Goal: Transaction & Acquisition: Purchase product/service

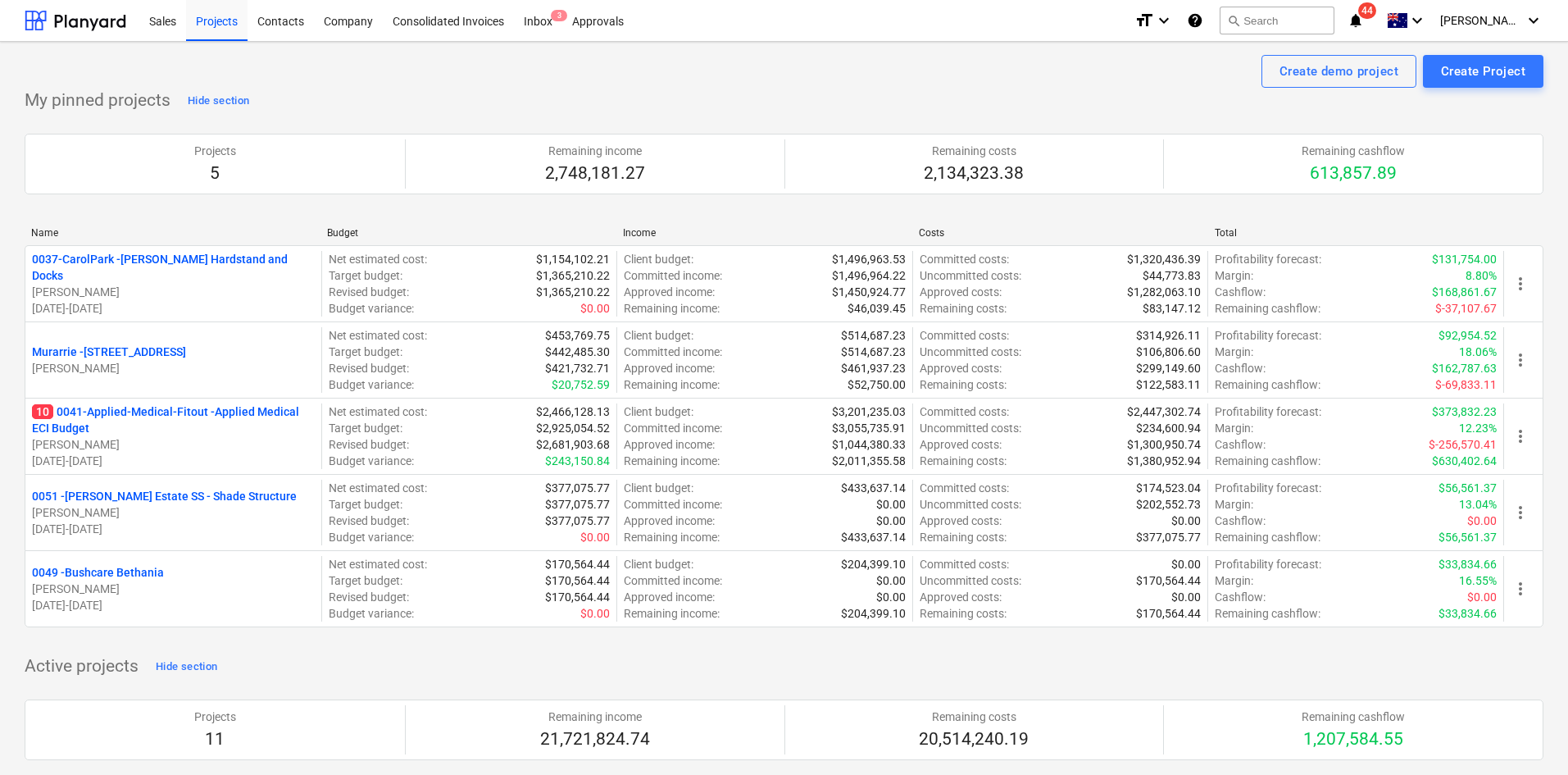
drag, startPoint x: 197, startPoint y: 426, endPoint x: 204, endPoint y: 418, distance: 10.6
click at [197, 426] on p "10 0041-Applied-Medical-Fitout - Applied Medical ECI Budget" at bounding box center [173, 420] width 283 height 33
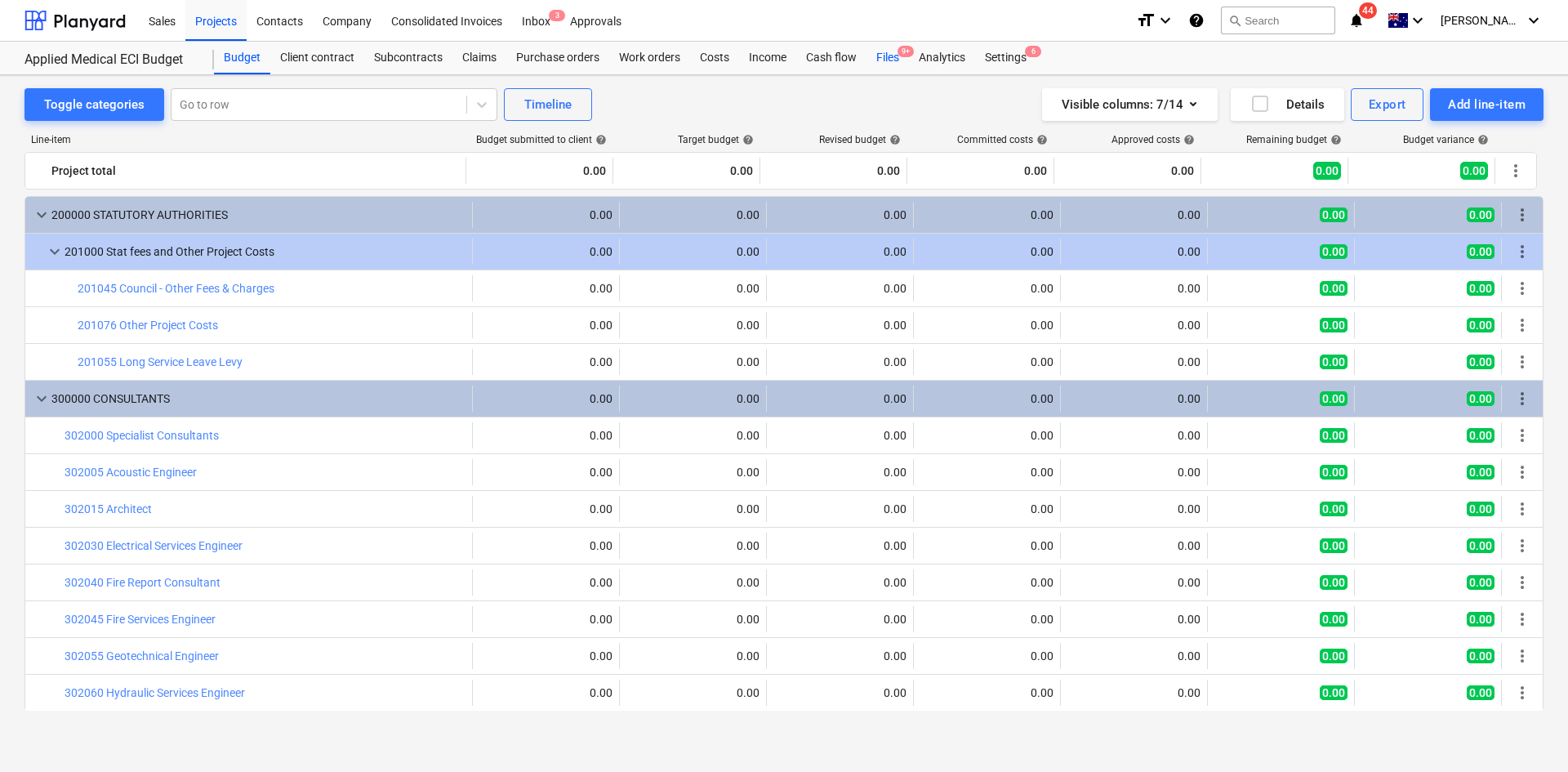
click at [900, 52] on span "9+" at bounding box center [905, 52] width 16 height 11
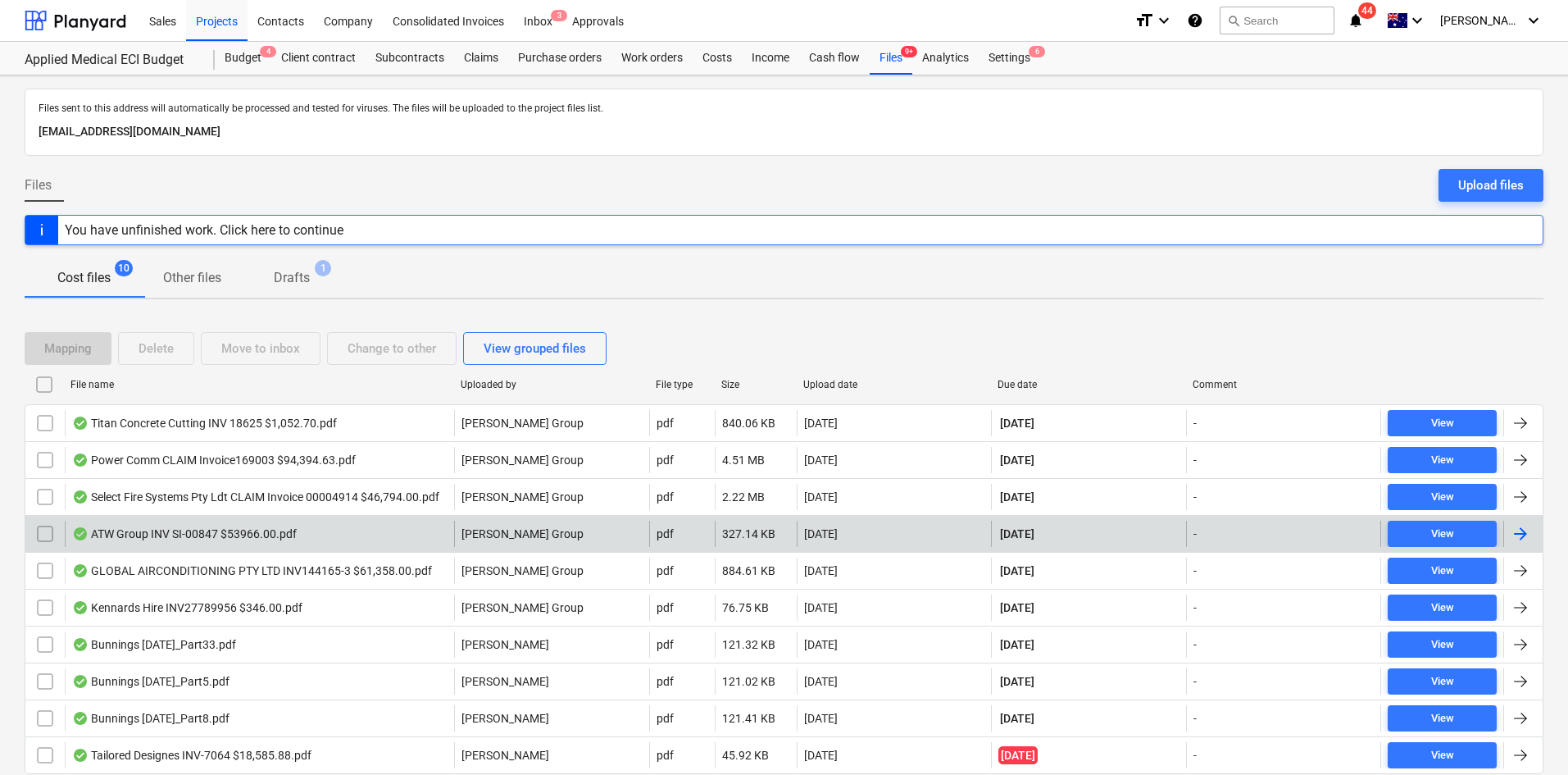
scroll to position [59, 0]
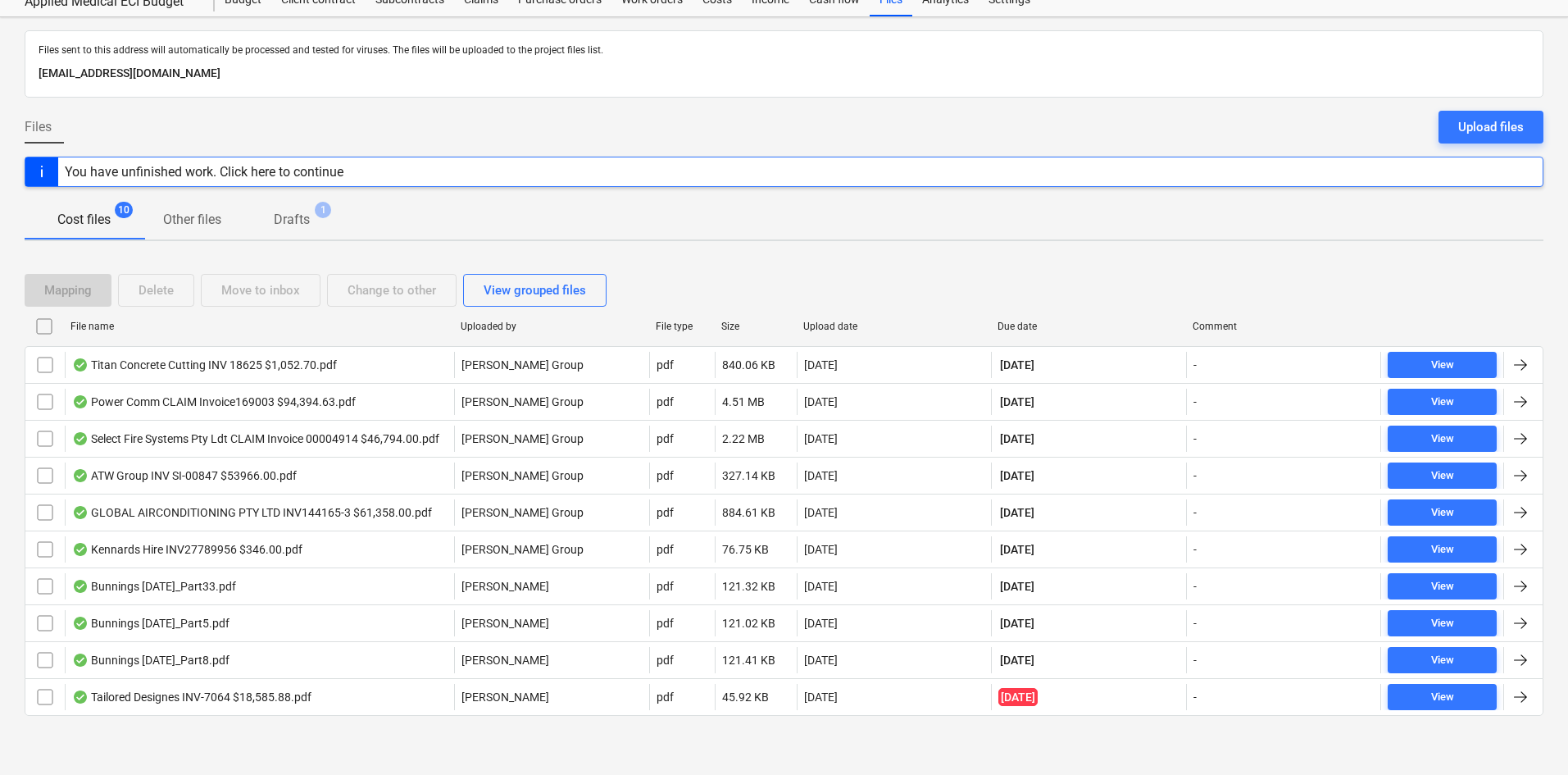
click at [1020, 319] on div "Due date" at bounding box center [1089, 326] width 195 height 26
checkbox input "false"
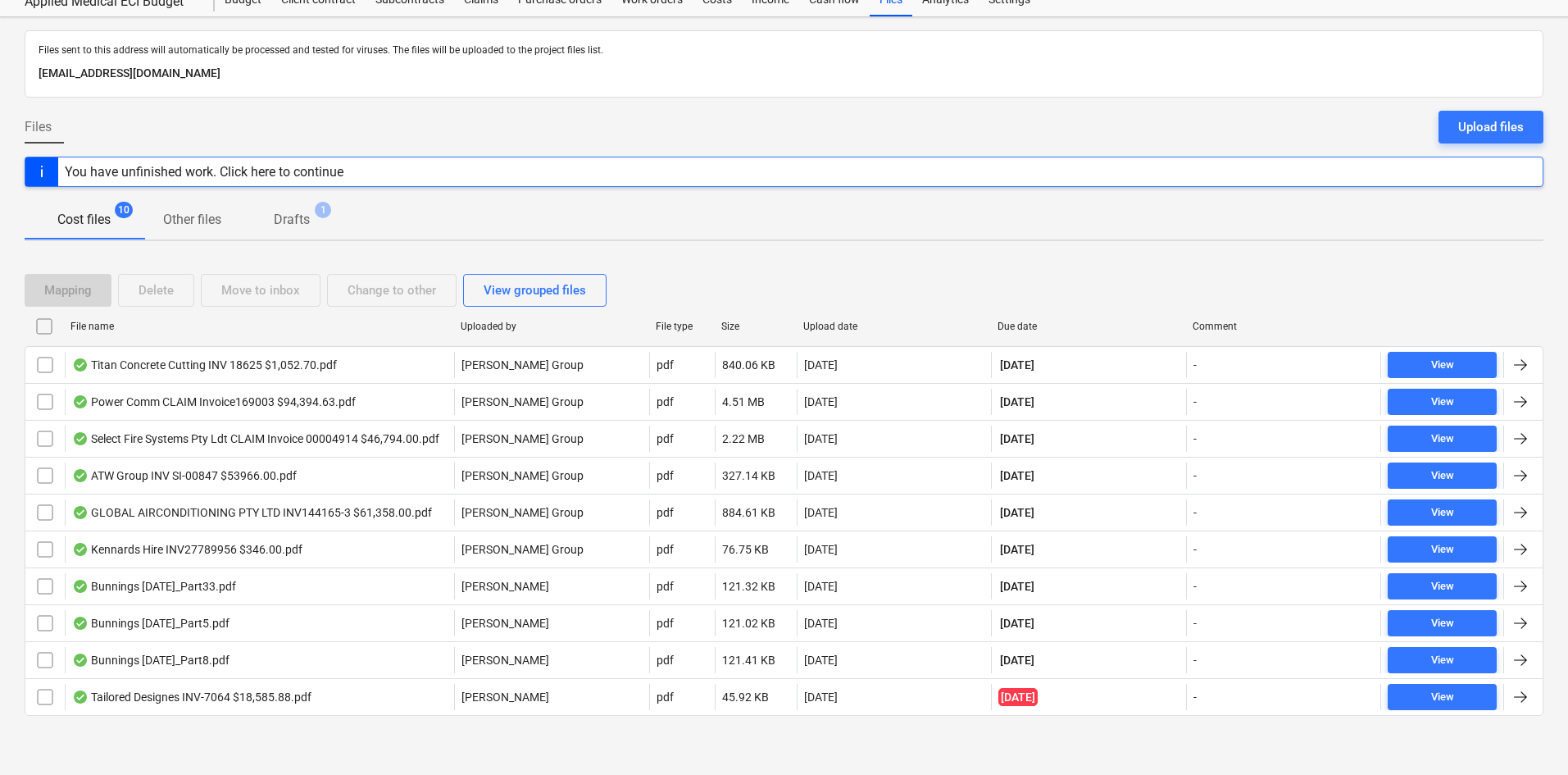
checkbox input "false"
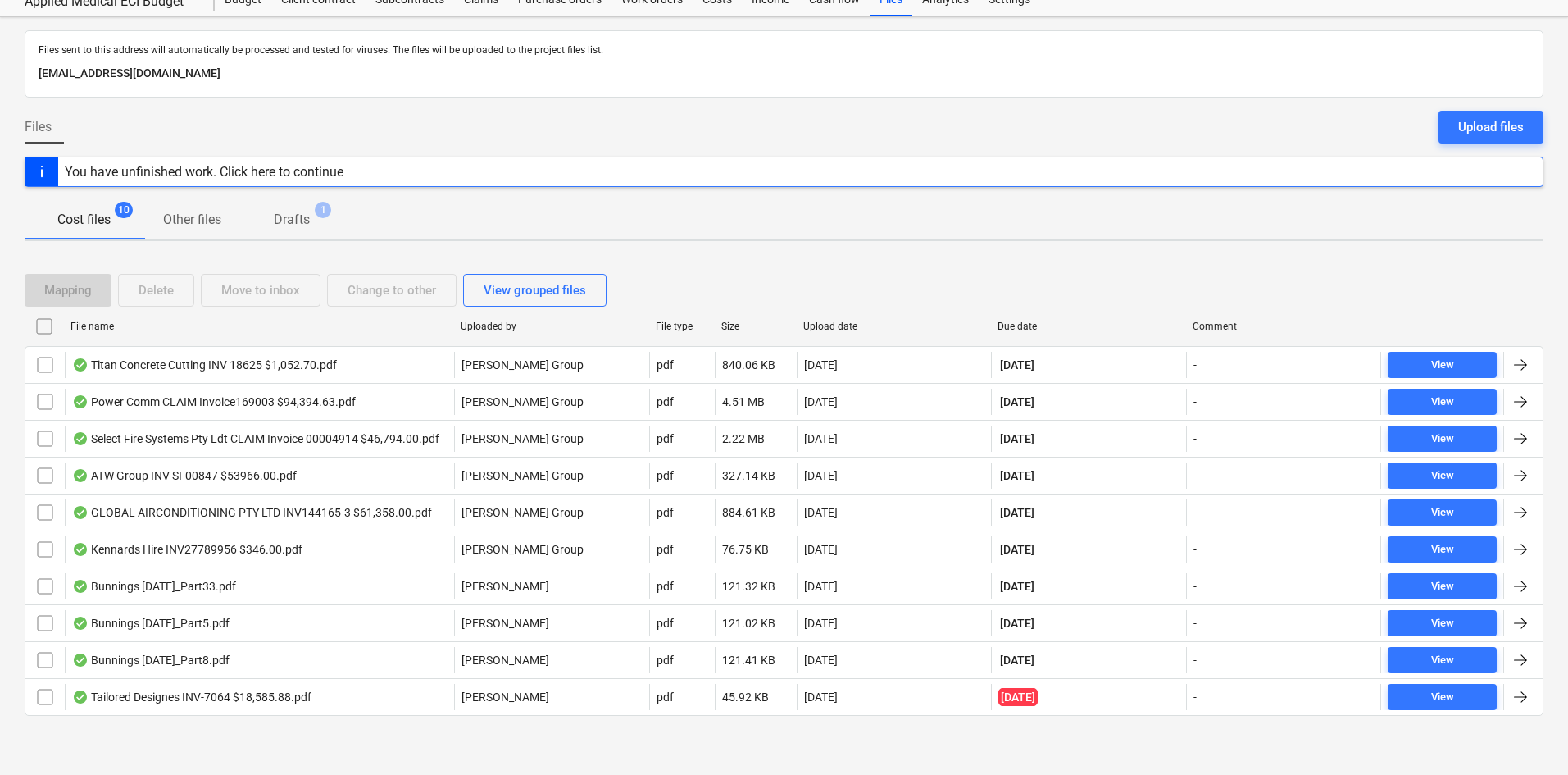
checkbox input "false"
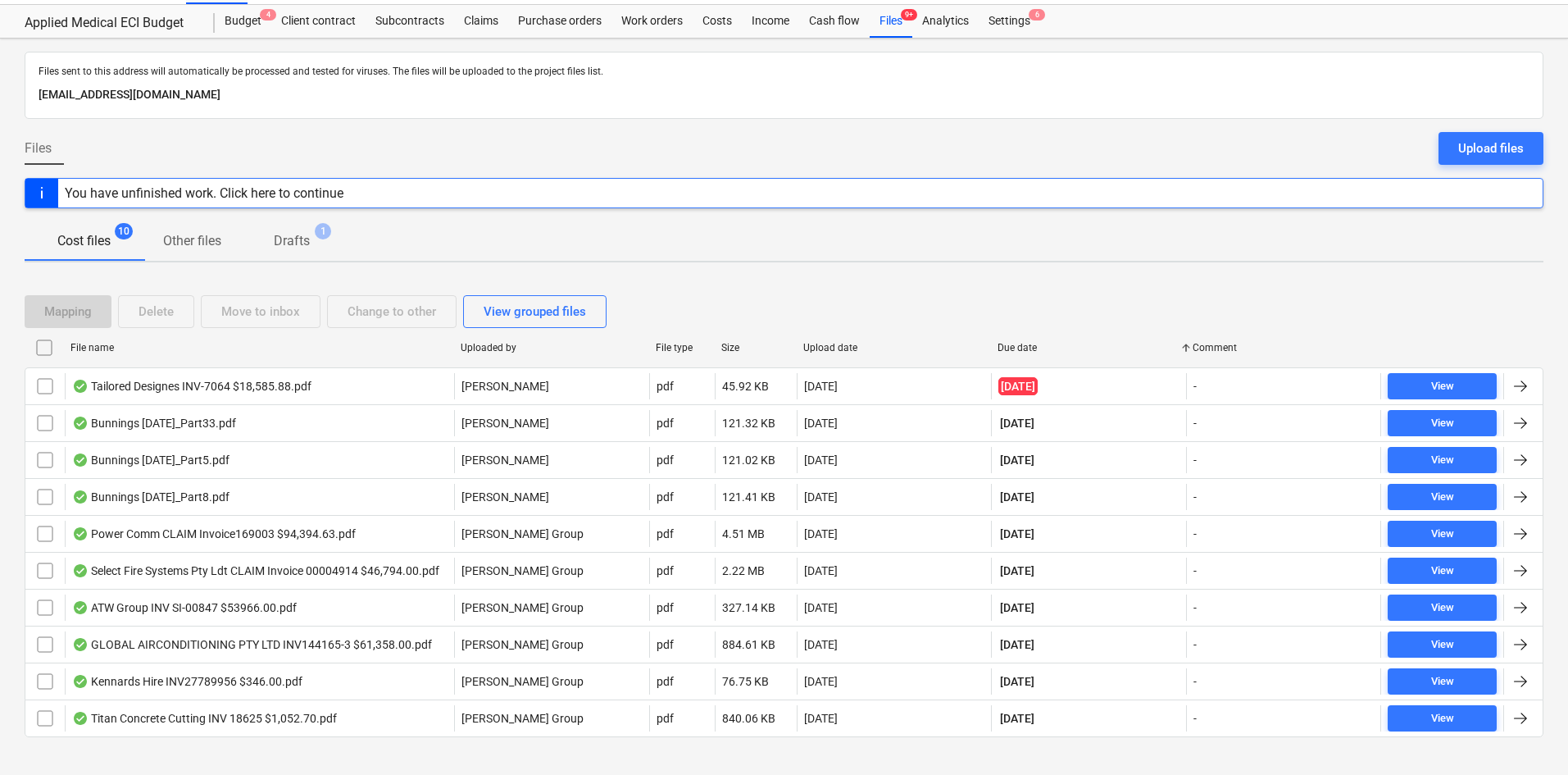
scroll to position [0, 0]
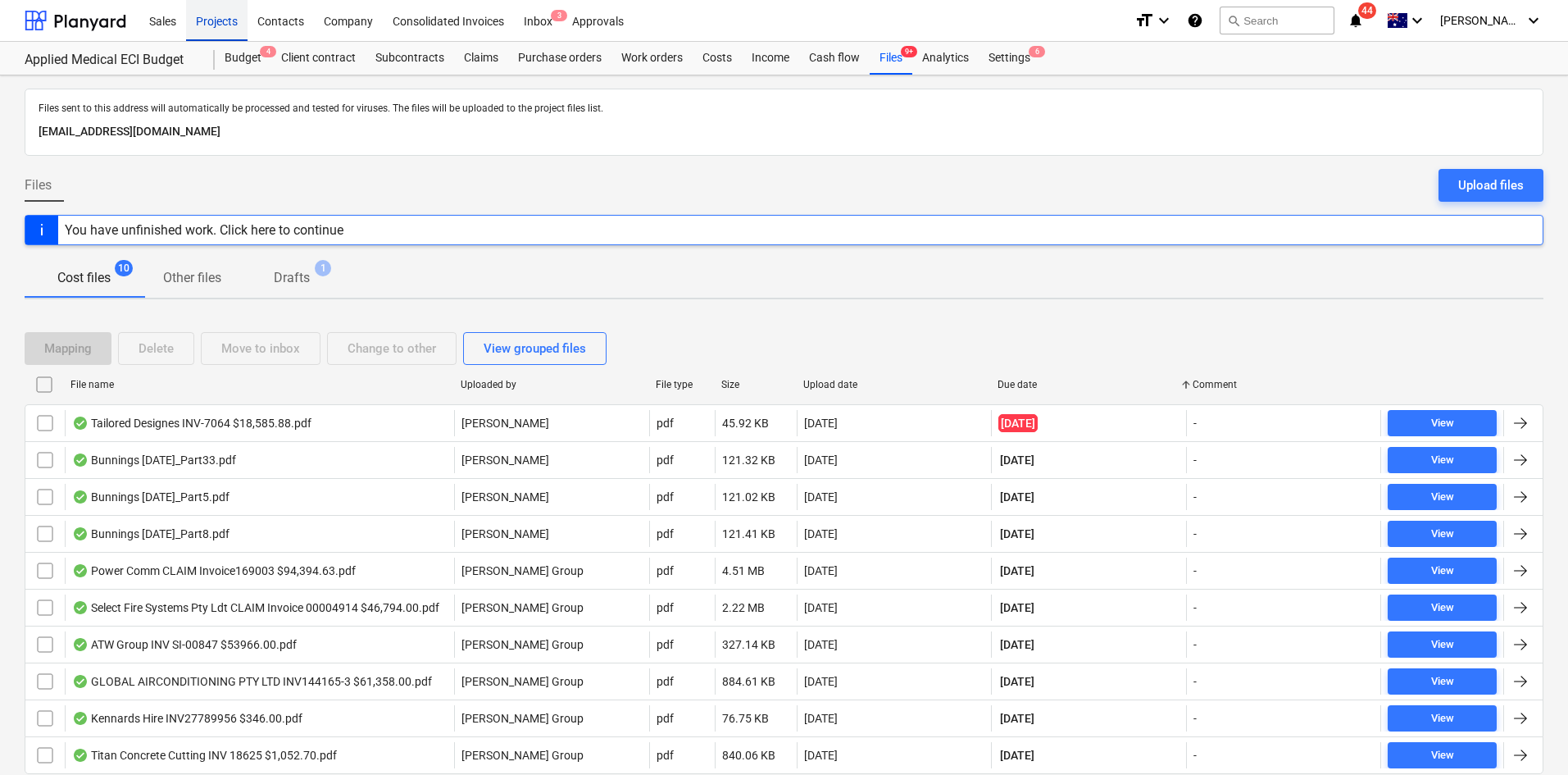
click at [219, 28] on div "Projects" at bounding box center [216, 20] width 61 height 42
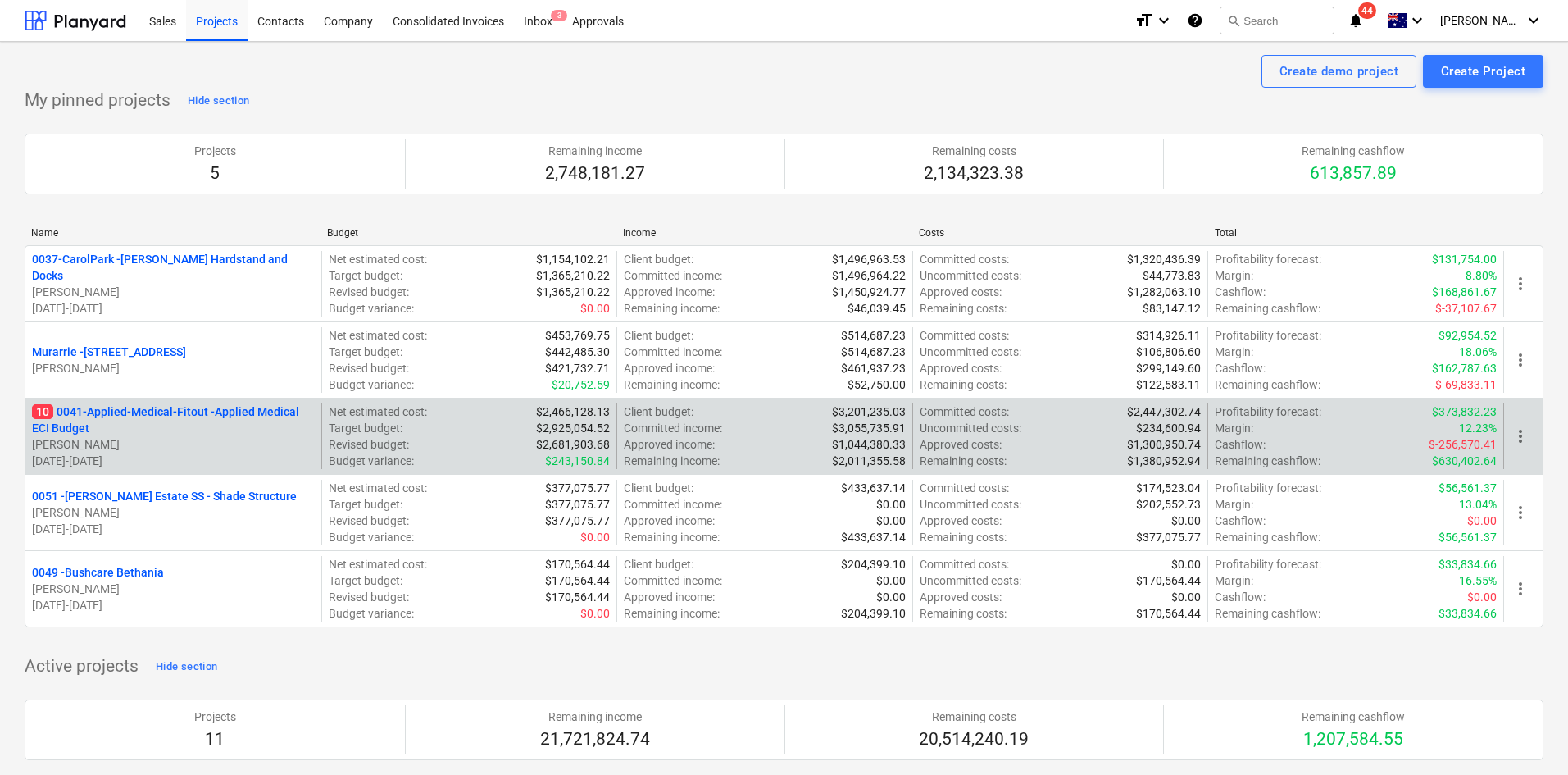
click at [149, 410] on p "10 0041-Applied-Medical-Fitout - Applied Medical ECI Budget" at bounding box center [173, 420] width 283 height 33
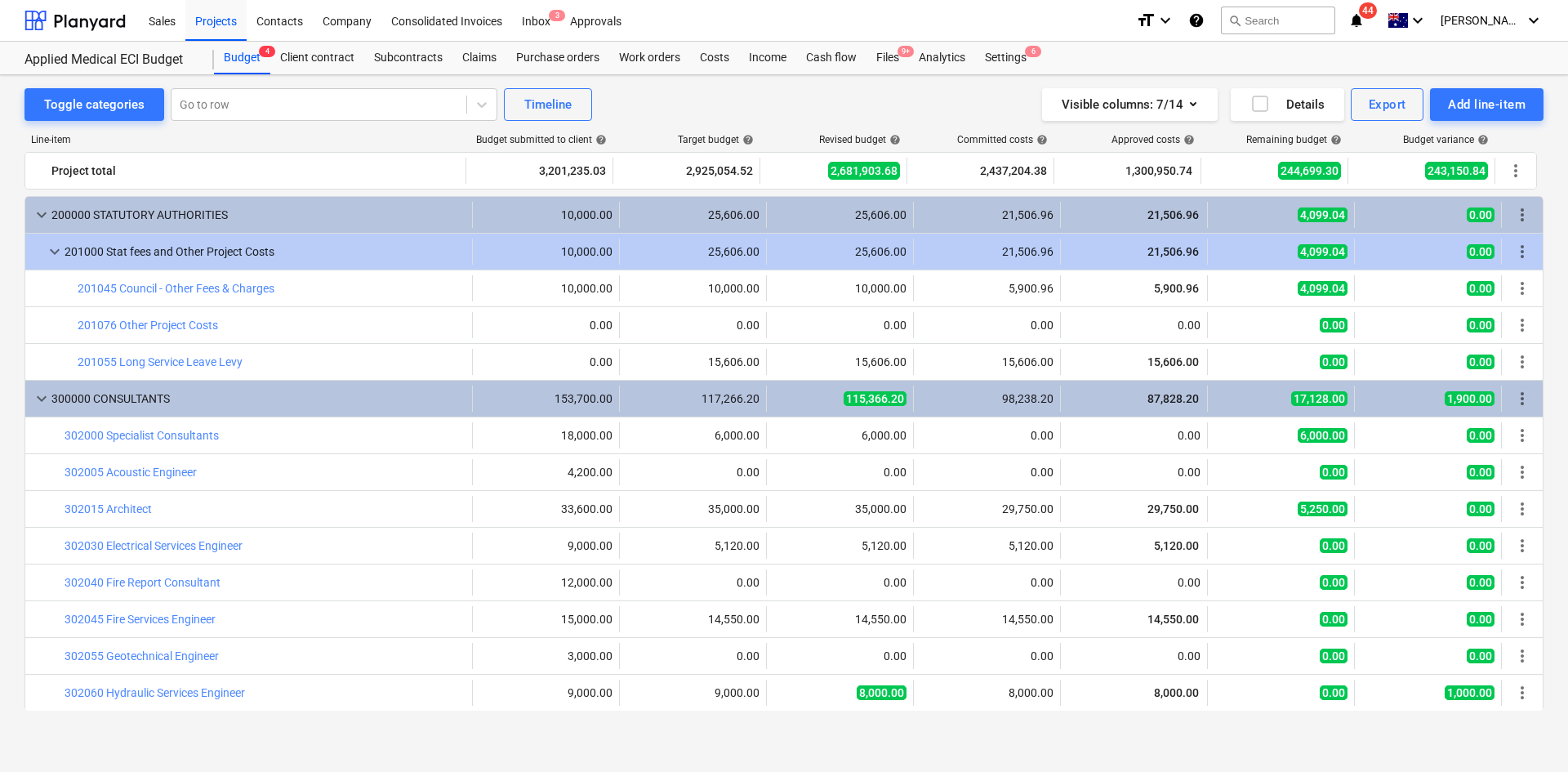
drag, startPoint x: 888, startPoint y: 96, endPoint x: 881, endPoint y: 89, distance: 9.9
click at [888, 96] on div "Visible columns : 7/14 Details Export Add line-item" at bounding box center [1182, 105] width 724 height 33
click at [507, 740] on div "Toggle categories Go to row Timeline Visible columns : 7/14 Details Export Add …" at bounding box center [784, 410] width 1568 height 668
click at [803, 114] on div "Toggle categories Go to row Timeline Visible columns : 7/14 Details Export Add …" at bounding box center [784, 105] width 1519 height 33
click at [576, 58] on div "Purchase orders" at bounding box center [558, 57] width 103 height 33
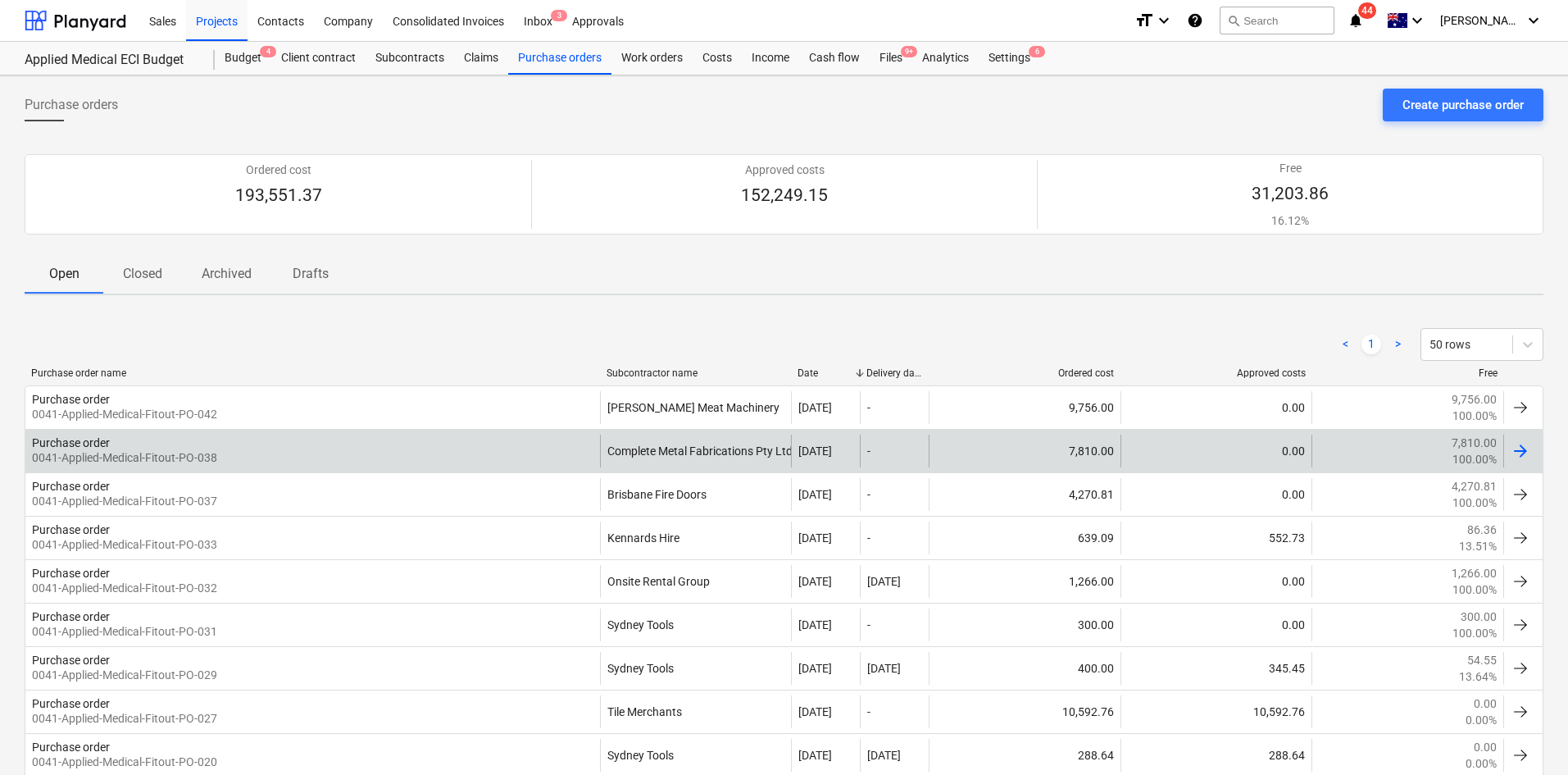
click at [177, 455] on p "0041-Applied-Medical-Fitout-PO-038" at bounding box center [125, 456] width 185 height 16
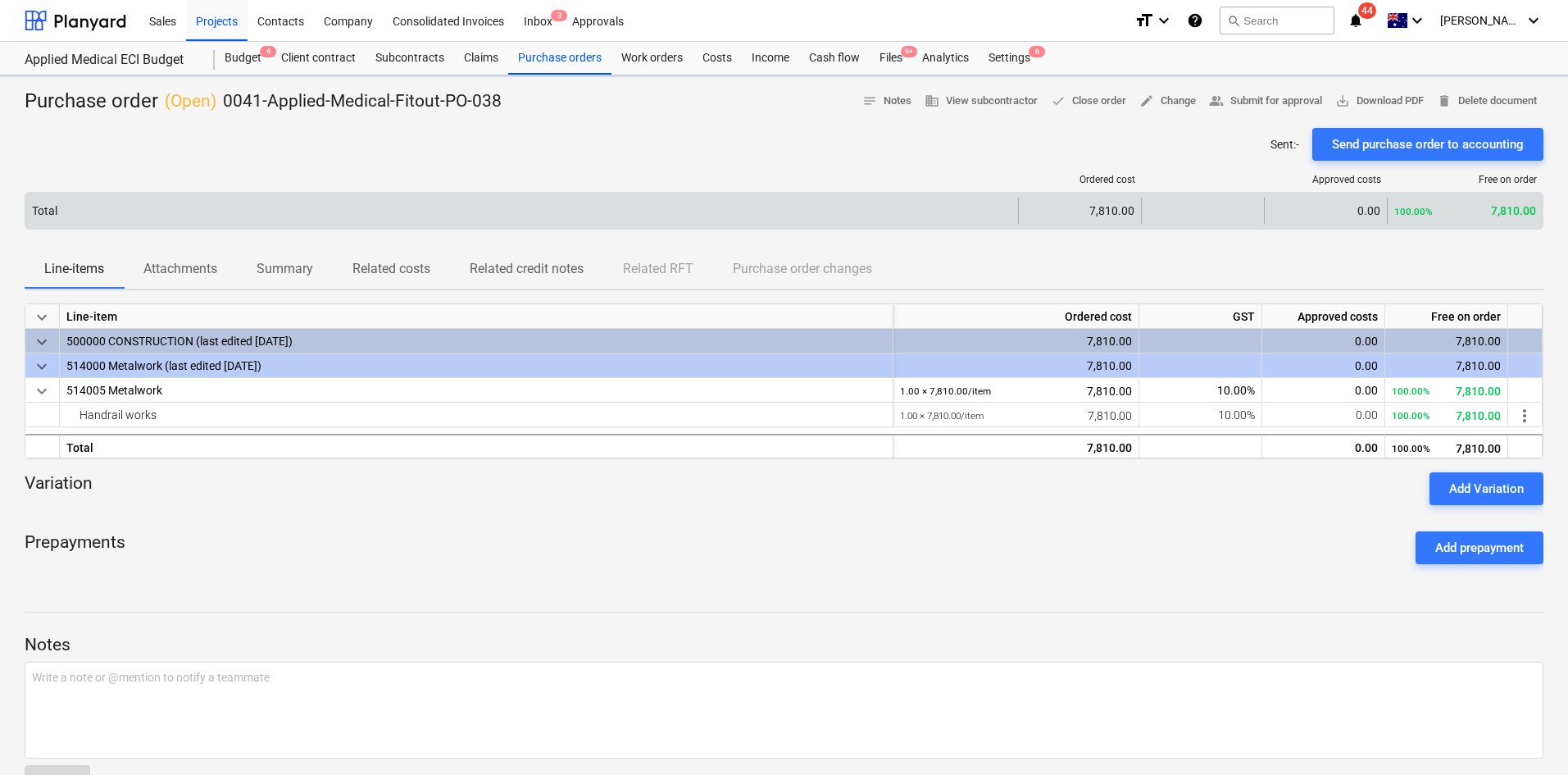
click at [195, 230] on div "Total 7,810.00 0.00 100.00% 7,810.00" at bounding box center [784, 211] width 1519 height 38
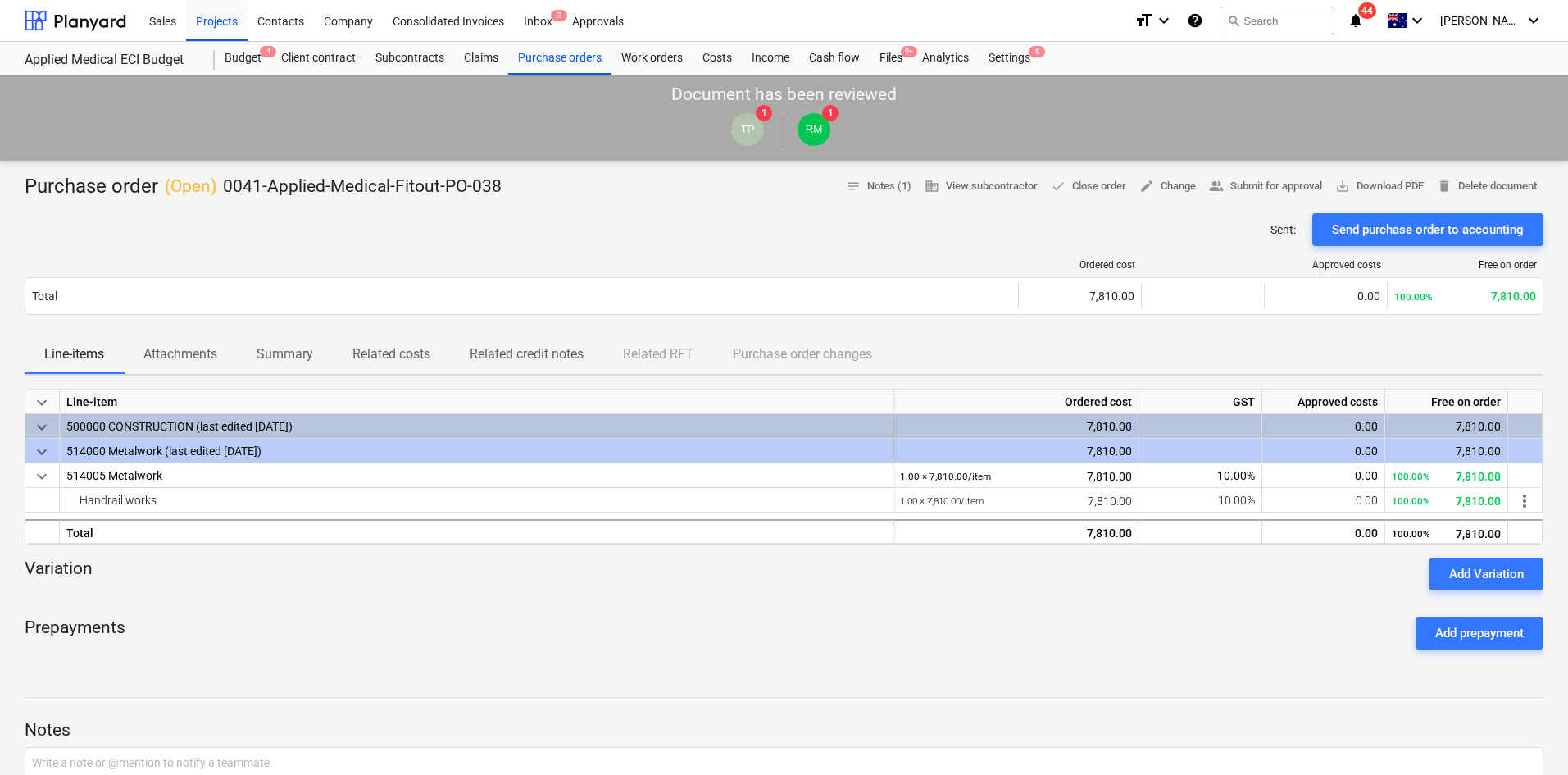
click at [175, 374] on div "Line-items Attachments Summary Related costs Related credit notes Related RFT P…" at bounding box center [784, 354] width 1519 height 41
click at [195, 363] on p "Attachments" at bounding box center [181, 353] width 74 height 20
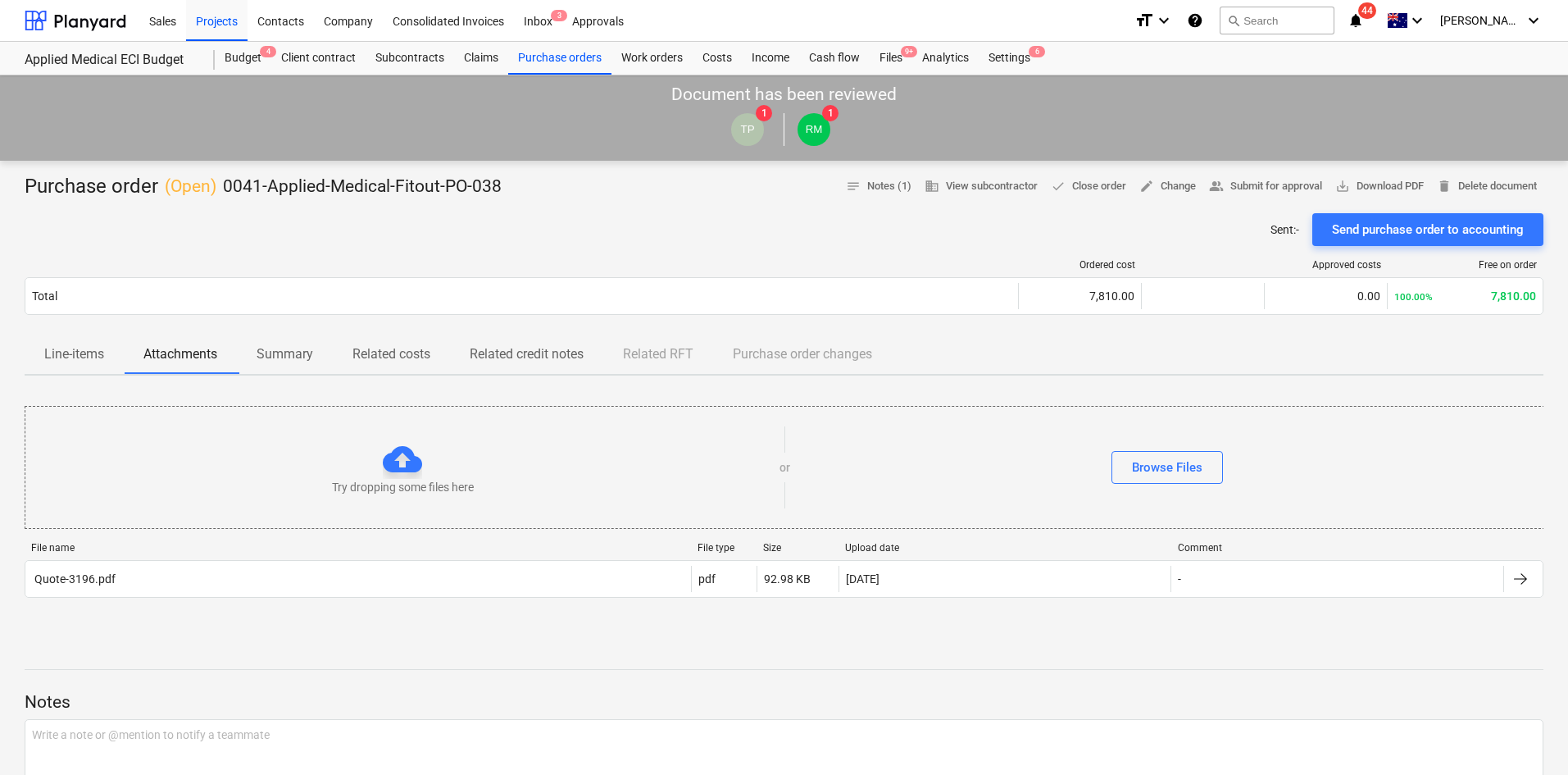
click at [146, 558] on div "File name File type Size Upload date Comment" at bounding box center [784, 550] width 1519 height 18
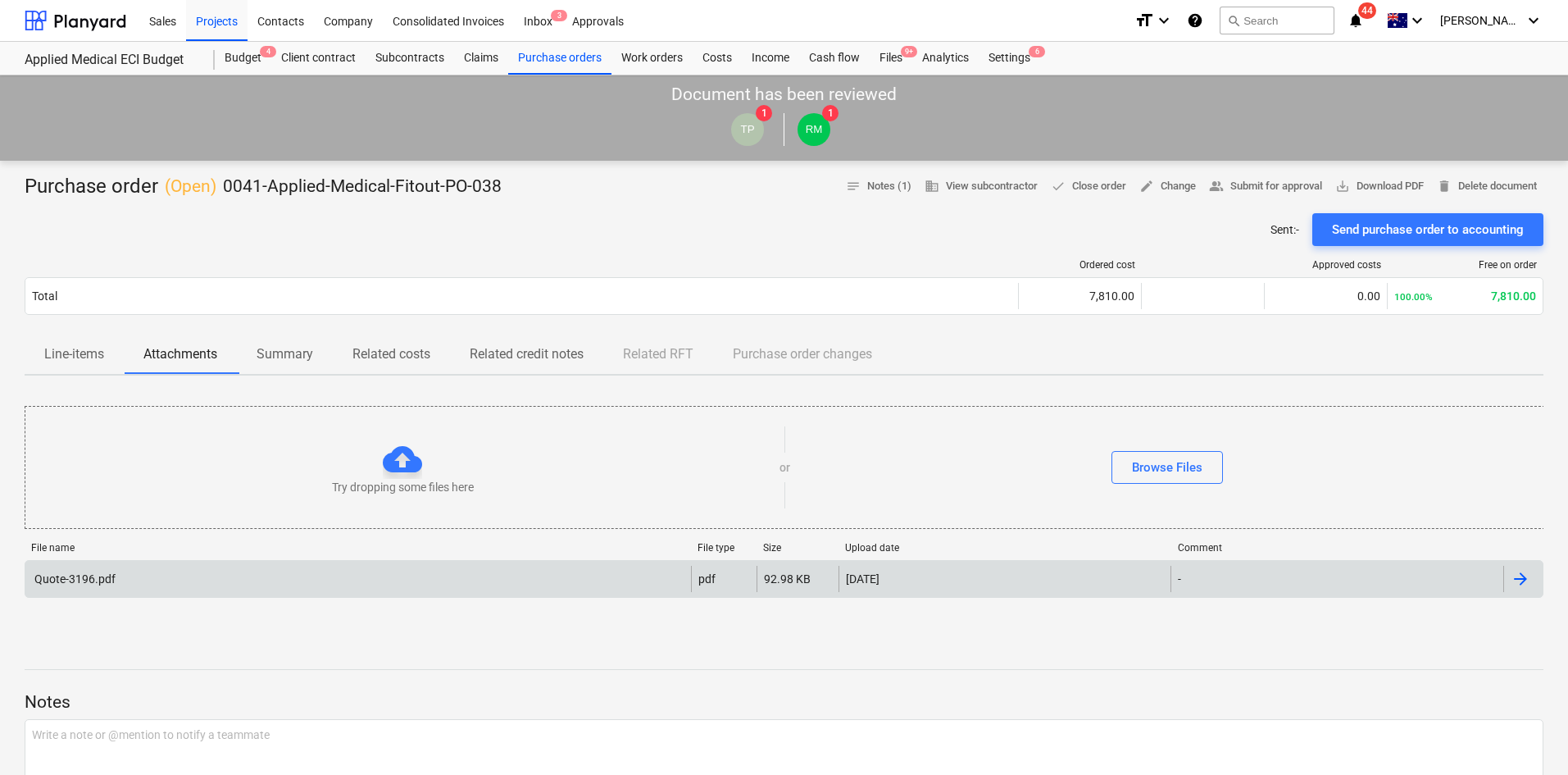
click at [135, 577] on div "Quote-3196.pdf" at bounding box center [358, 579] width 665 height 26
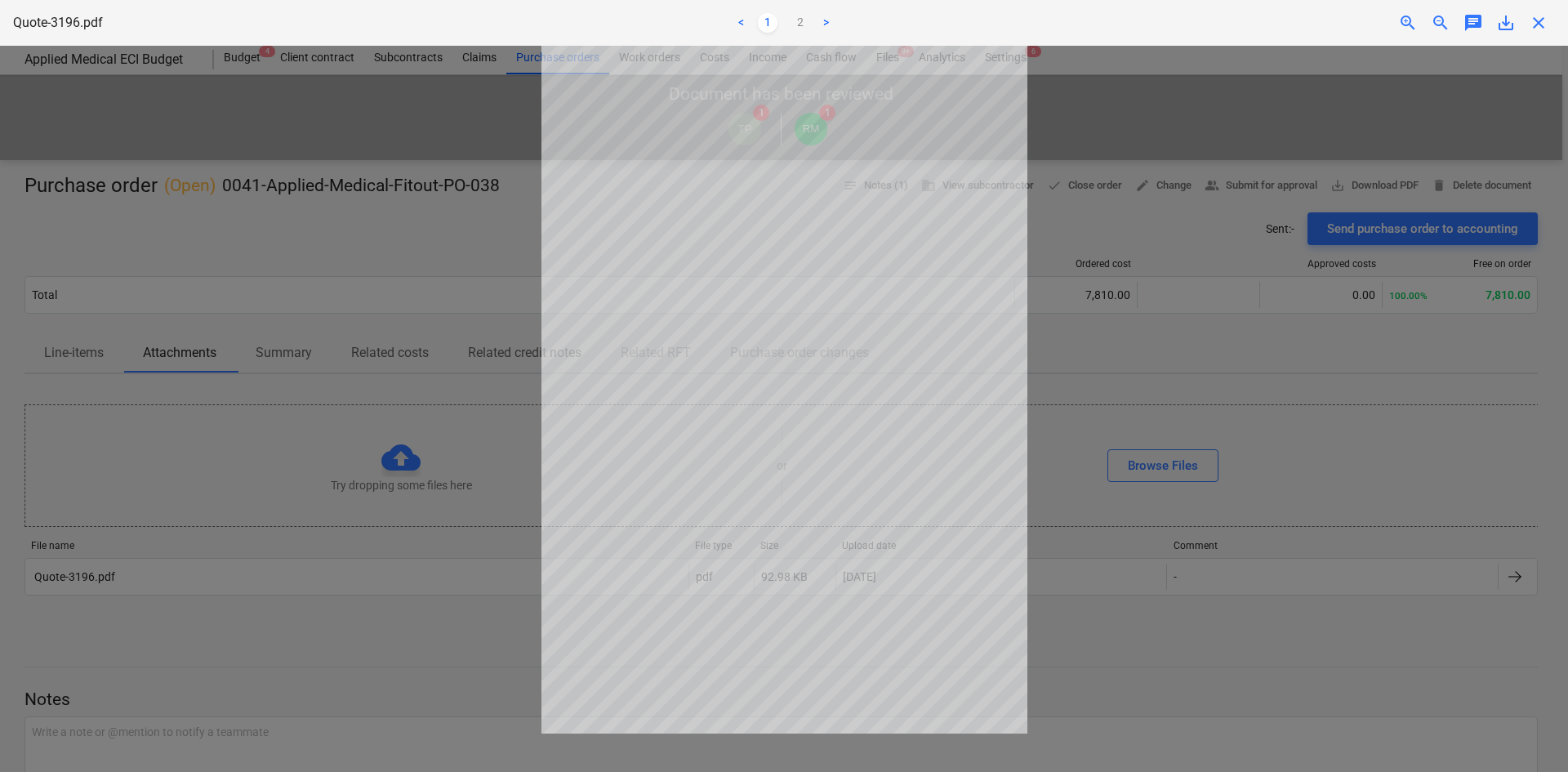
click at [1324, 163] on div at bounding box center [784, 409] width 1568 height 726
click at [520, 239] on div at bounding box center [784, 409] width 1568 height 726
click at [1543, 16] on span "close" at bounding box center [1539, 23] width 20 height 20
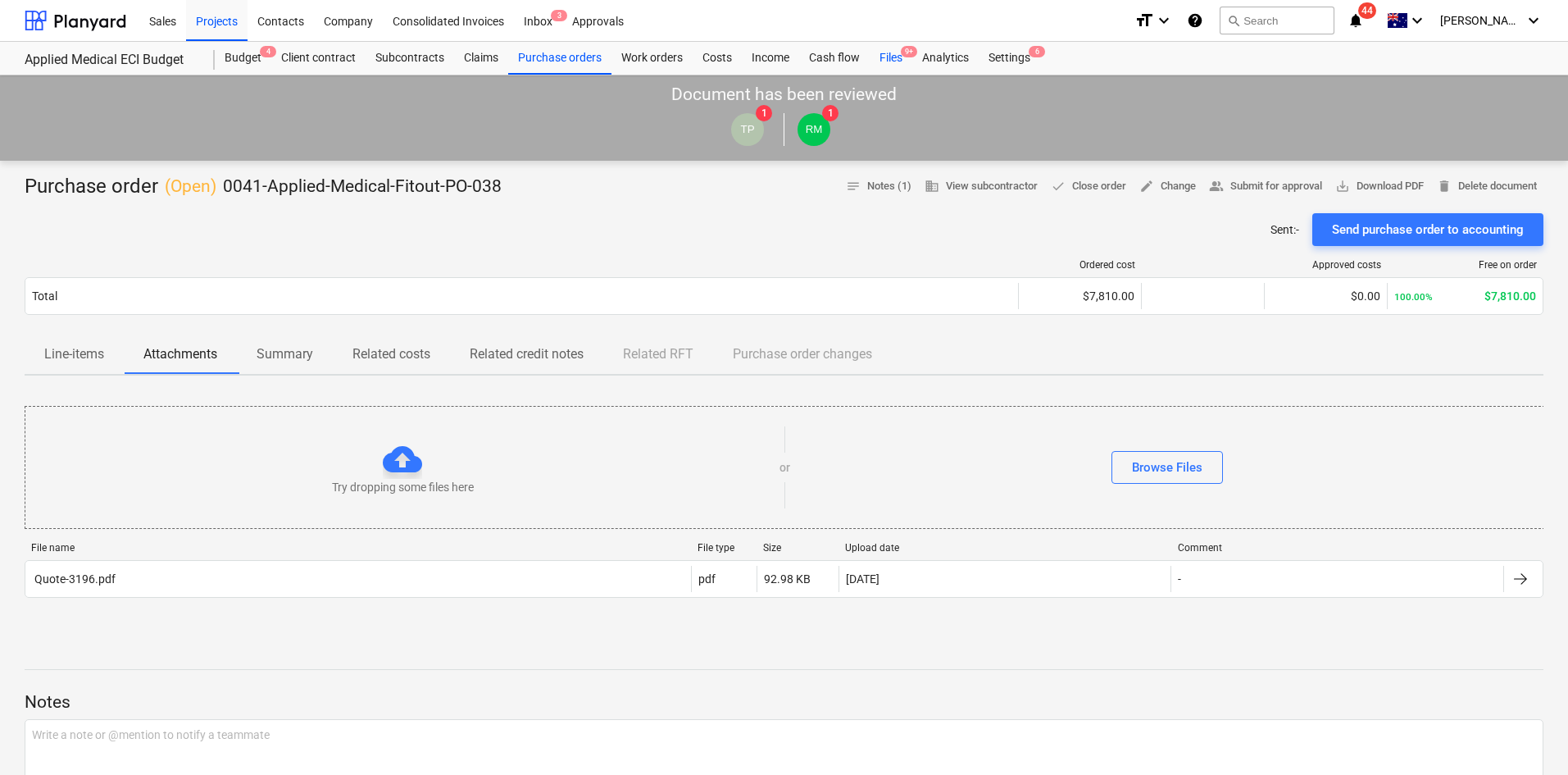
click at [893, 48] on div "Files 9+" at bounding box center [890, 58] width 43 height 33
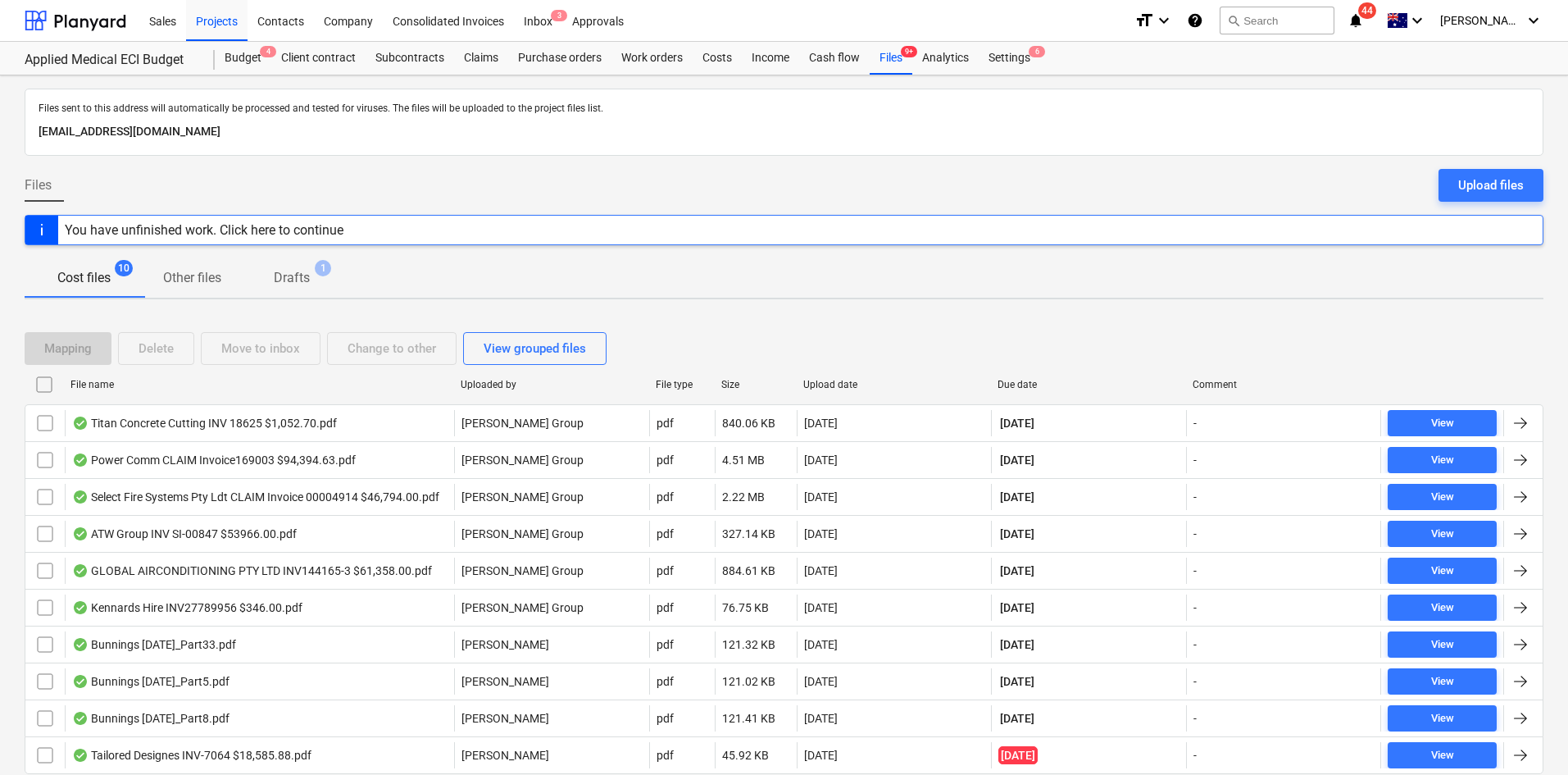
click at [1010, 376] on div "Due date" at bounding box center [1089, 385] width 195 height 26
checkbox input "false"
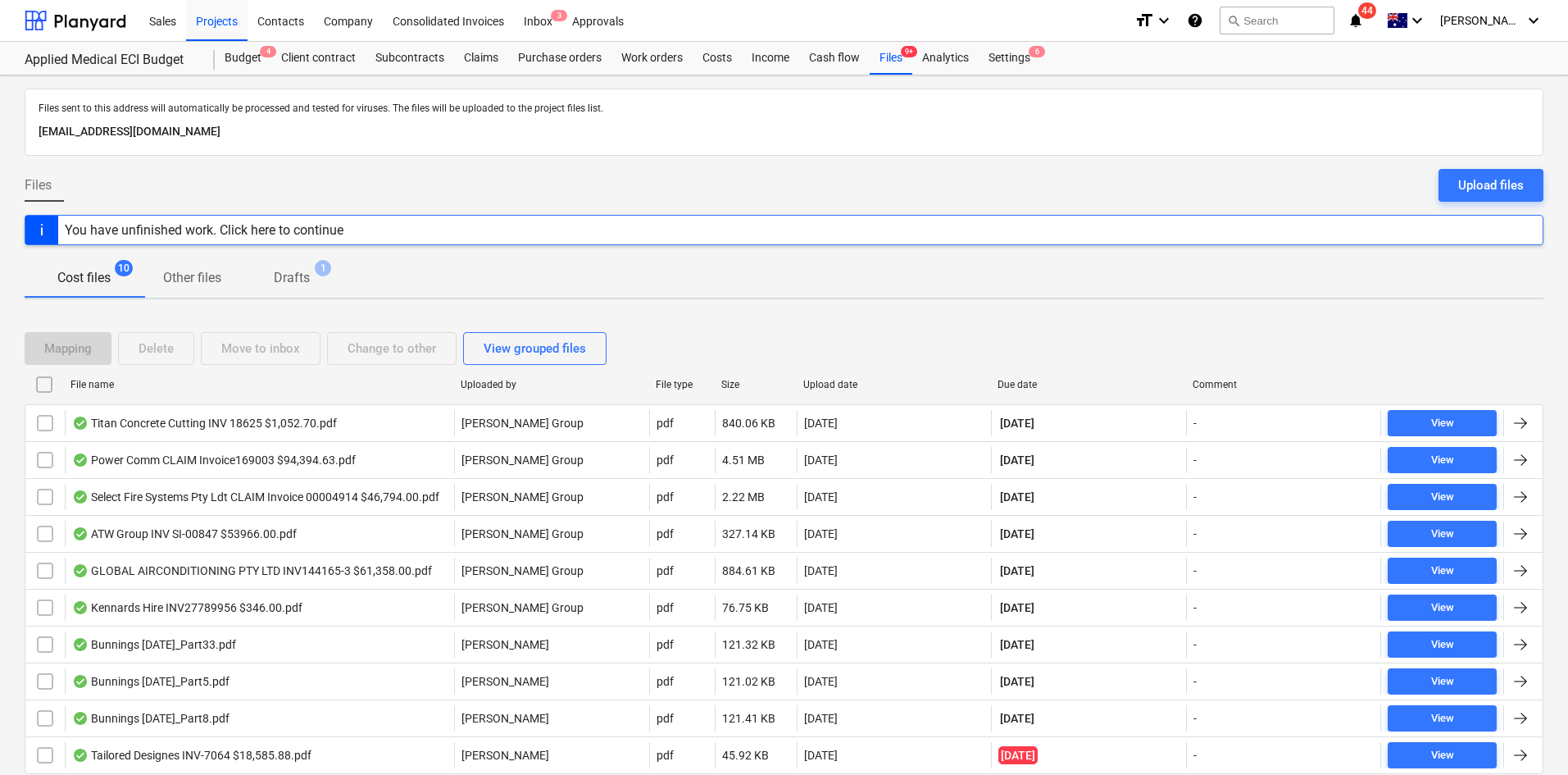
checkbox input "false"
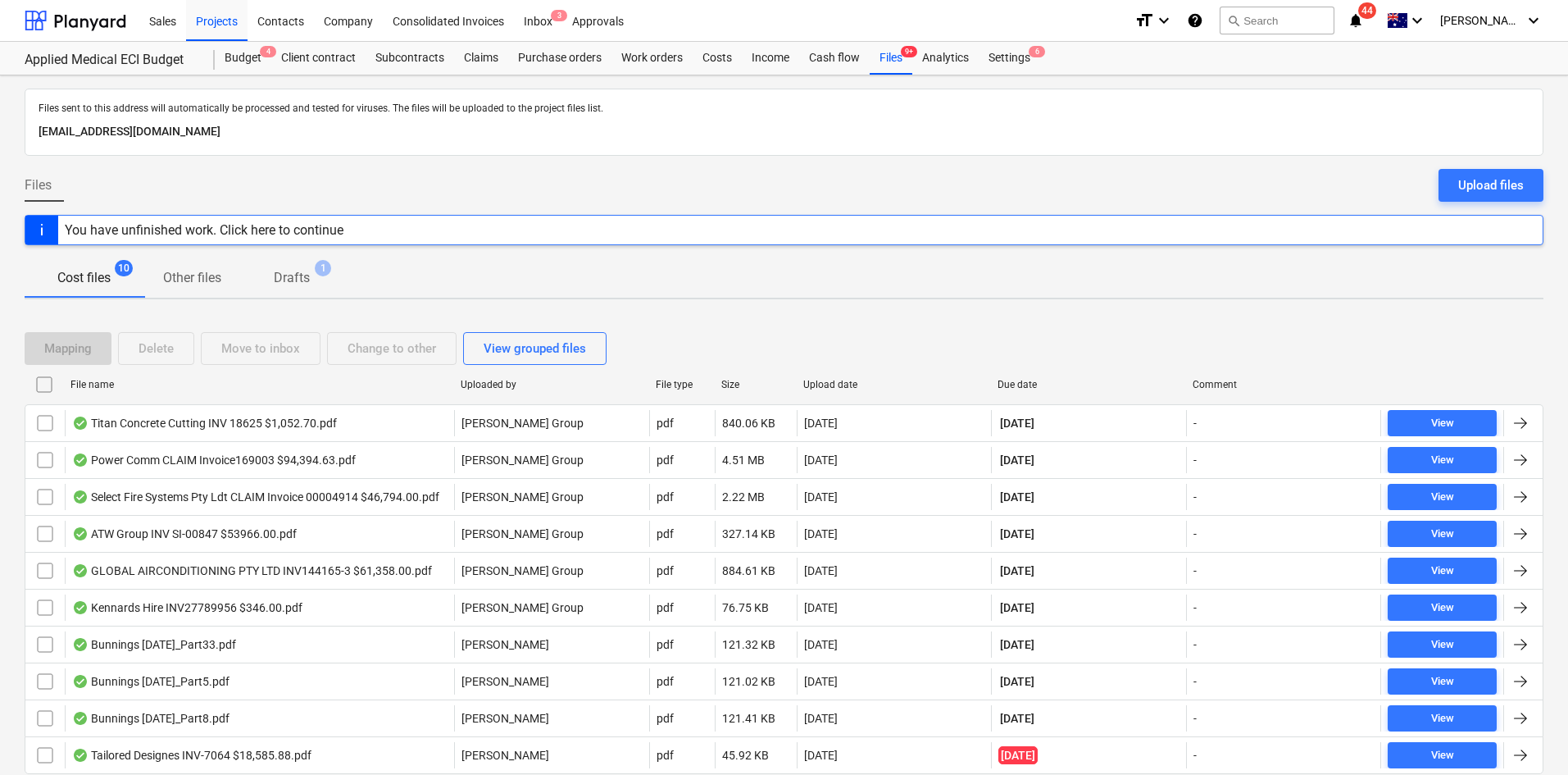
checkbox input "false"
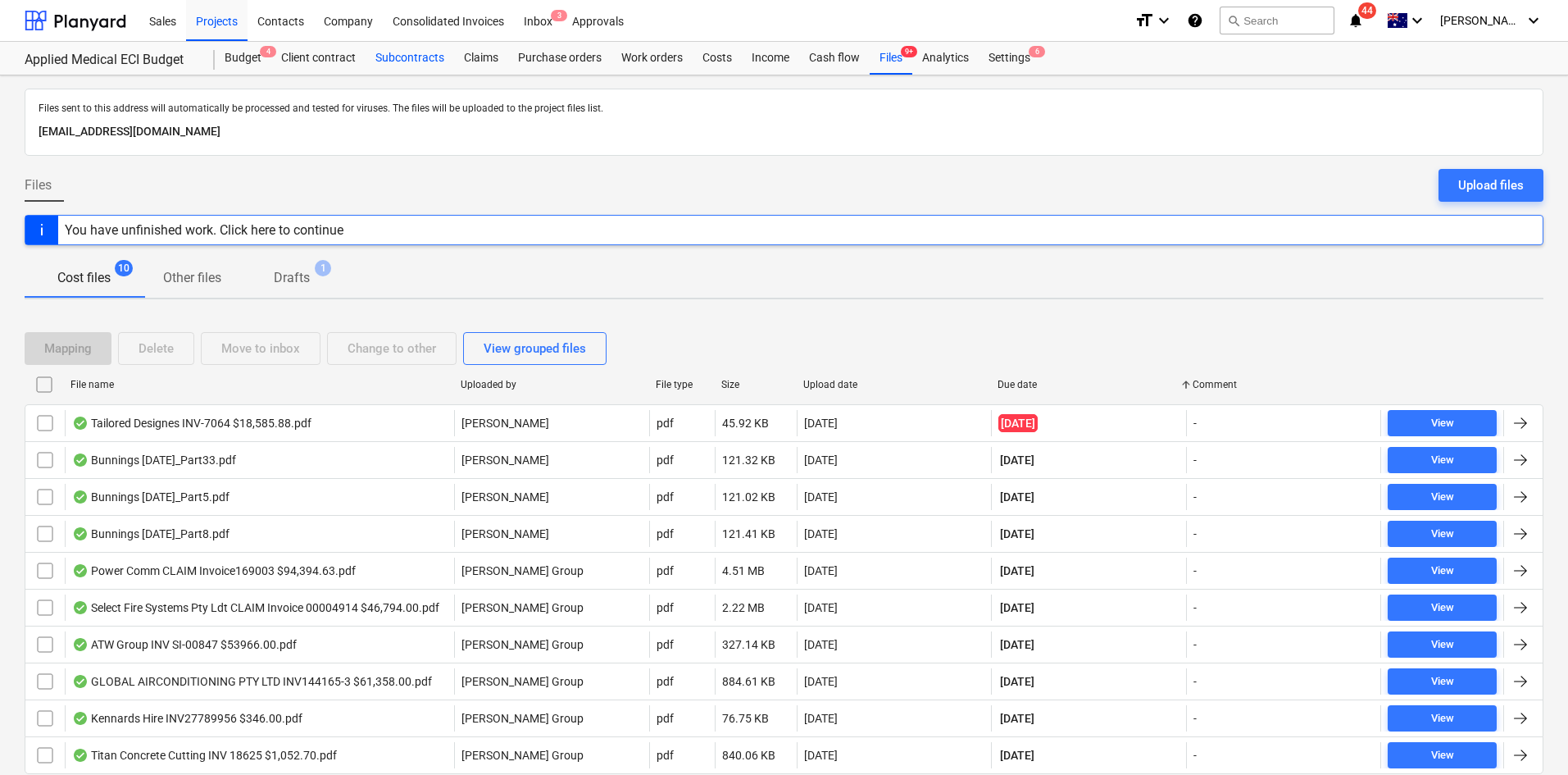
click at [415, 54] on div "Subcontracts" at bounding box center [410, 58] width 89 height 33
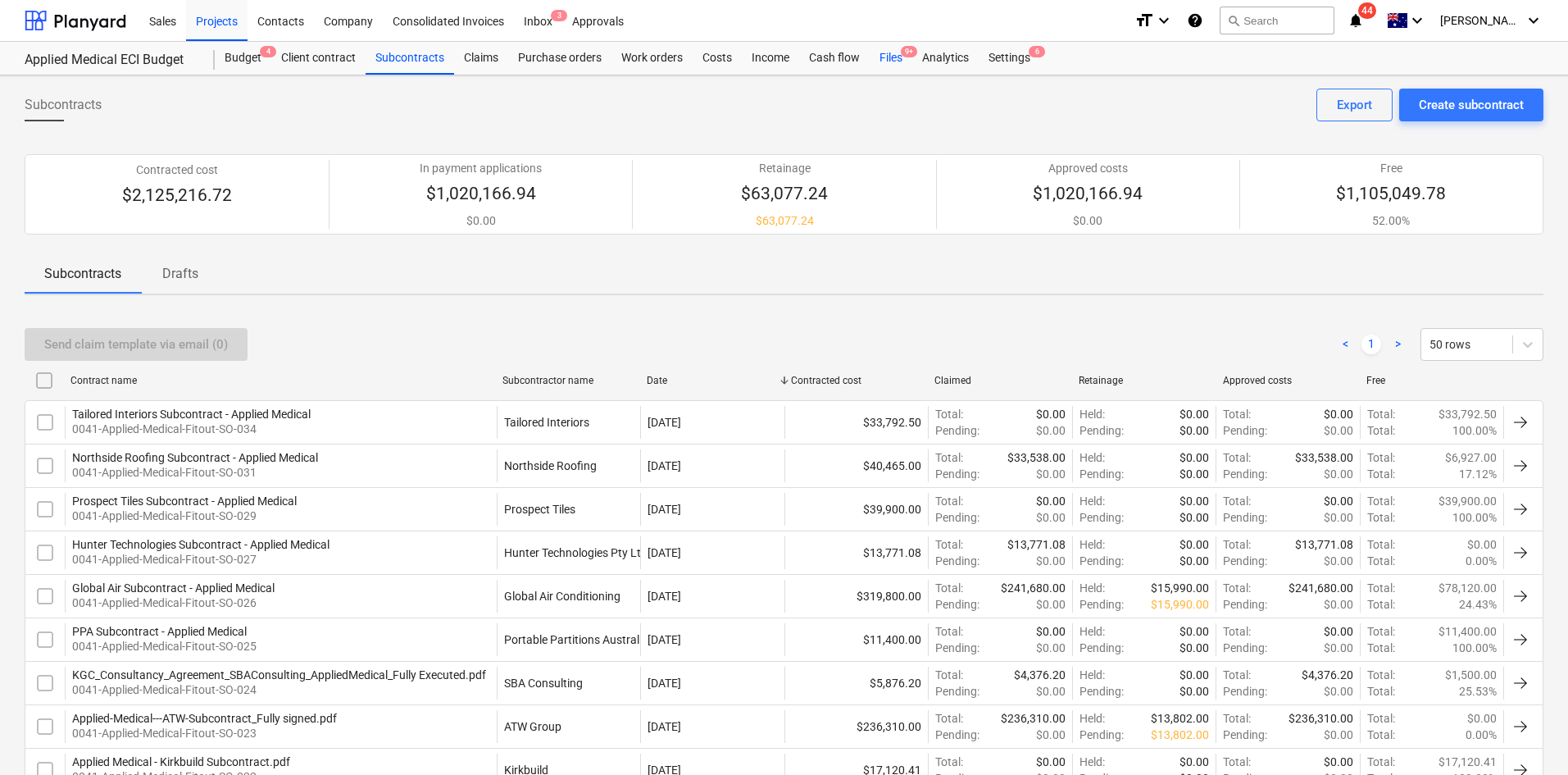
click at [874, 56] on div "Files 9+" at bounding box center [890, 58] width 43 height 33
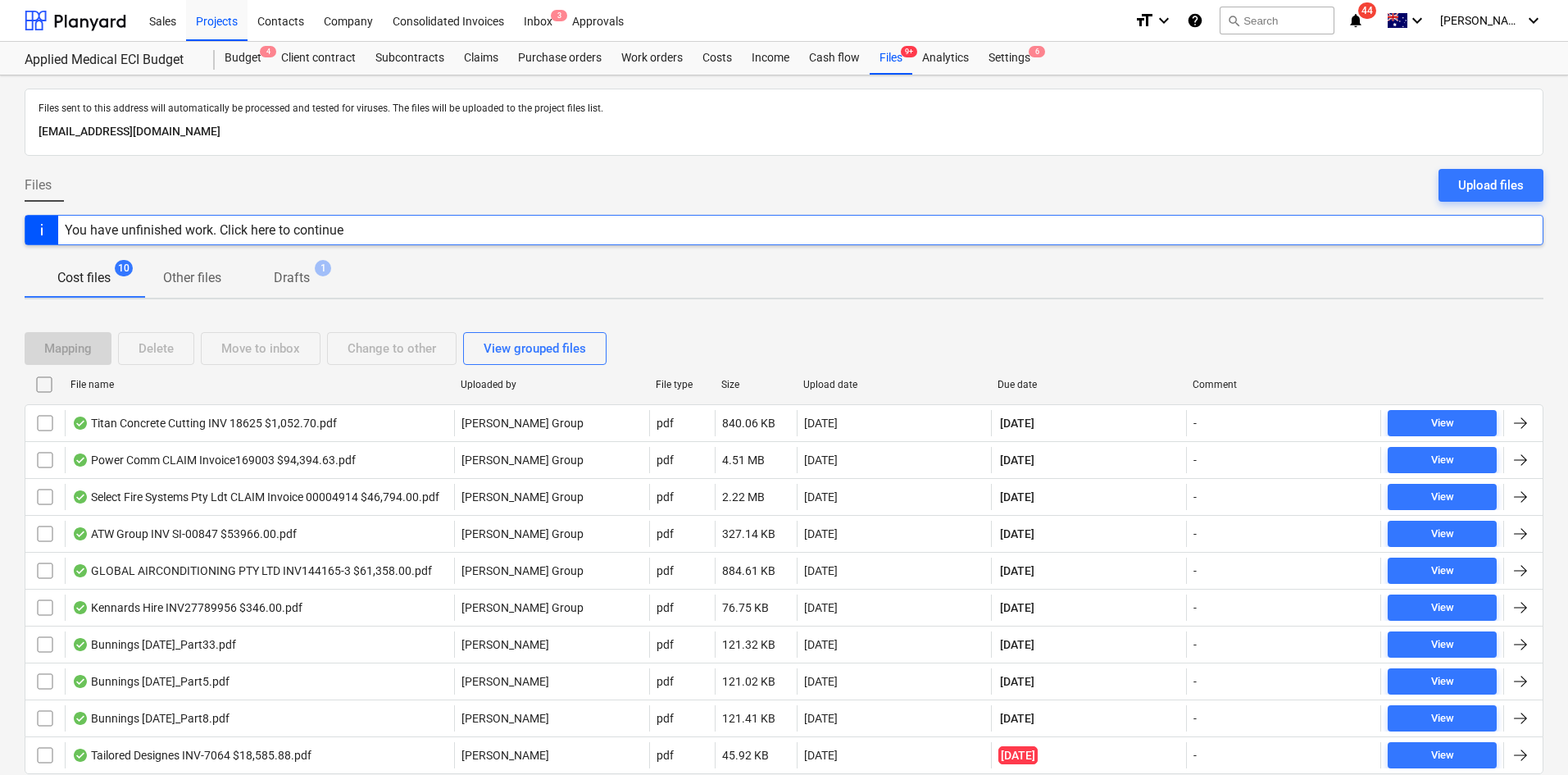
click at [671, 264] on div "Cost files 10 Other files Drafts 1" at bounding box center [784, 278] width 1519 height 40
click at [288, 193] on div "Files Upload files" at bounding box center [784, 192] width 1519 height 46
click at [856, 306] on div "Files sent to this address will automatically be processed and tested for virus…" at bounding box center [784, 455] width 1568 height 758
click at [508, 187] on div "Files Upload files" at bounding box center [784, 192] width 1519 height 46
click at [720, 278] on div "Cost files 10 Other files Drafts 1" at bounding box center [784, 278] width 1519 height 40
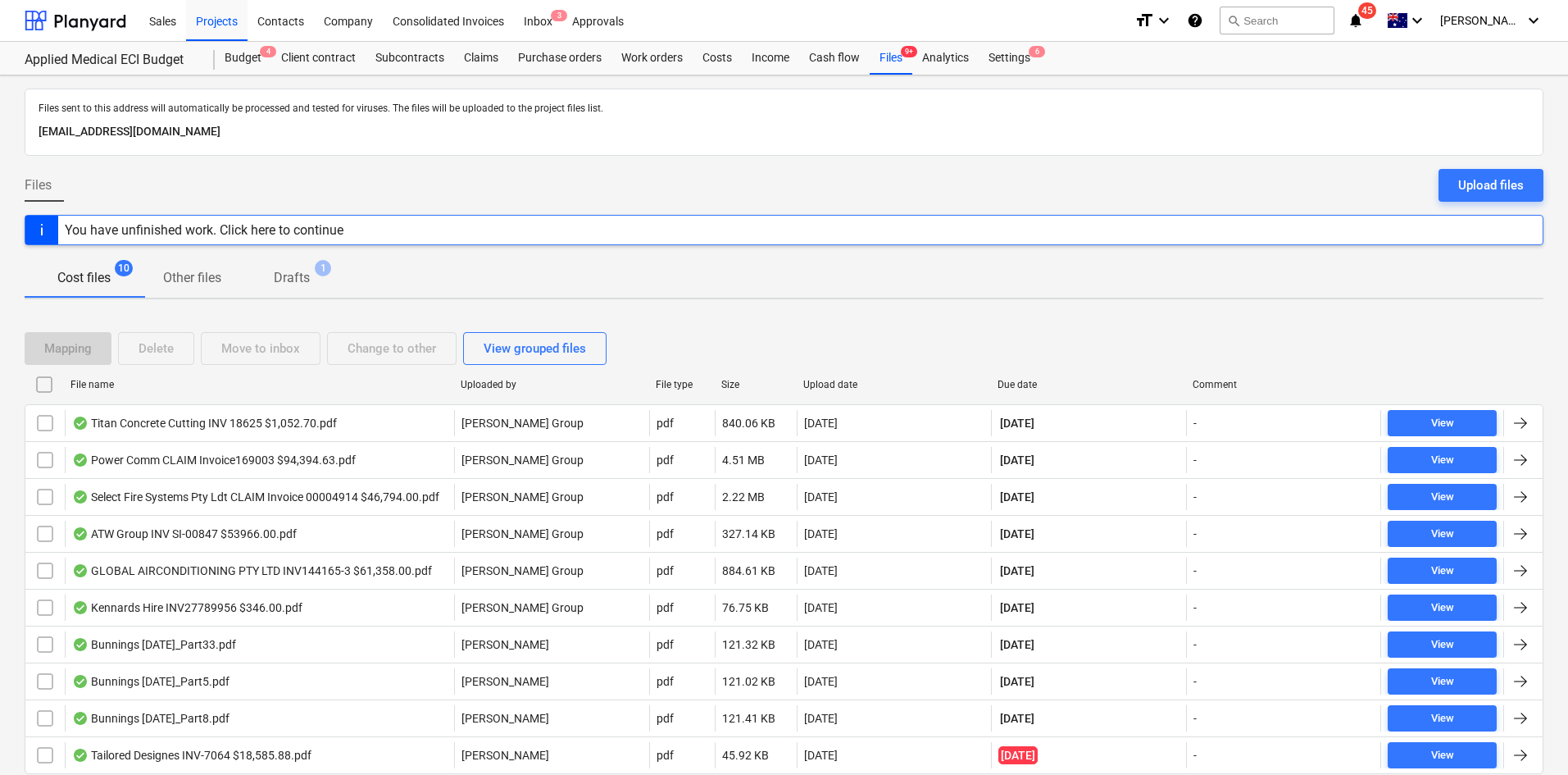
click at [924, 331] on div "Mapping Delete Move to inbox Change to other View grouped files" at bounding box center [784, 348] width 1519 height 46
click at [924, 12] on div "Sales Projects Contacts Company Consolidated Invoices Inbox 3 Approvals" at bounding box center [629, 20] width 982 height 41
click at [559, 60] on div "Purchase orders" at bounding box center [560, 58] width 103 height 33
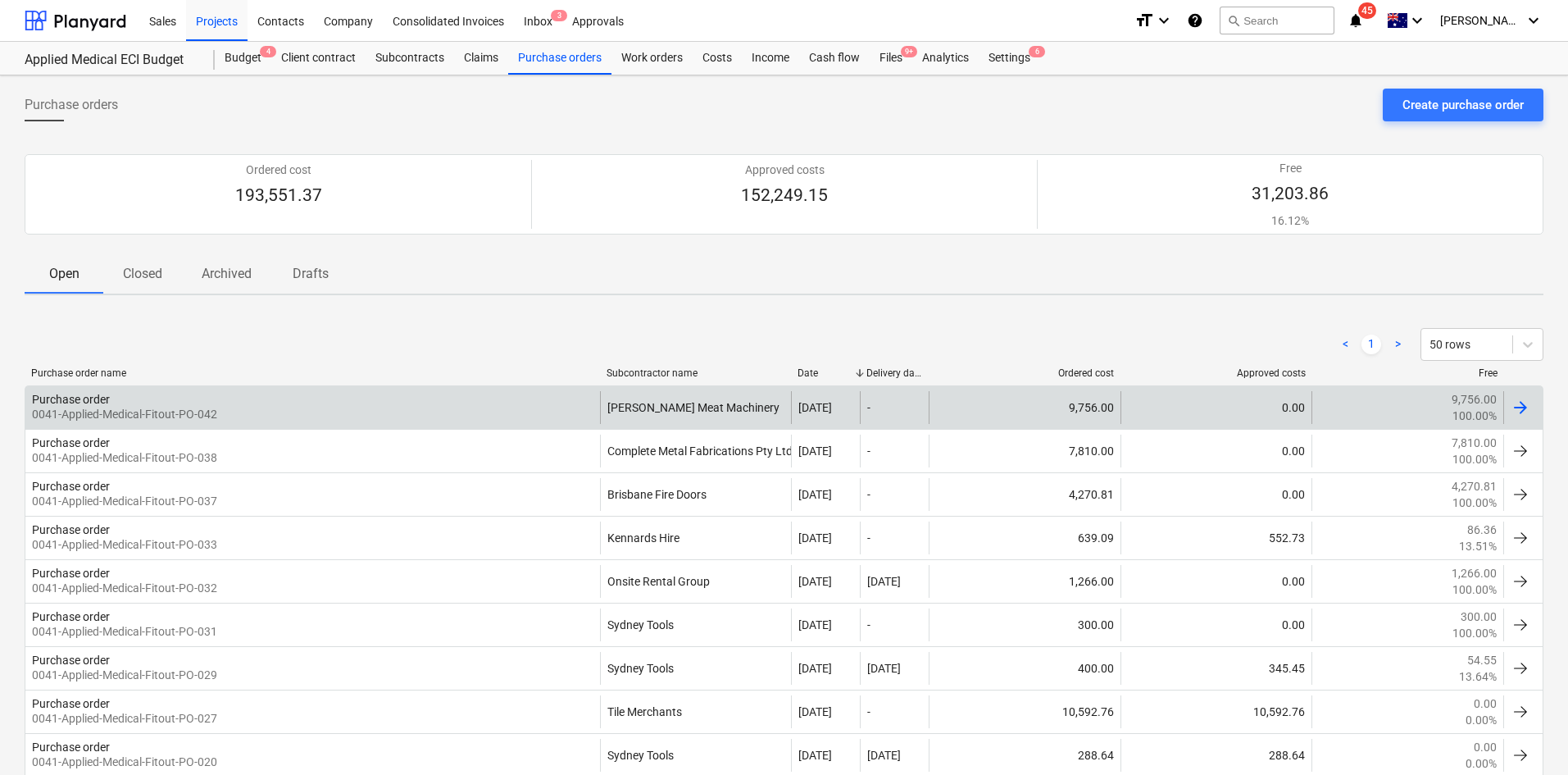
click at [360, 401] on div "Purchase order 0041-Applied-Medical-Fitout-PO-042" at bounding box center [313, 407] width 575 height 33
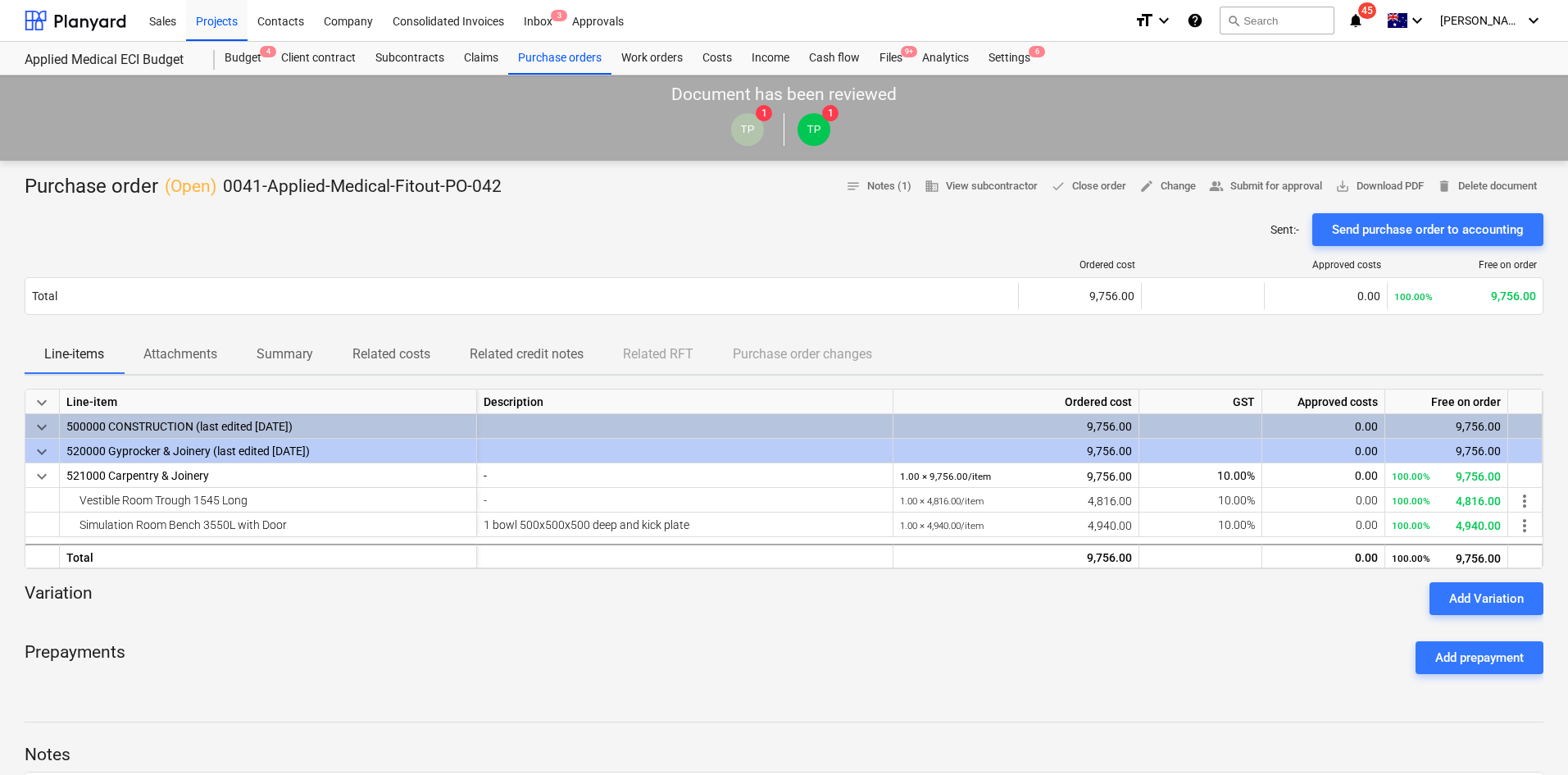
click at [211, 353] on p "Attachments" at bounding box center [181, 353] width 74 height 20
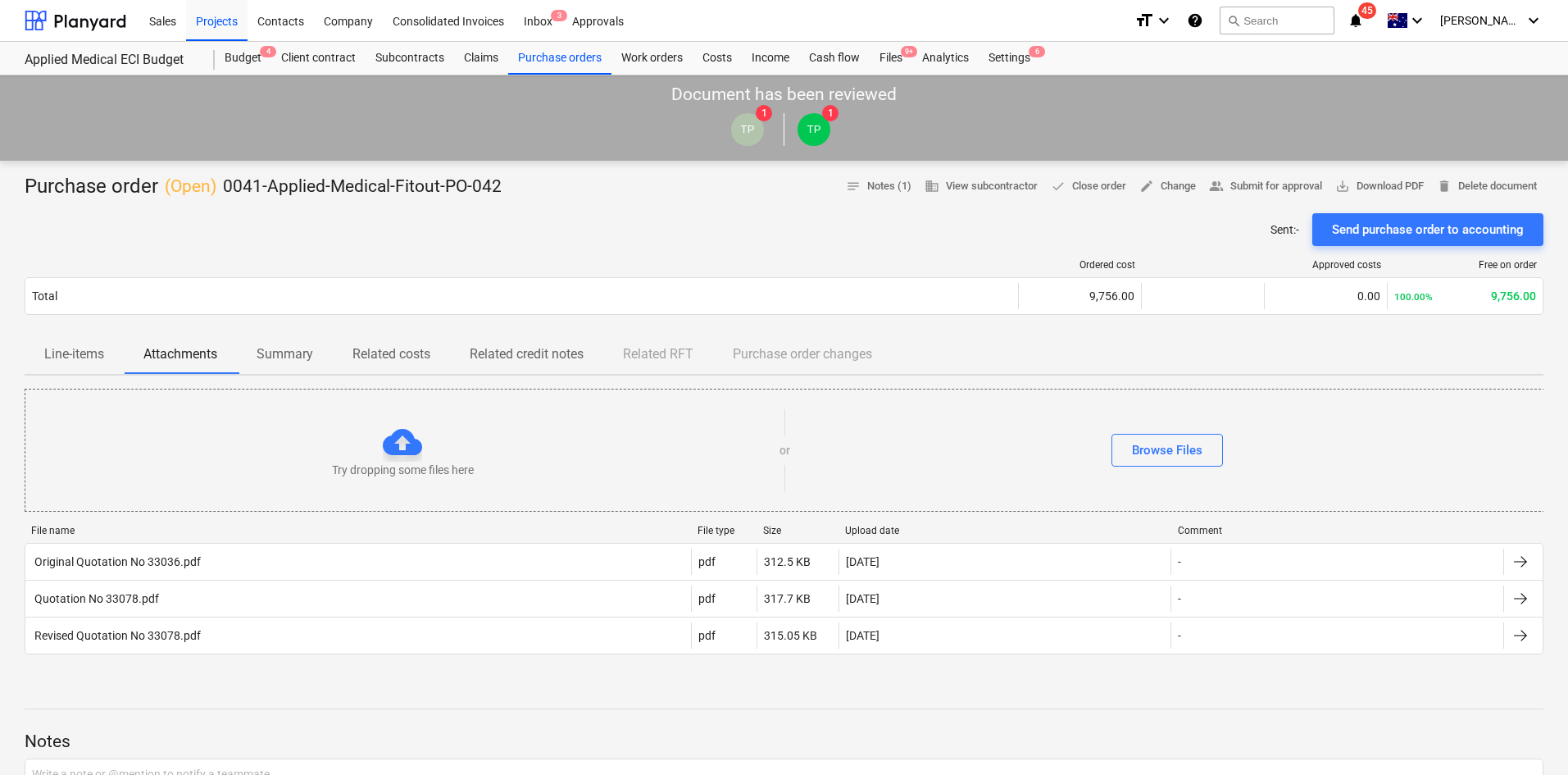
click at [1236, 380] on div "Purchase order ( Open ) 0041-Applied-Medical-Fitout-PO-042 notes Notes (1) busi…" at bounding box center [784, 641] width 1568 height 961
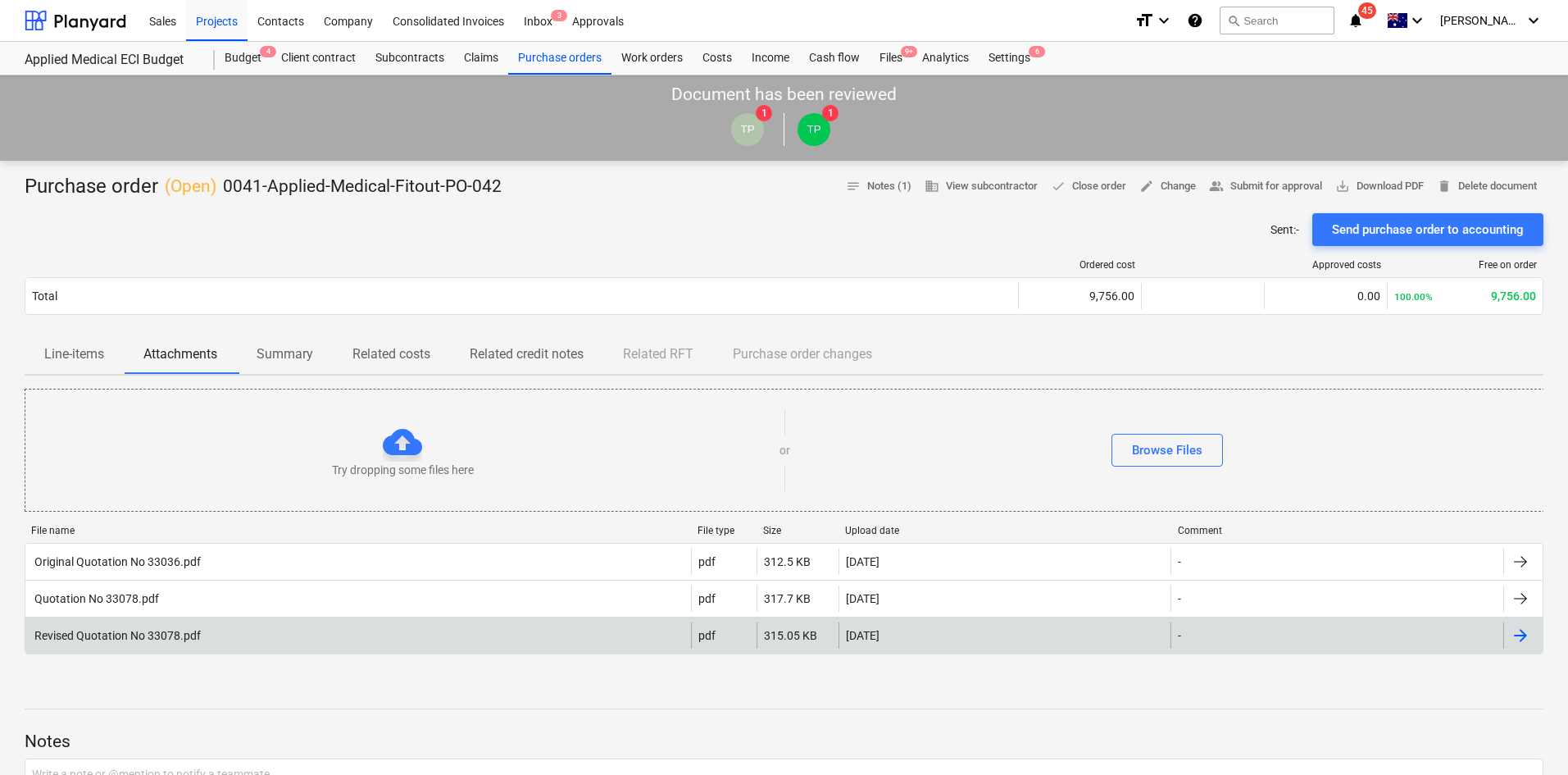
click at [238, 635] on div "Revised Quotation No 33078.pdf" at bounding box center [358, 635] width 665 height 26
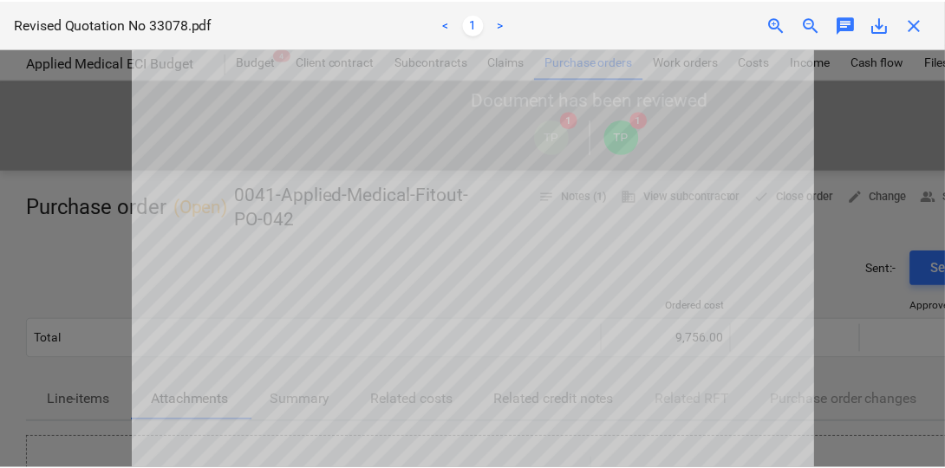
scroll to position [115, 0]
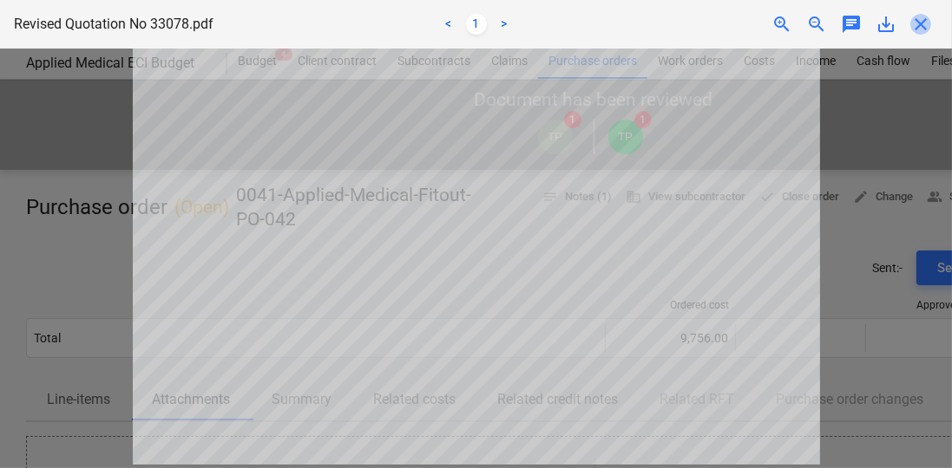
click at [926, 19] on span "close" at bounding box center [920, 24] width 21 height 21
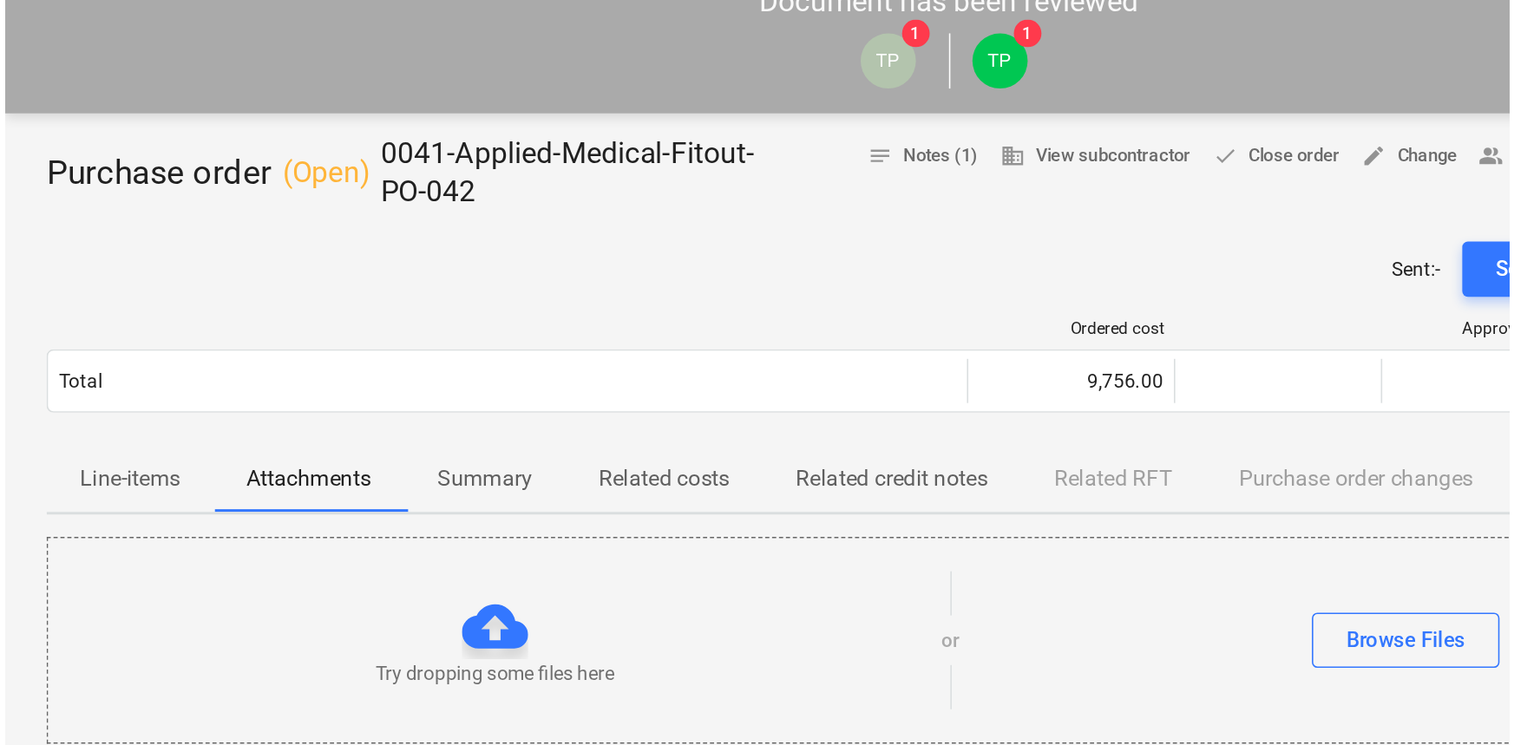
scroll to position [99, 0]
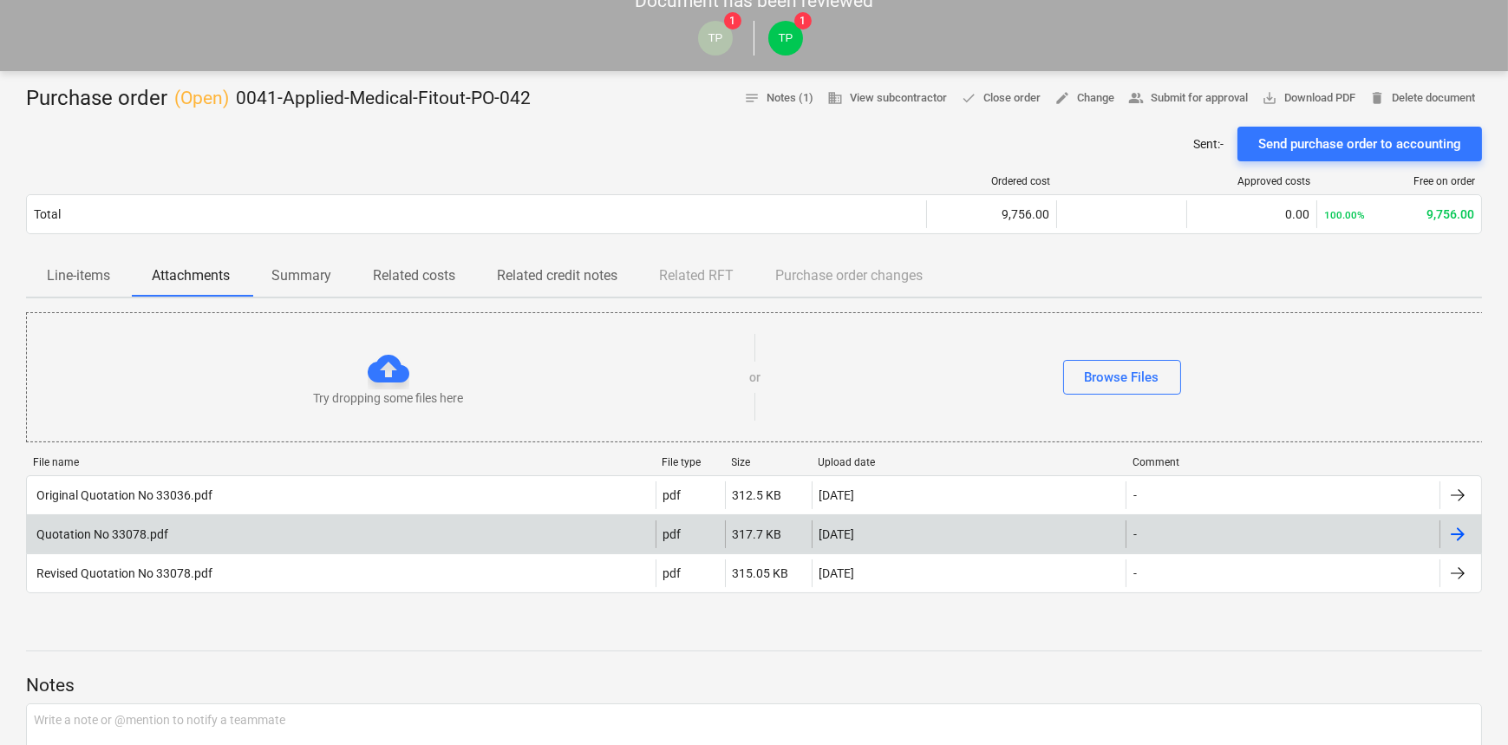
click at [206, 532] on div "Quotation No 33078.pdf" at bounding box center [341, 534] width 629 height 28
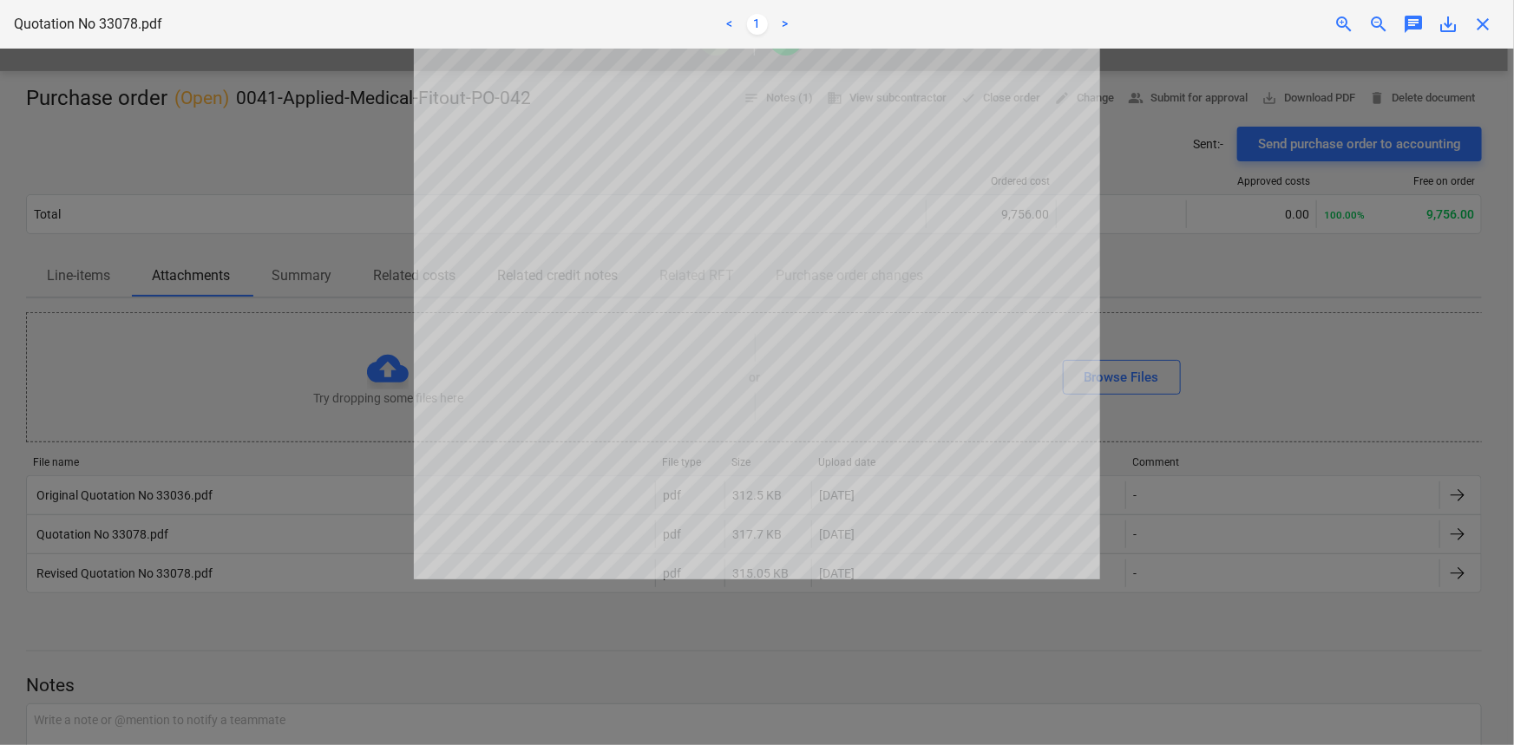
click at [1345, 35] on div "Quotation No 33078.pdf < 1 > zoom_in zoom_out chat 0 save_alt close" at bounding box center [757, 24] width 1514 height 49
click at [1345, 31] on span "zoom_in" at bounding box center [1343, 24] width 21 height 21
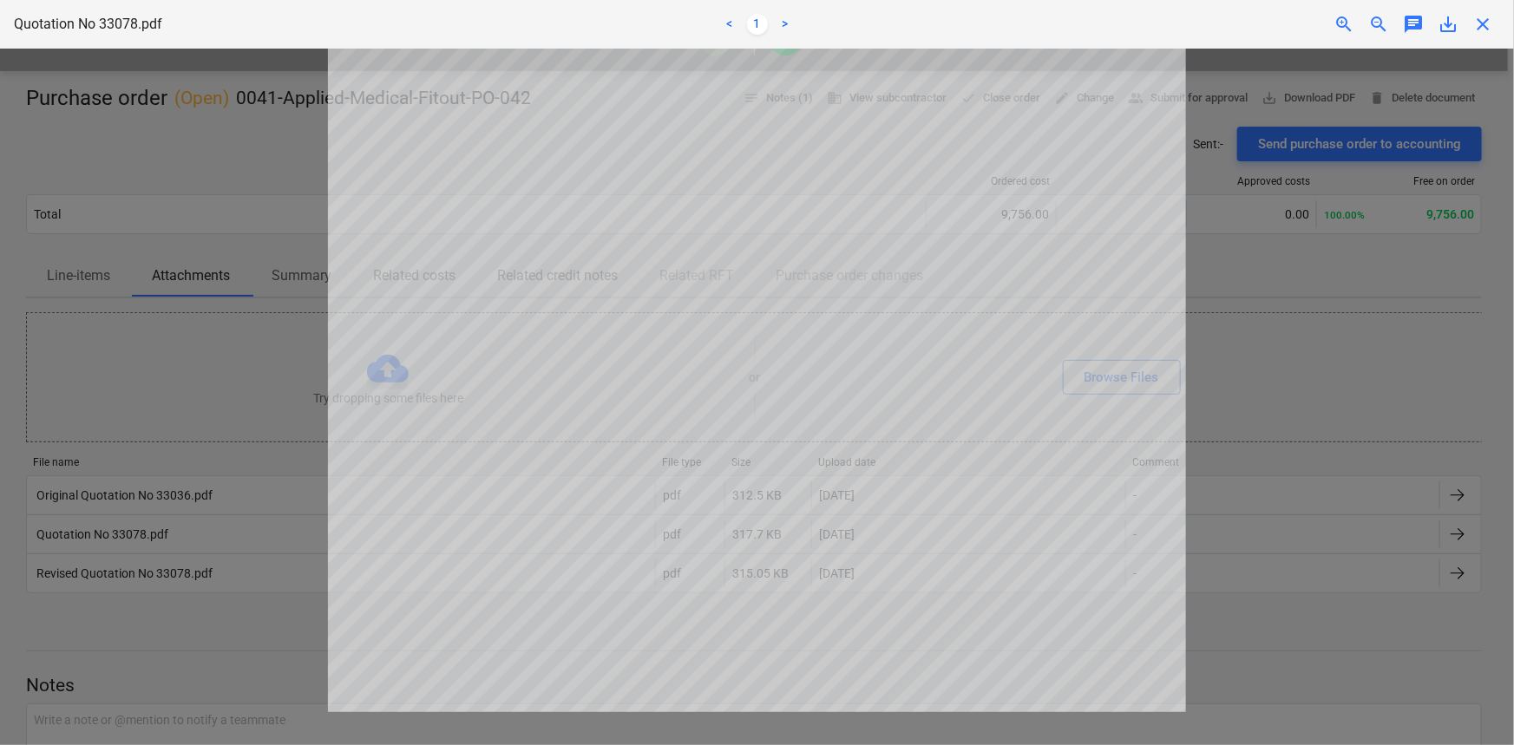
click at [1342, 29] on span "zoom_in" at bounding box center [1343, 24] width 21 height 21
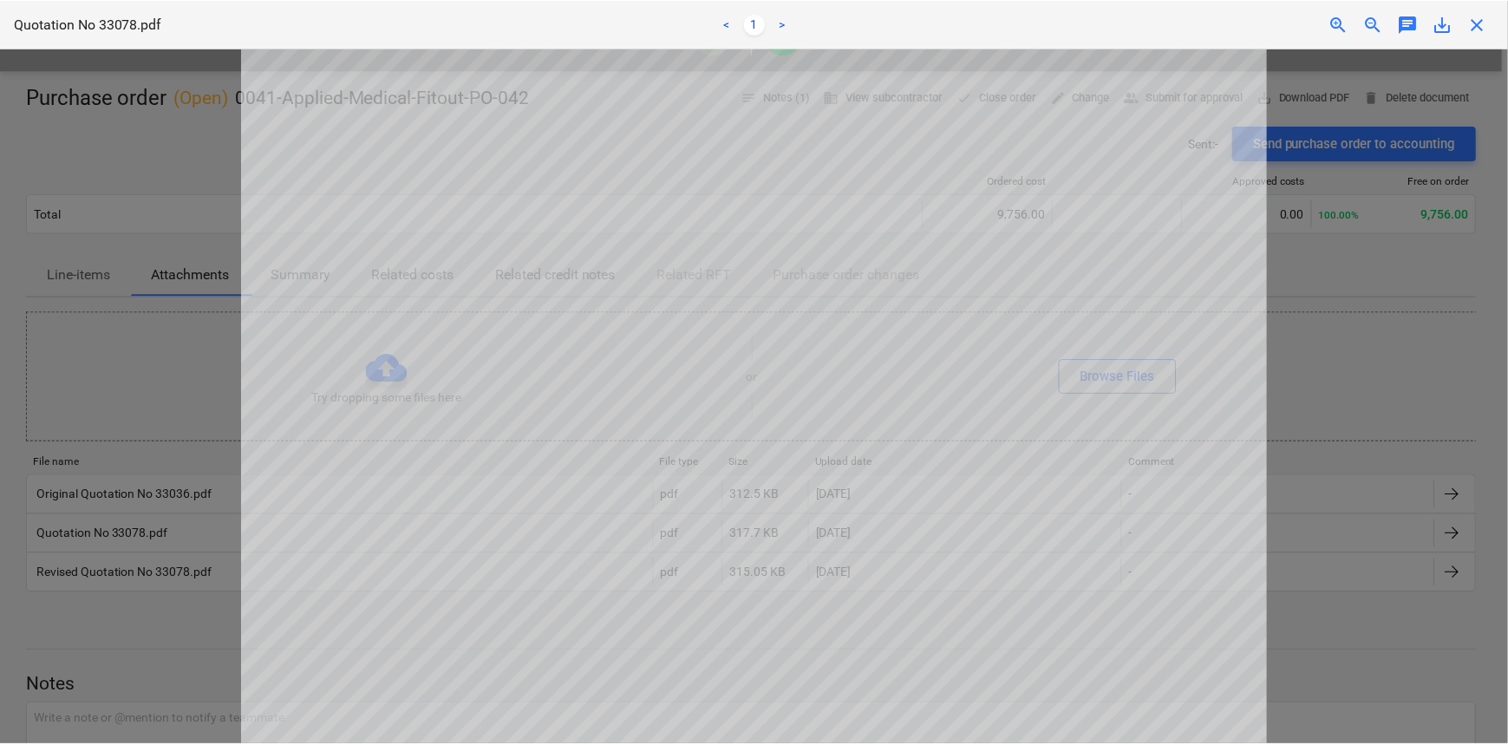
scroll to position [102, 0]
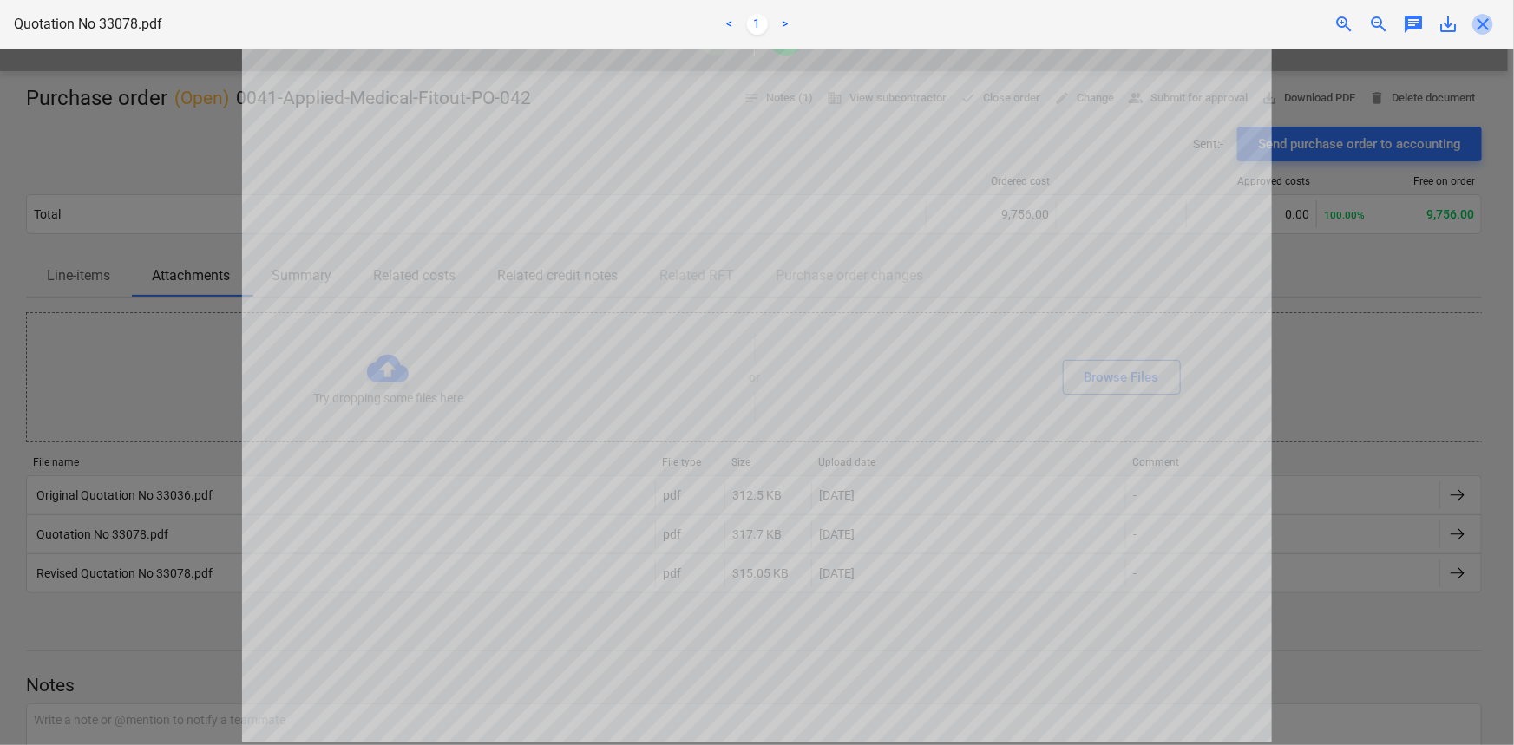
click at [1483, 16] on span "close" at bounding box center [1482, 24] width 21 height 21
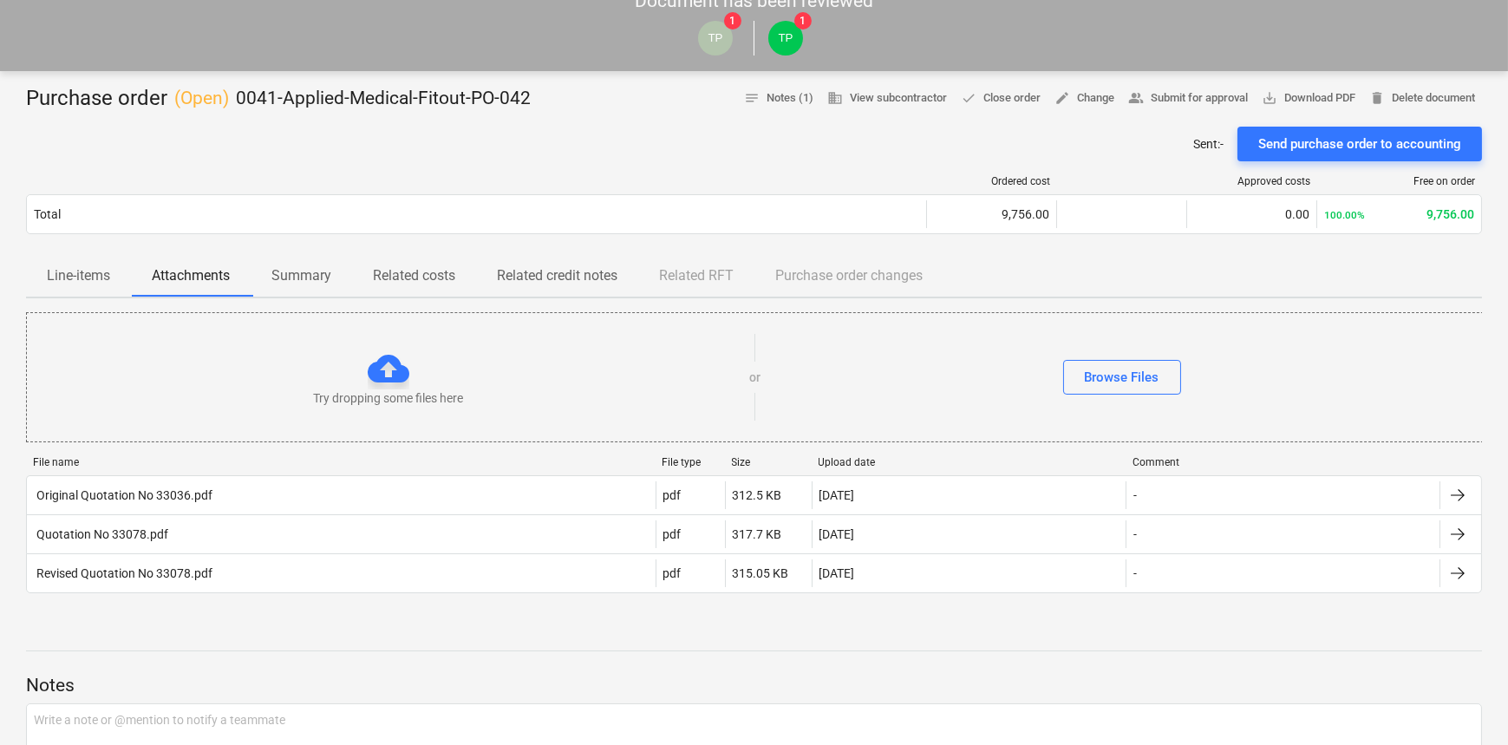
scroll to position [0, 0]
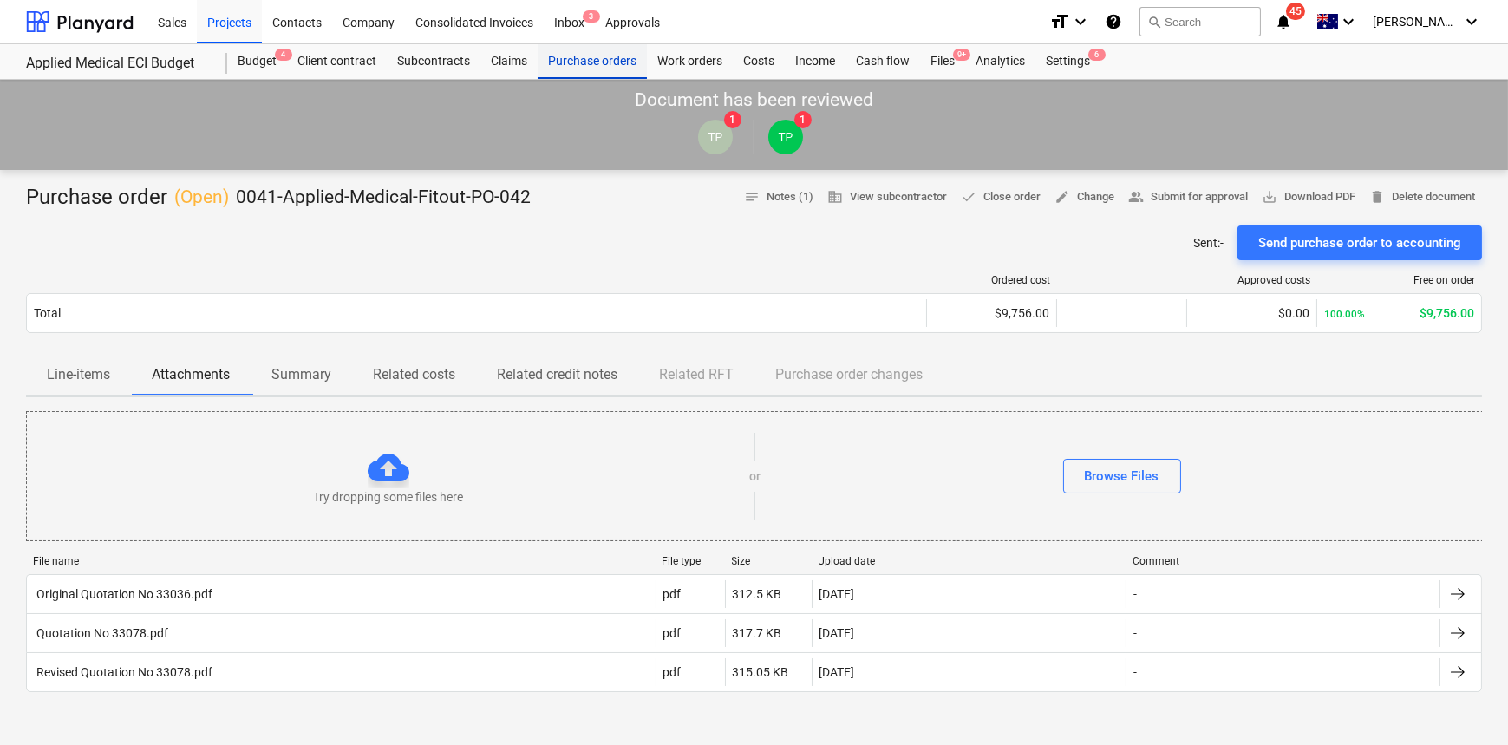
click at [578, 60] on div "Purchase orders" at bounding box center [592, 61] width 109 height 35
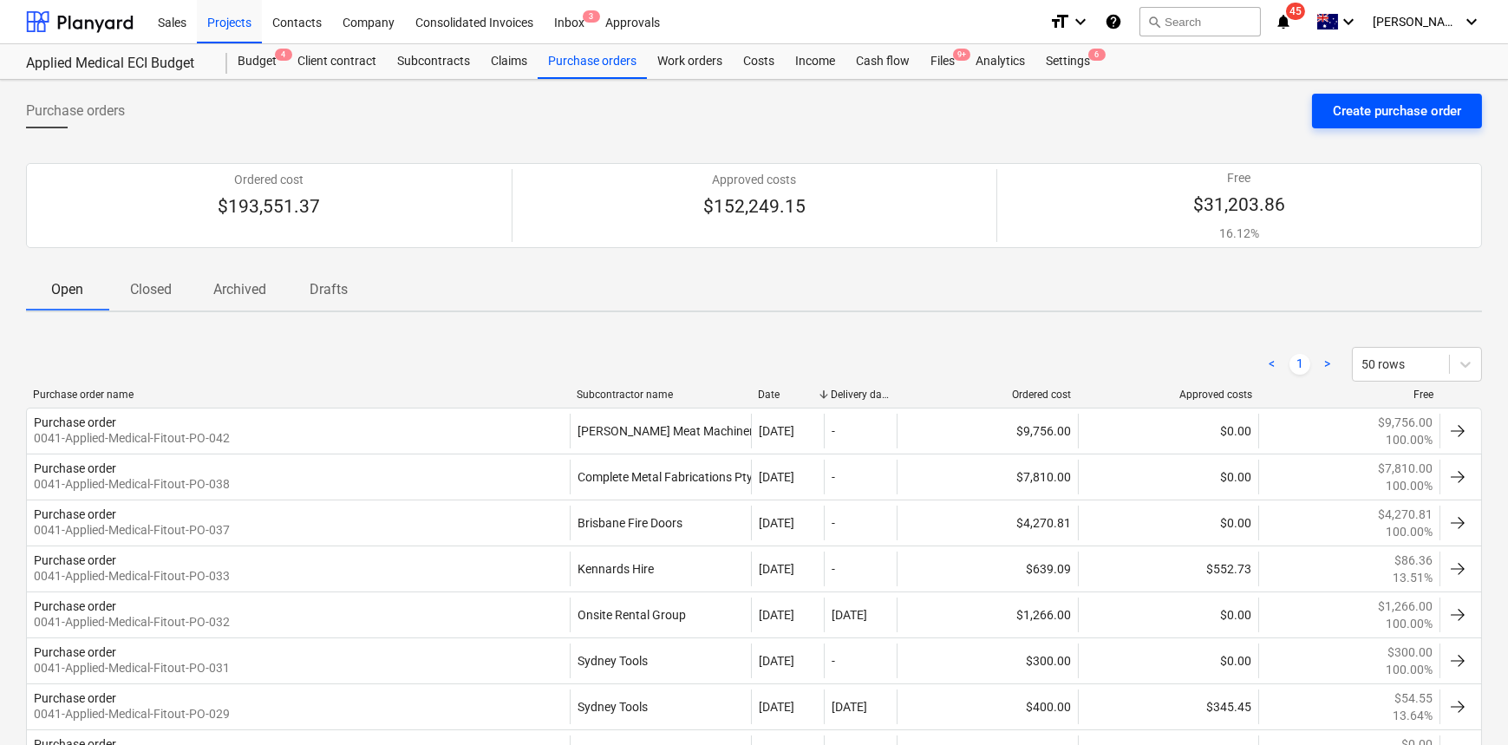
click at [1379, 102] on div "Create purchase order" at bounding box center [1397, 111] width 128 height 23
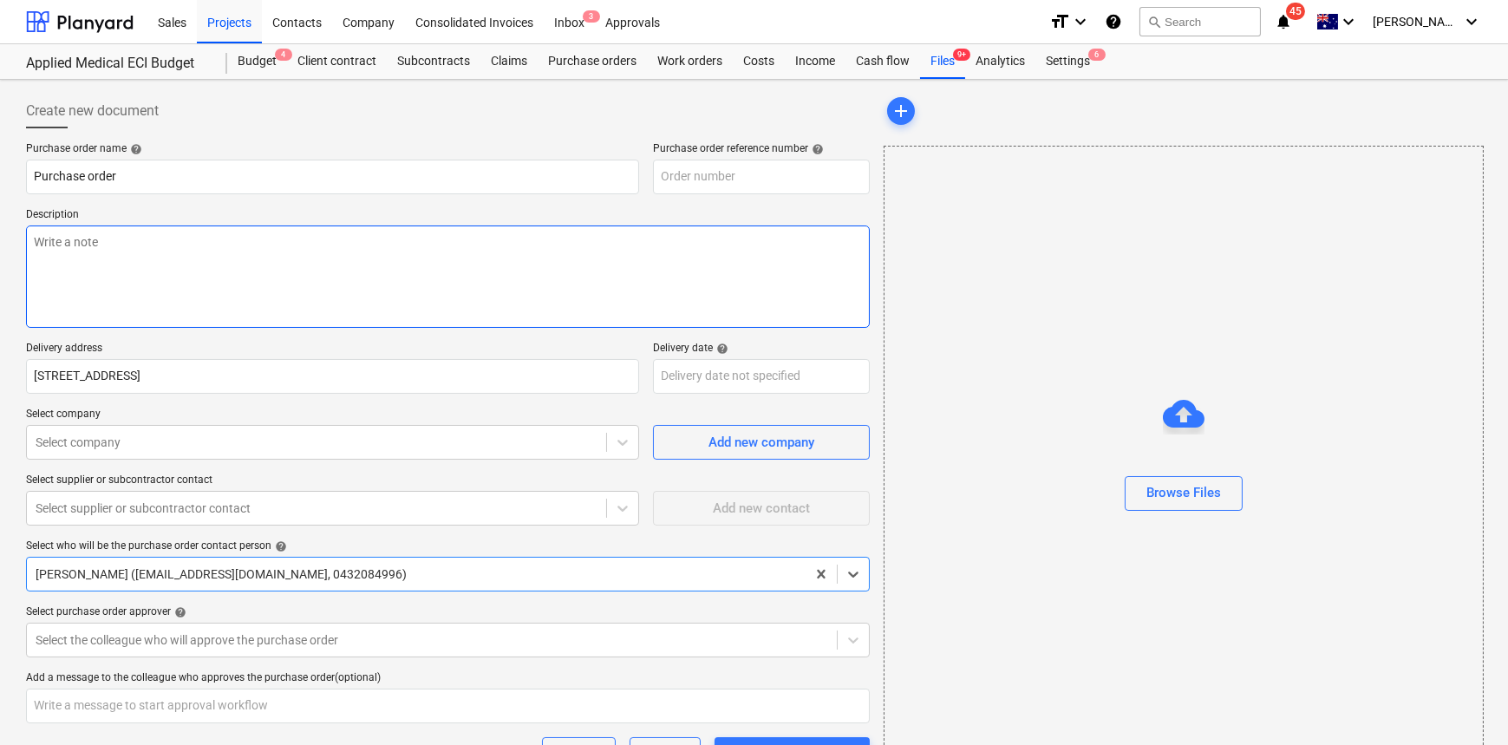
type textarea "x"
type input "0041-Applied-Medical-Fitout-PO-043"
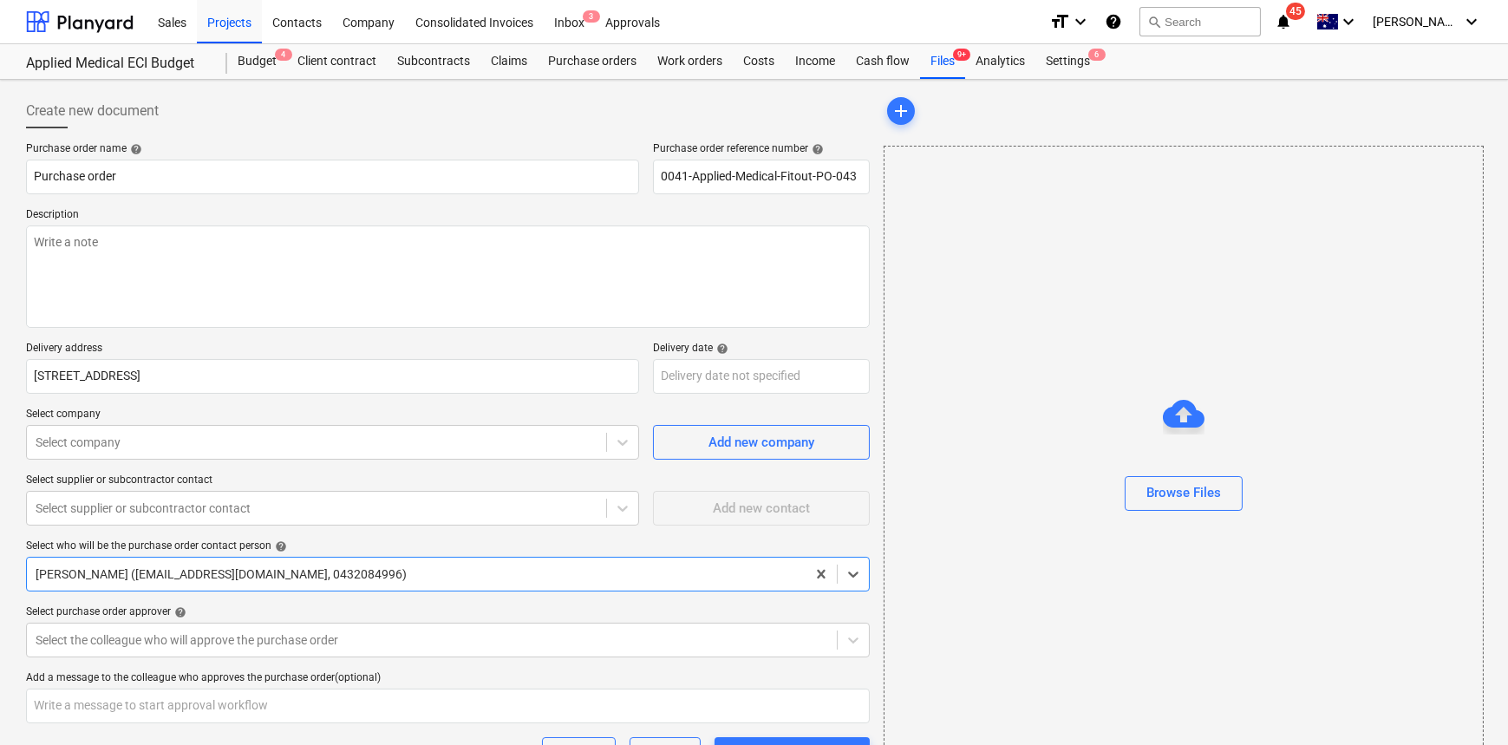
type textarea "x"
click at [196, 436] on div at bounding box center [317, 442] width 562 height 17
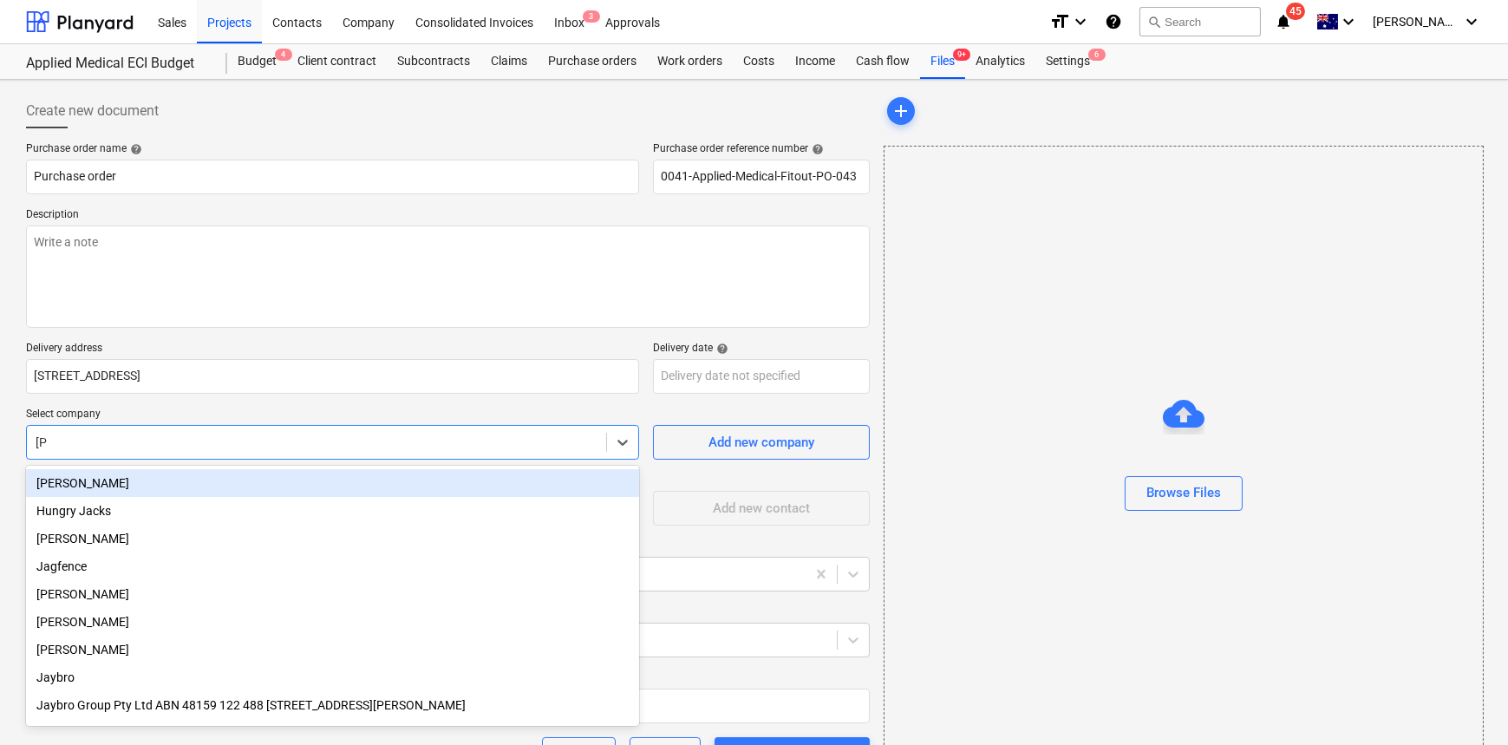
type input "jayb"
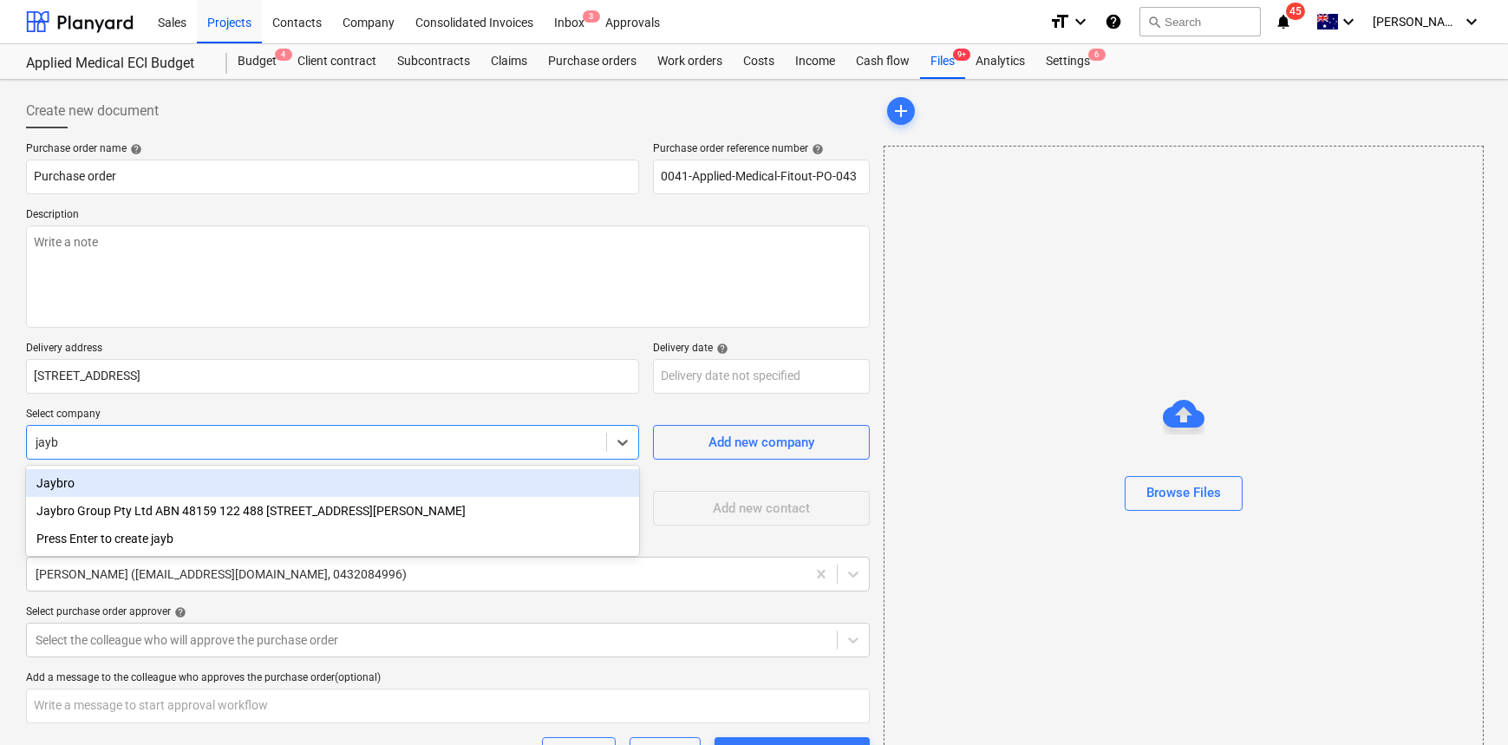
type textarea "x"
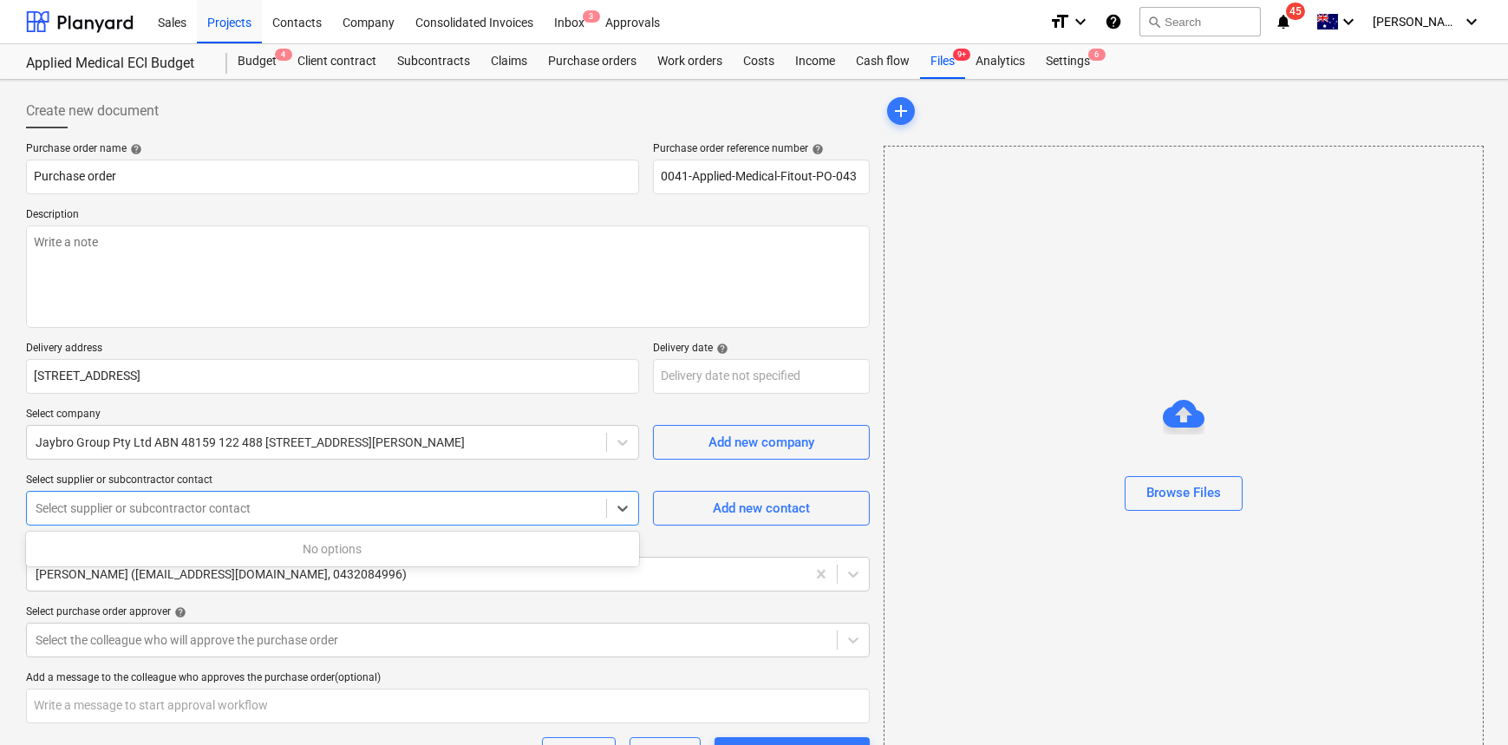
click at [156, 502] on div at bounding box center [317, 508] width 562 height 17
click at [188, 509] on div at bounding box center [317, 508] width 562 height 17
type textarea "x"
click at [194, 452] on div "Jaybro Group Pty Ltd ABN 48159 122 488 29 Penelope Cr, Arndell Park NSW 2148" at bounding box center [316, 442] width 579 height 24
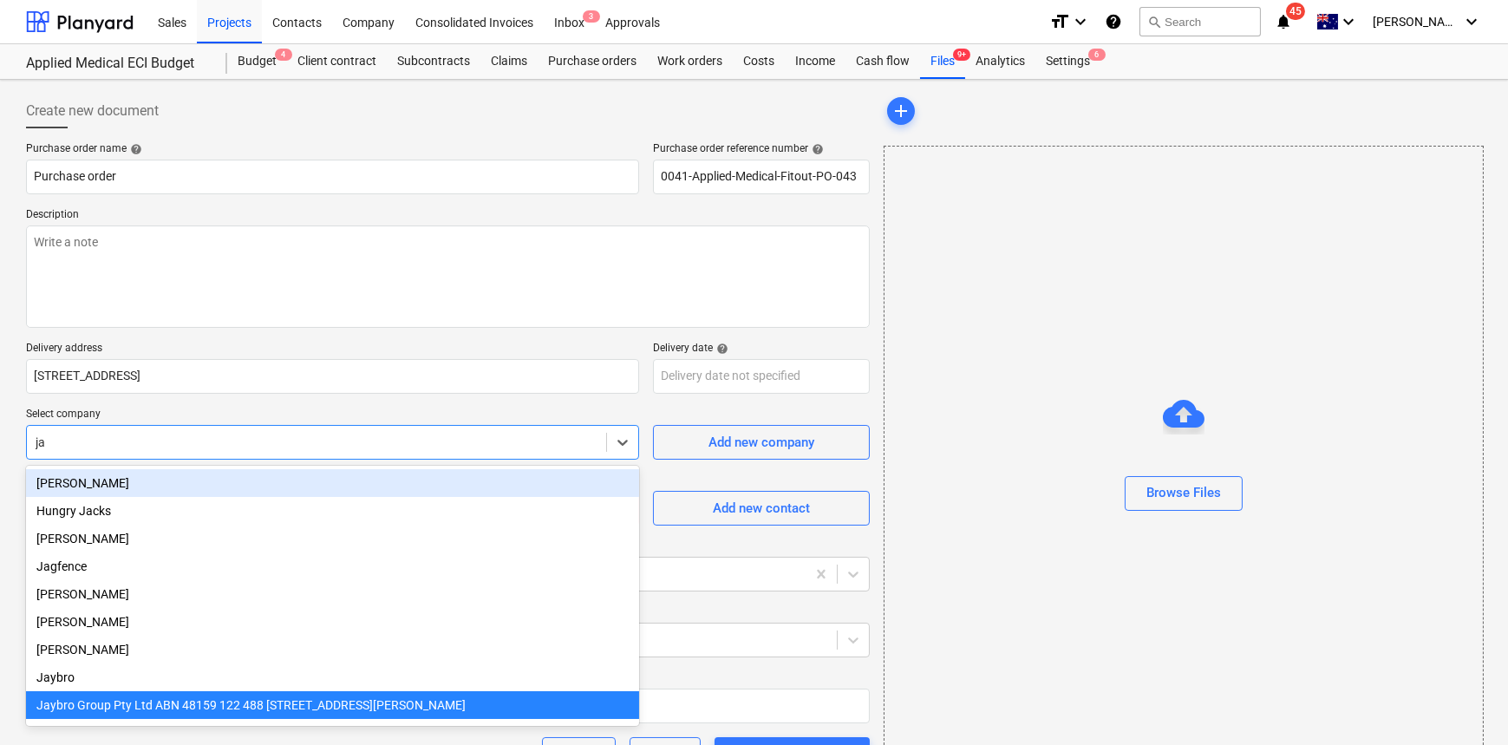
type input "jay"
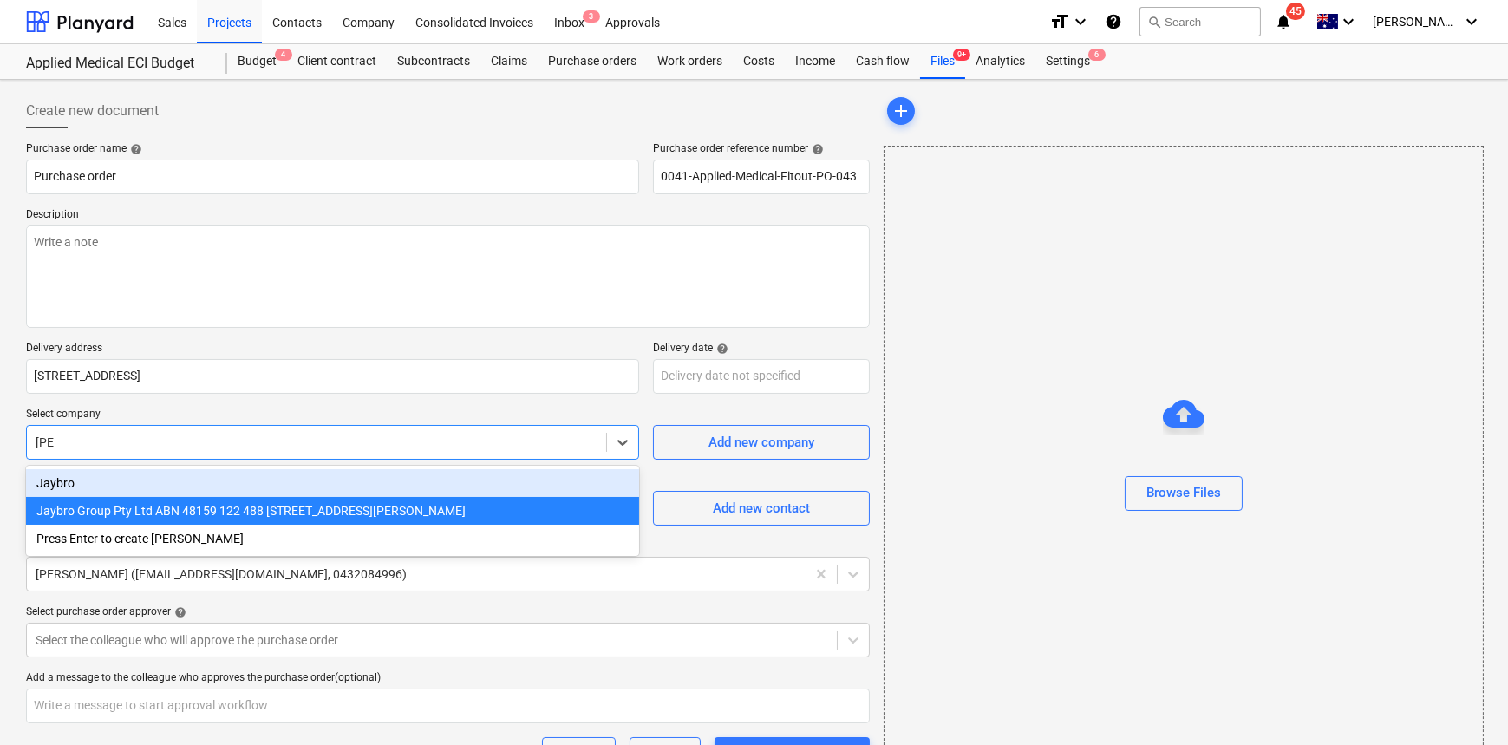
type textarea "x"
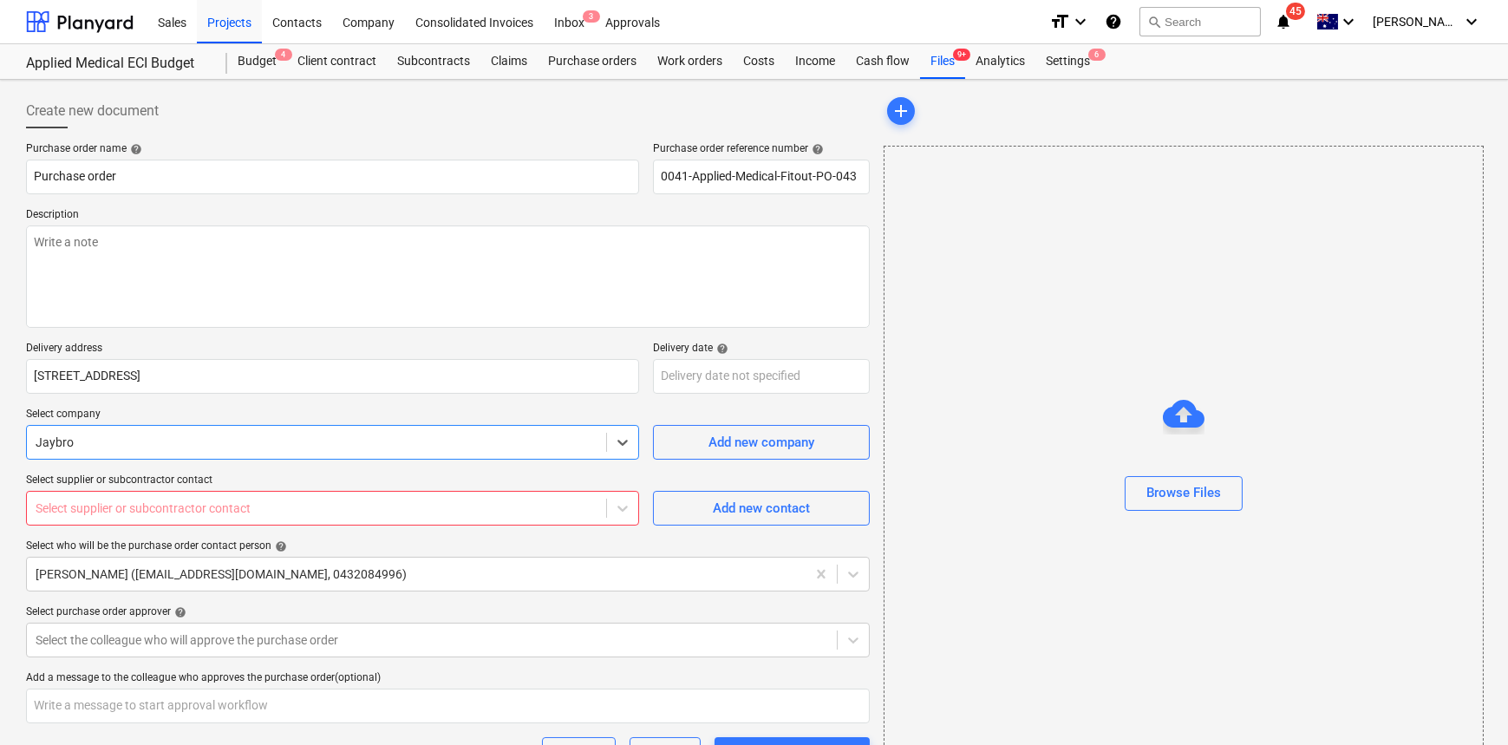
click at [210, 503] on div at bounding box center [317, 508] width 562 height 17
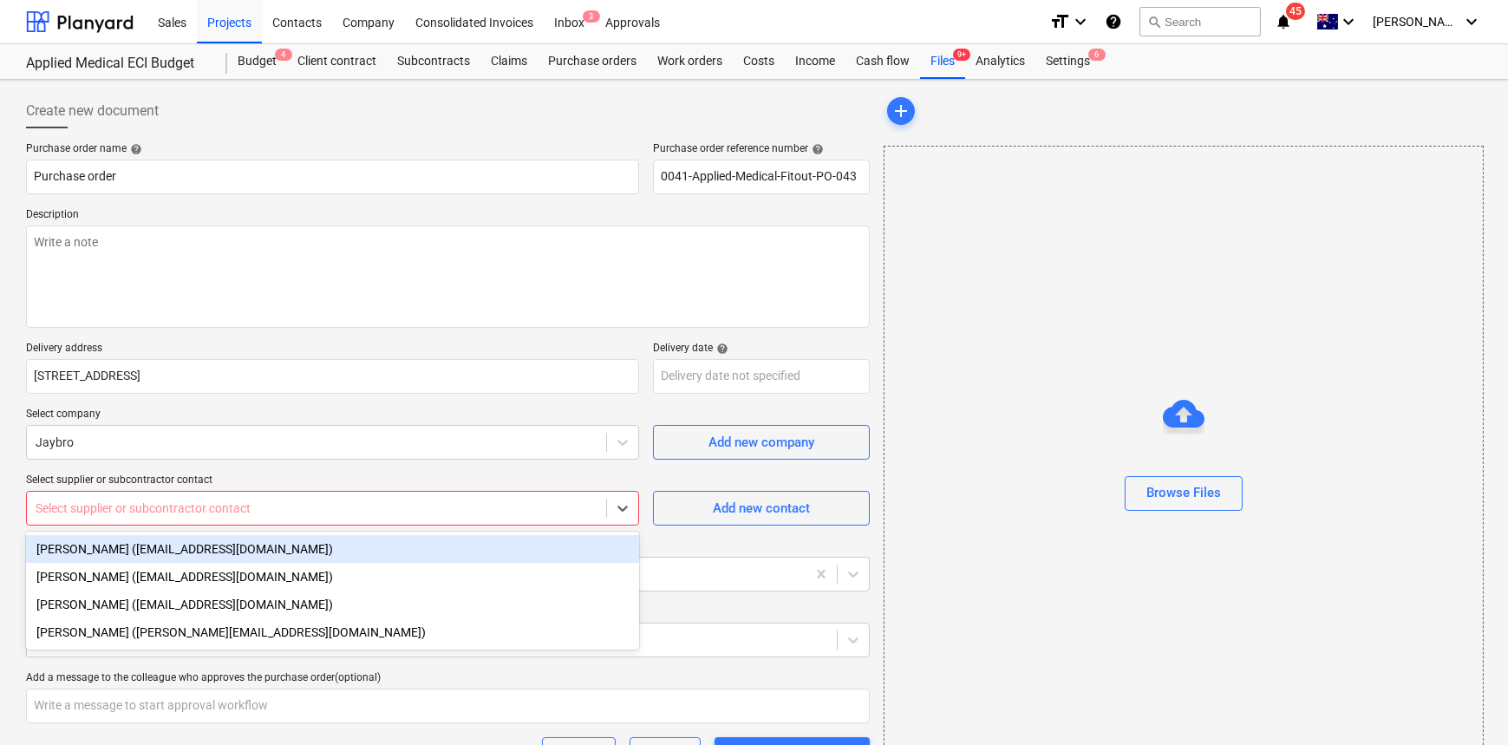
click at [324, 520] on div "Select supplier or subcontractor contact" at bounding box center [332, 508] width 613 height 35
click at [330, 518] on div "Select supplier or subcontractor contact" at bounding box center [316, 508] width 579 height 24
click at [329, 550] on div "Yuli Ceista (sales@jaybro.com.au)" at bounding box center [332, 549] width 613 height 28
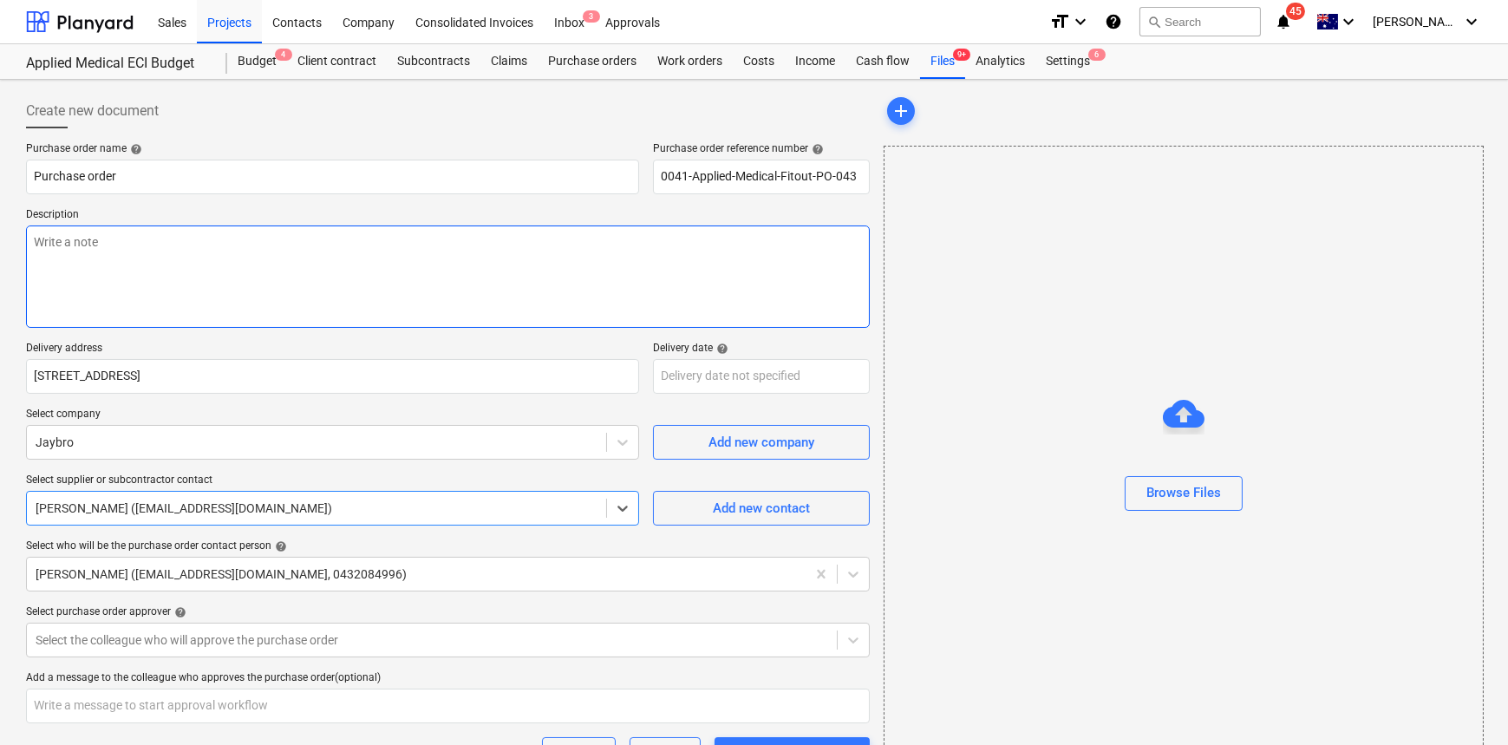
click at [232, 297] on textarea at bounding box center [448, 277] width 844 height 102
click at [239, 292] on textarea at bounding box center [448, 277] width 844 height 102
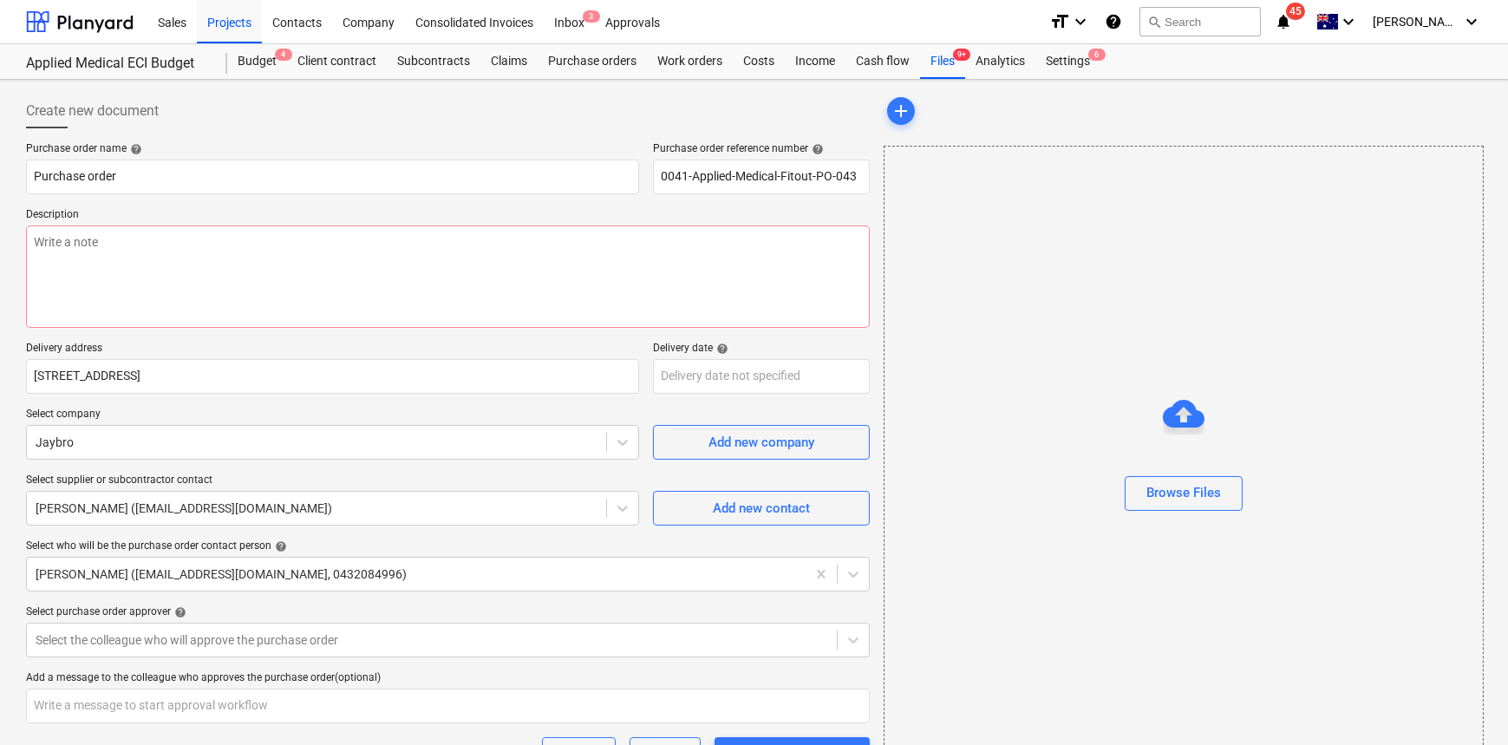
click at [234, 347] on p "Delivery address" at bounding box center [332, 350] width 613 height 17
click at [706, 382] on body "Sales Projects Contacts Company Consolidated Invoices Inbox 3 Approvals format_…" at bounding box center [754, 372] width 1508 height 745
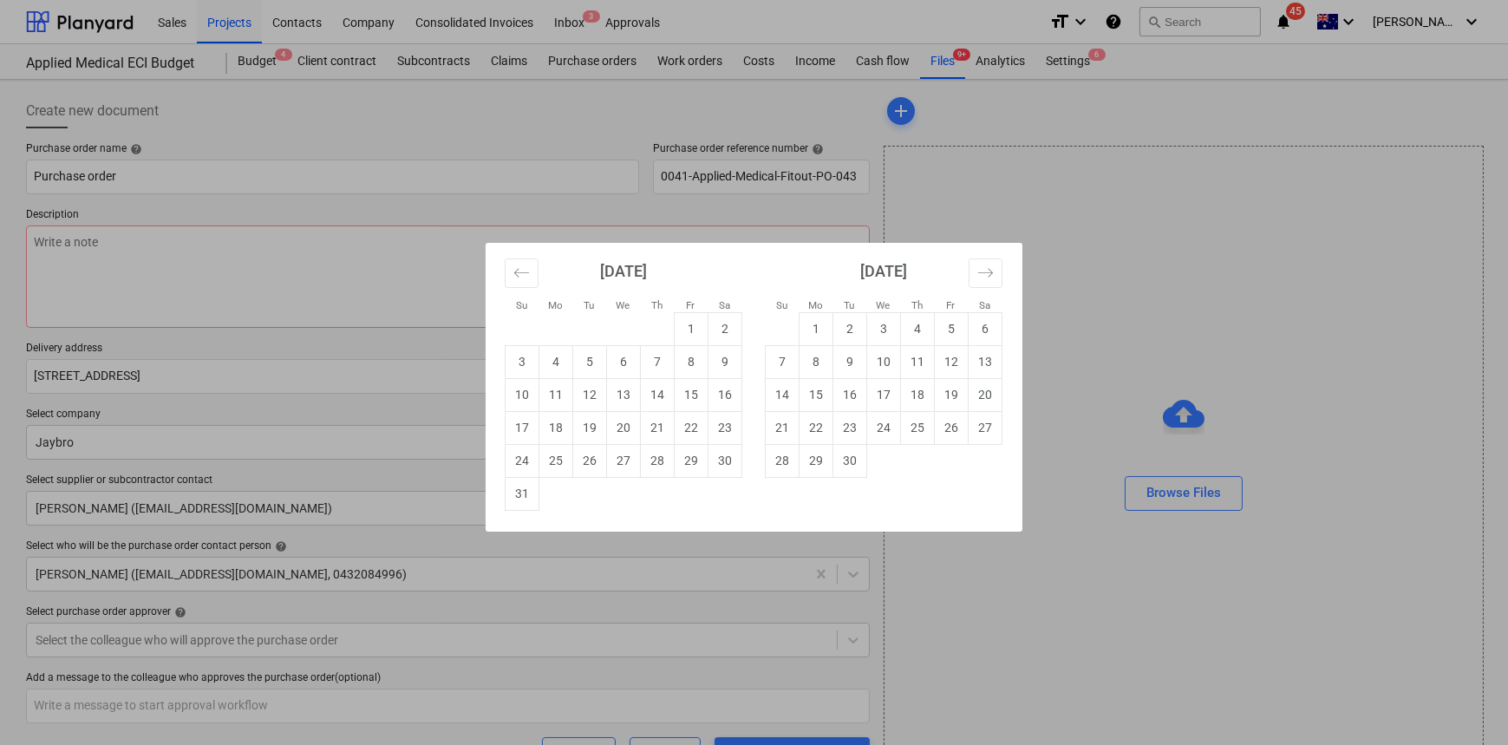
click at [424, 345] on div "Su Mo Tu We Th Fr Sa Su Mo Tu We Th Fr Sa July 2025 1 2 3 4 5 6 7 8 9 10 11 12 …" at bounding box center [754, 372] width 1508 height 745
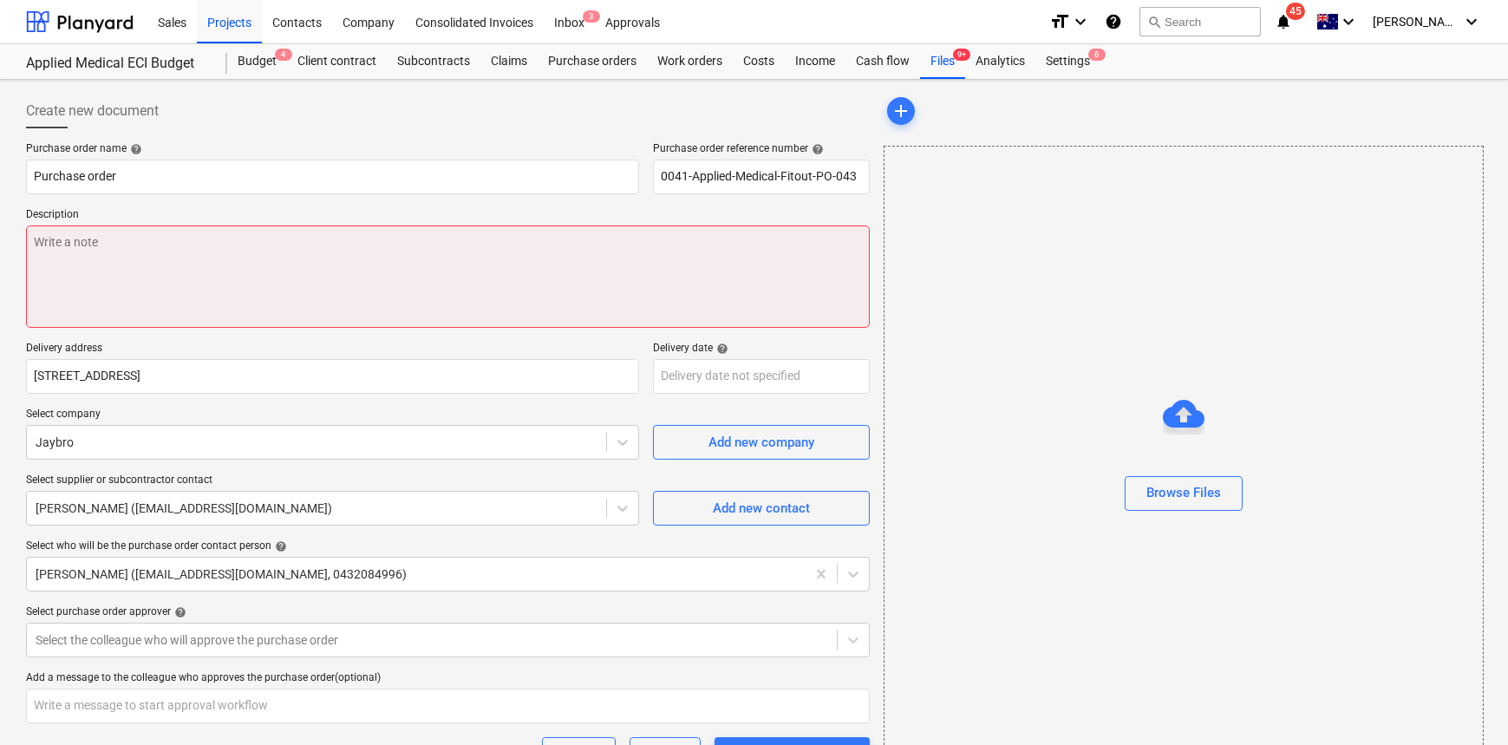
click at [427, 276] on textarea at bounding box center [448, 277] width 844 height 102
type textarea "x"
type textarea "P"
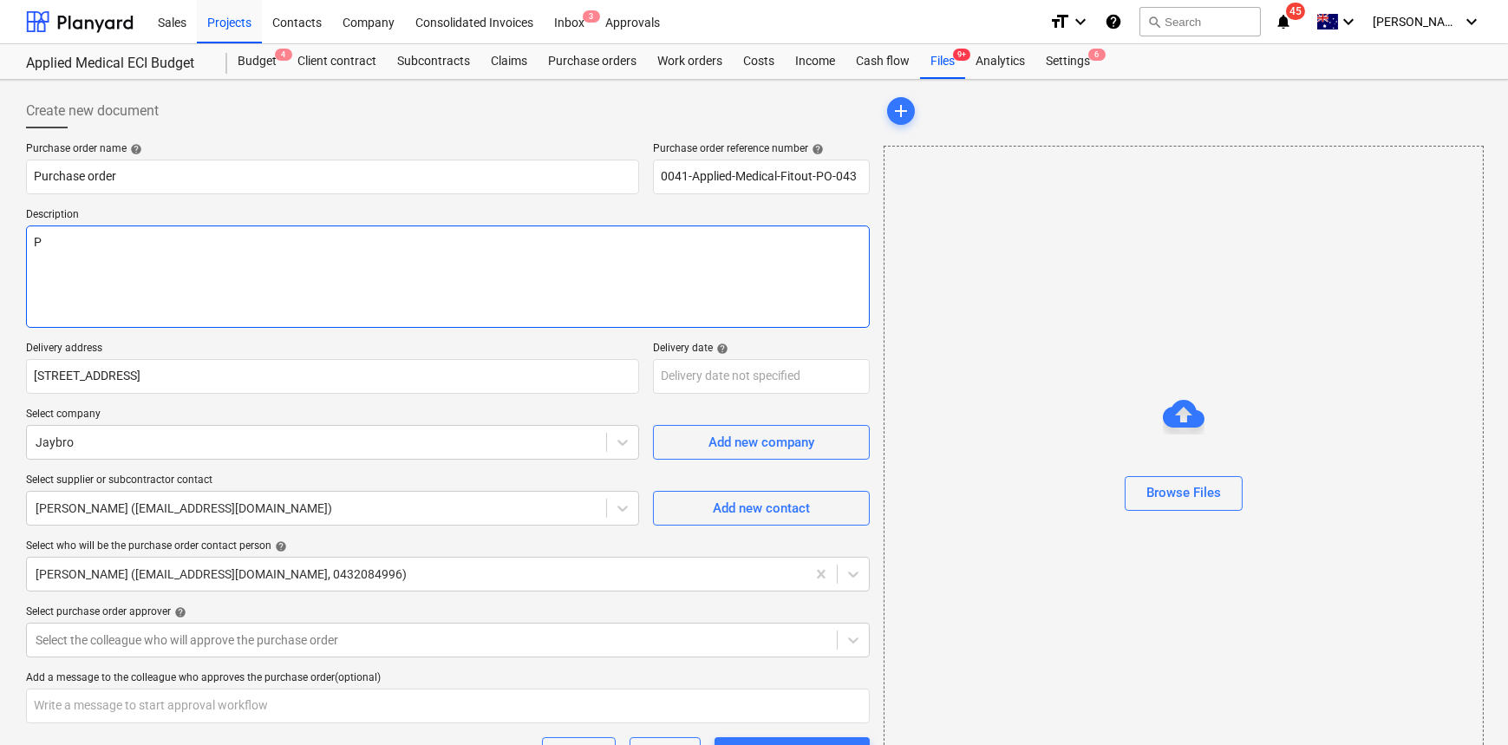
type textarea "x"
type textarea "Pu"
type textarea "x"
type textarea "Pur"
type textarea "x"
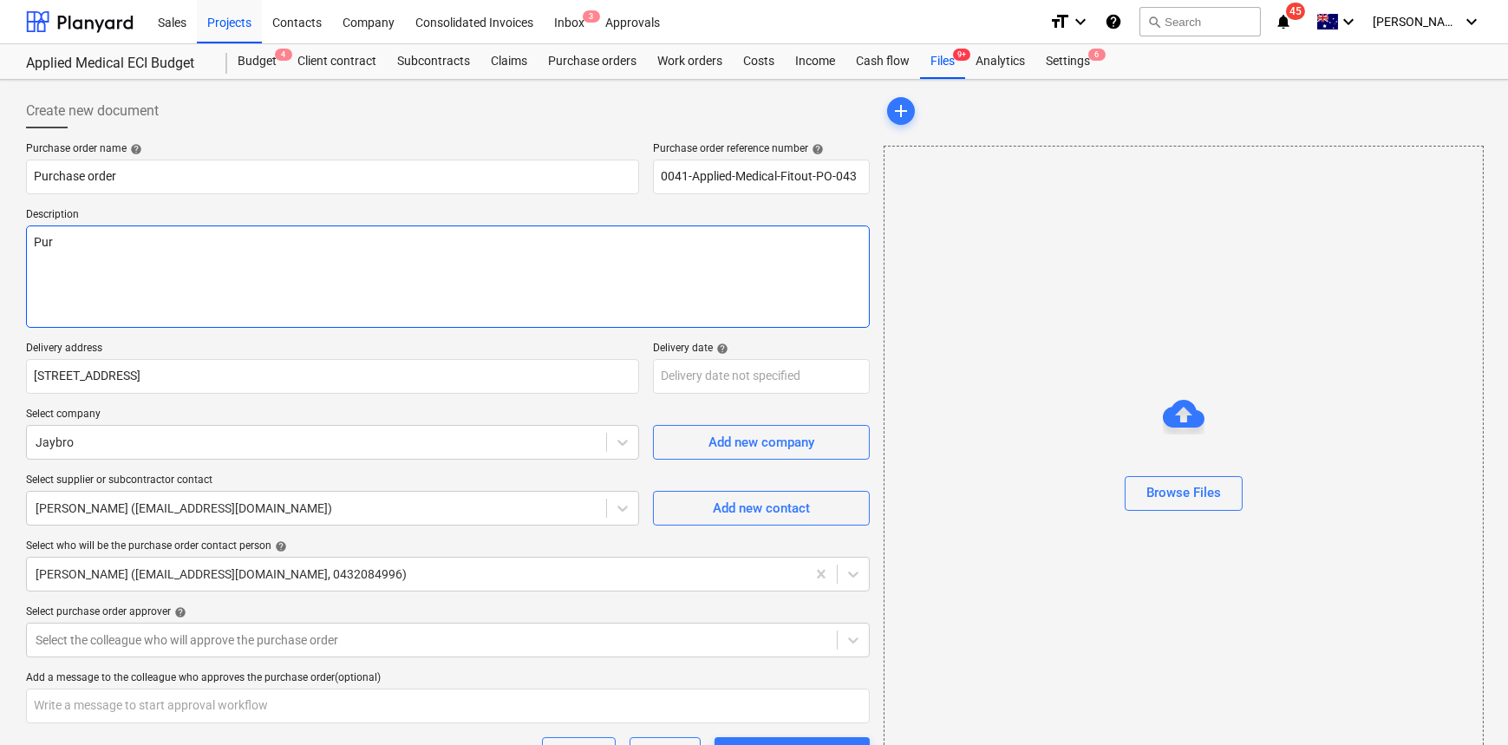
type textarea "Purc"
type textarea "x"
type textarea "Purch"
type textarea "x"
type textarea "Purcha"
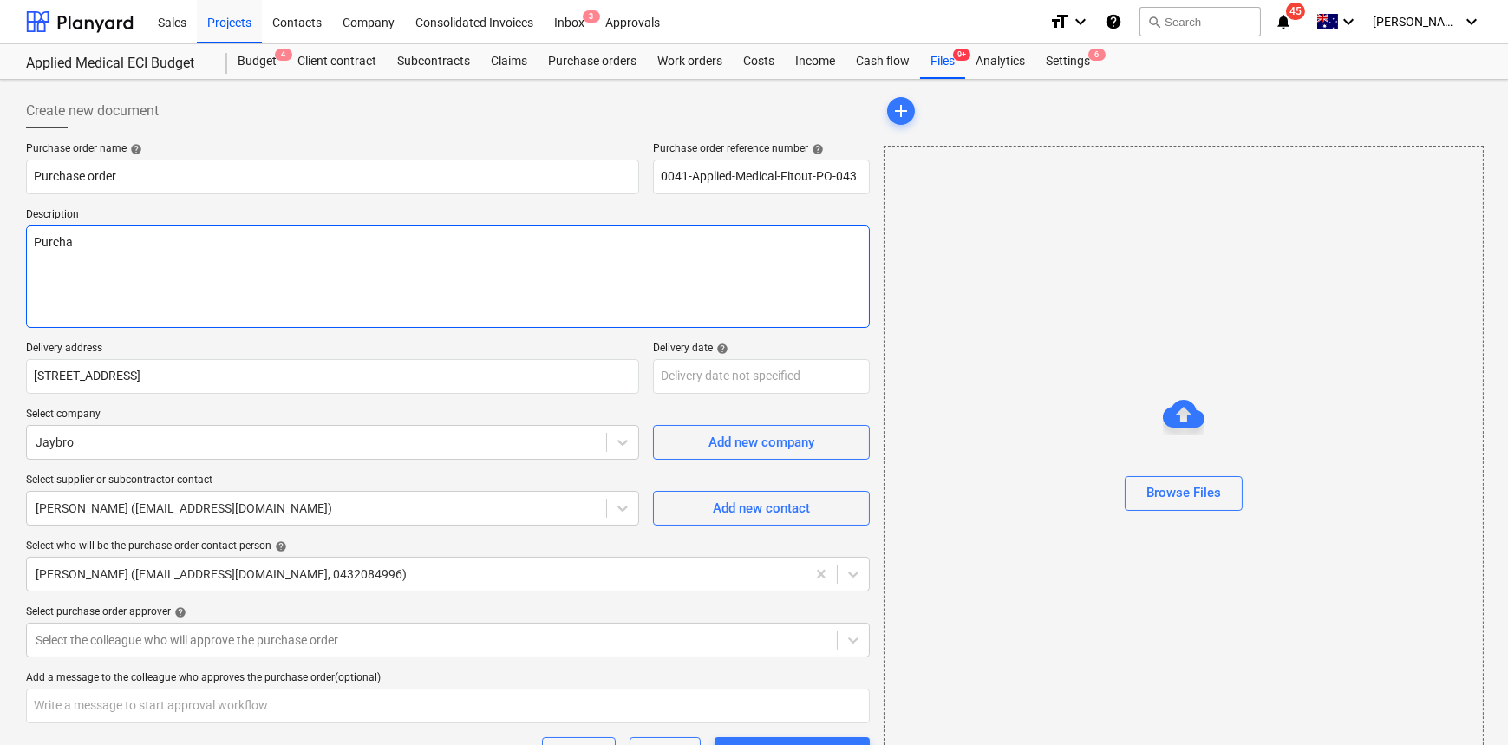
type textarea "x"
type textarea "Purchas"
type textarea "x"
type textarea "Purchase"
type textarea "x"
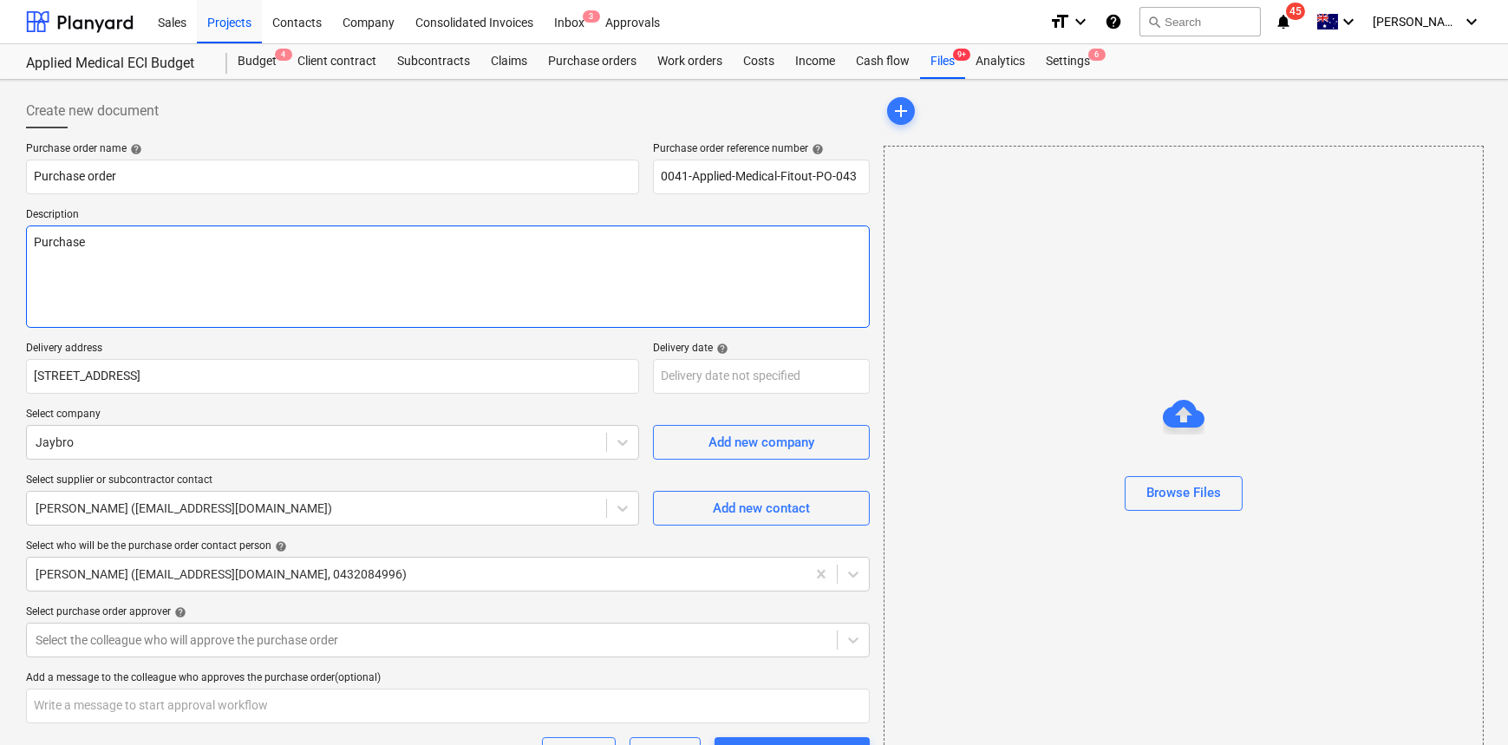
type textarea "Purchase"
type textarea "x"
type textarea "Purchase b"
type textarea "x"
type textarea "Purchase by"
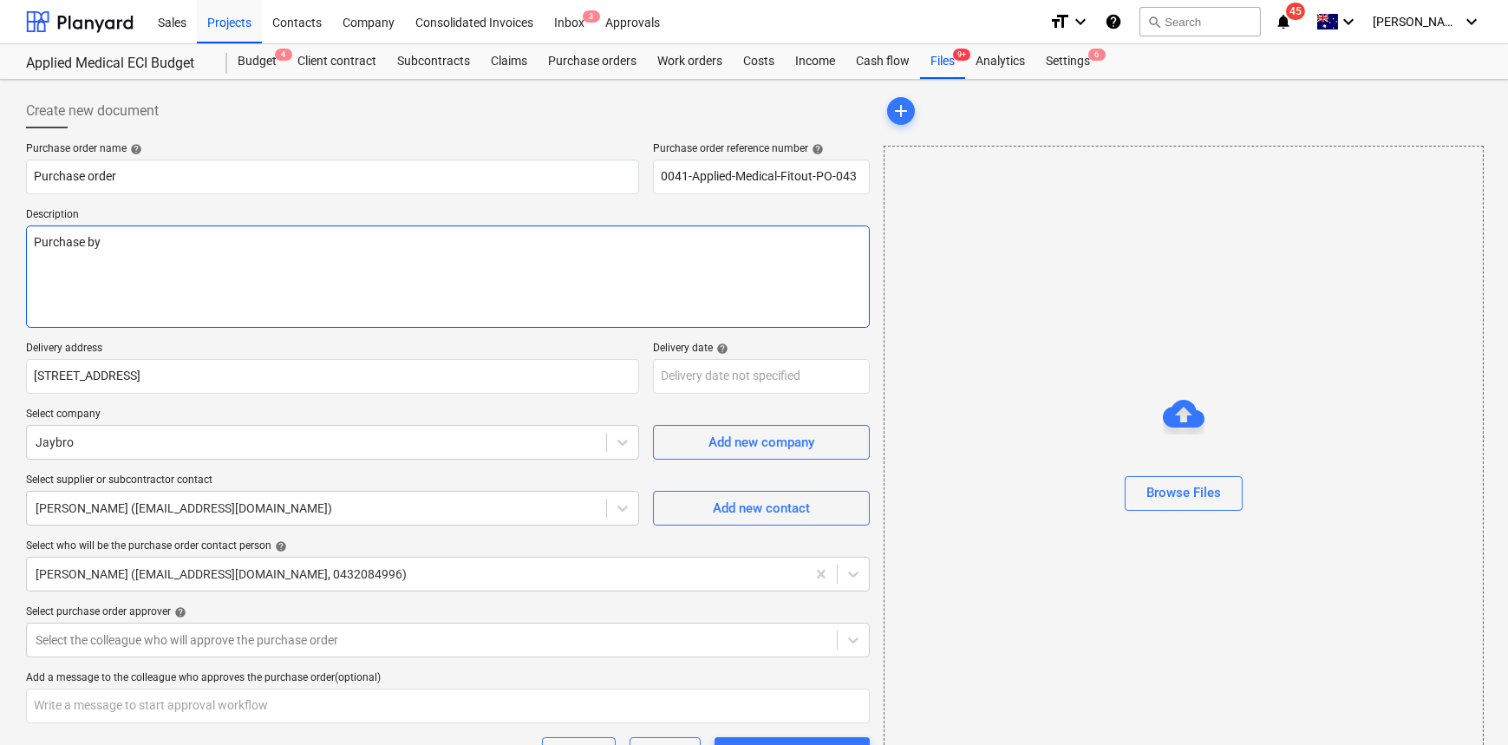
type textarea "x"
type textarea "Purchase by"
type textarea "x"
type textarea "Purchase by M"
type textarea "x"
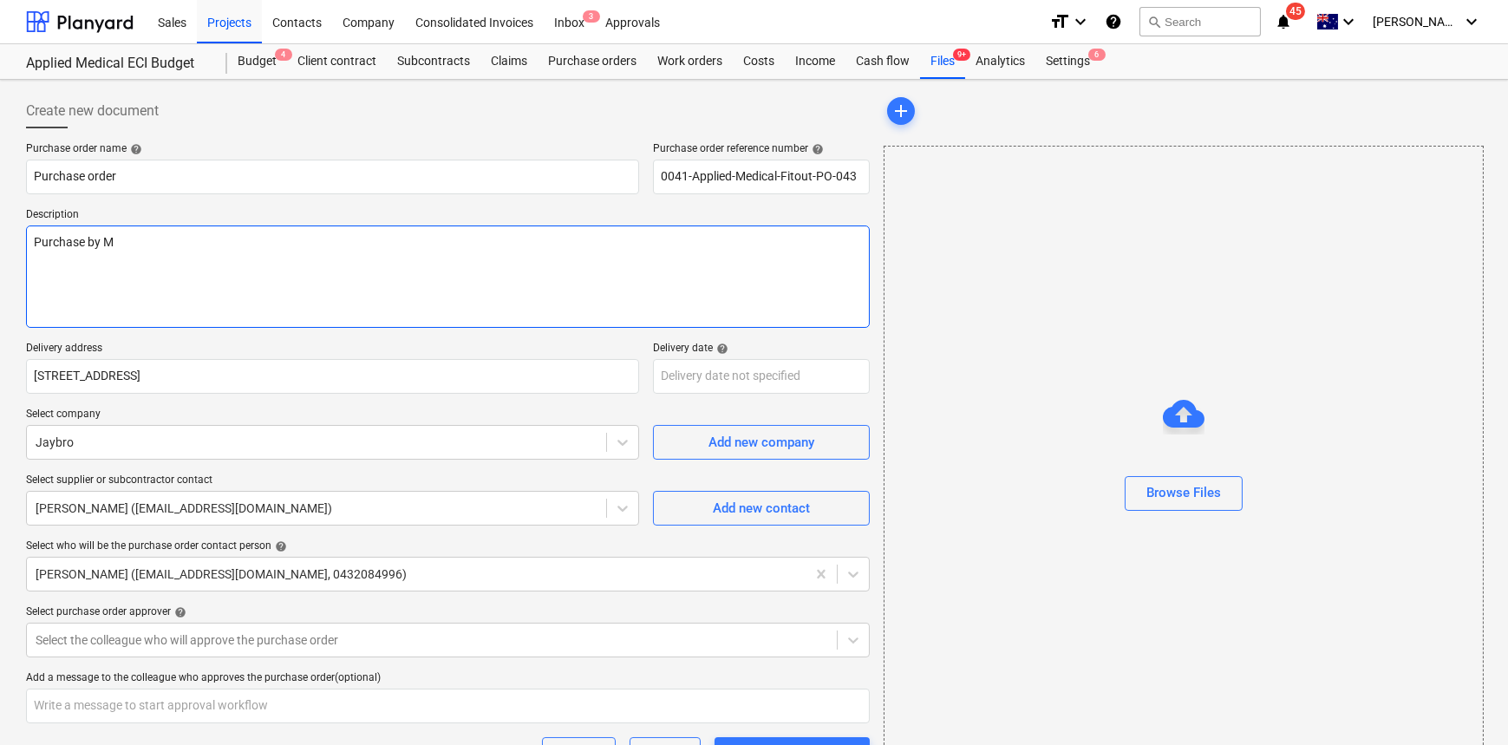
type textarea "Purchase by Mi"
type textarea "x"
type textarea "Purchase by Mik"
type textarea "x"
type textarea "Purchase by Mike"
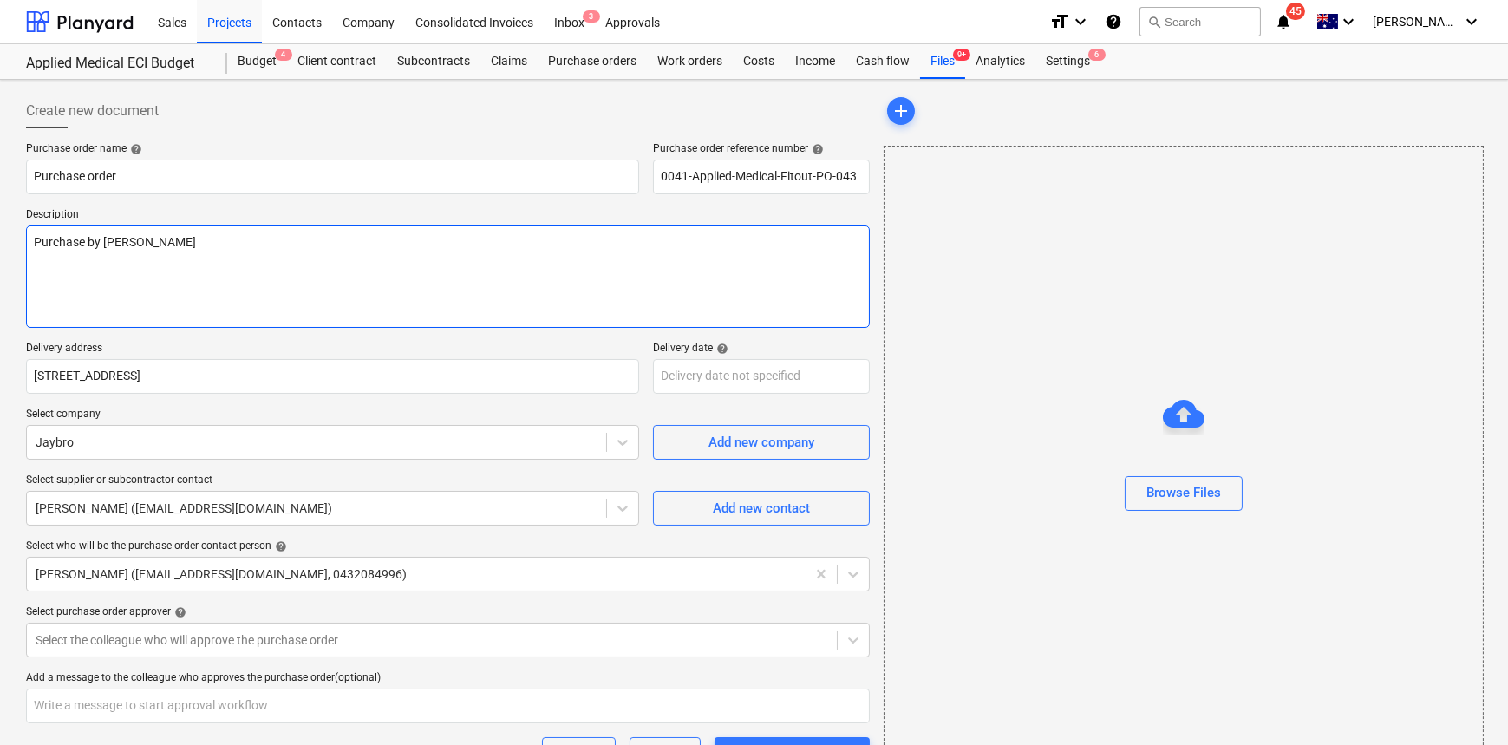
type textarea "x"
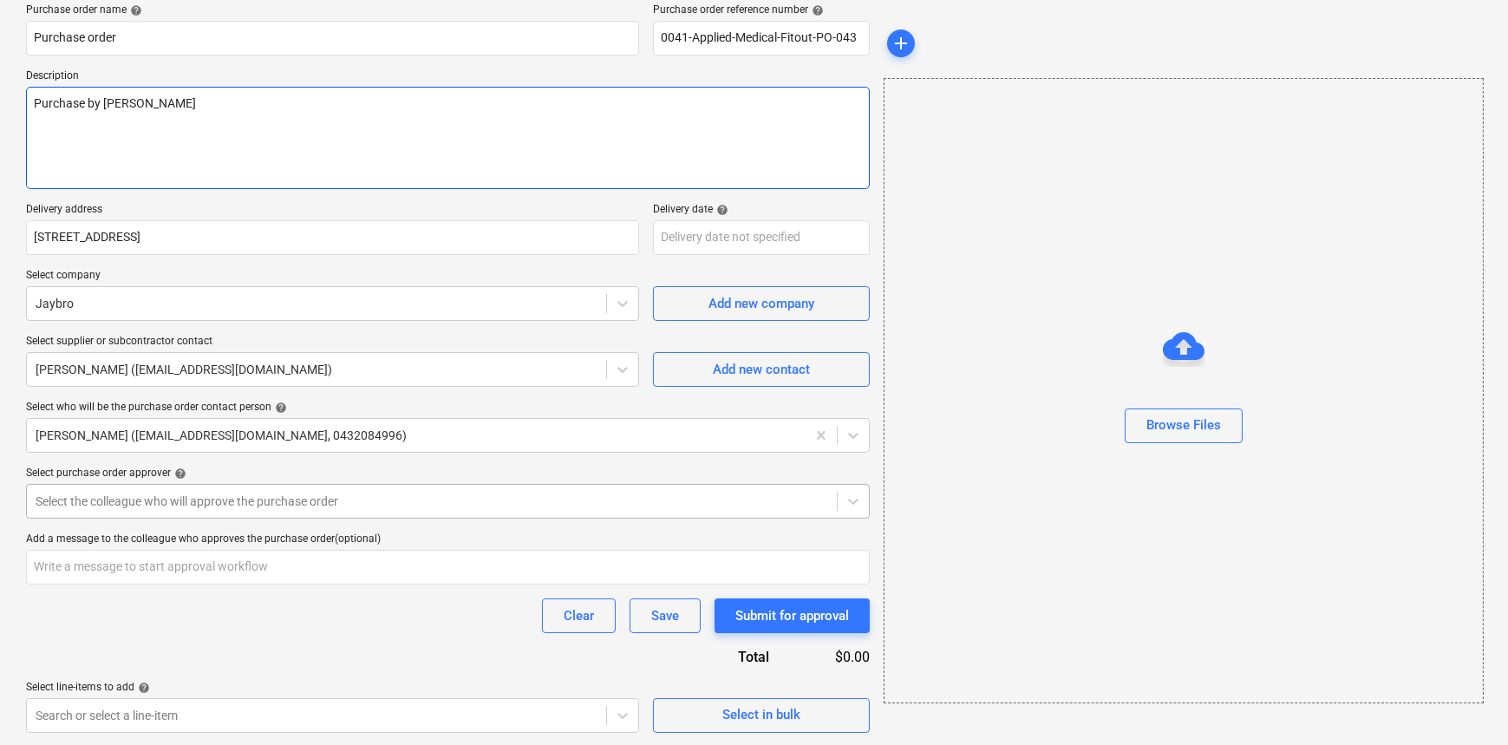
type textarea "Purchase by Mikey"
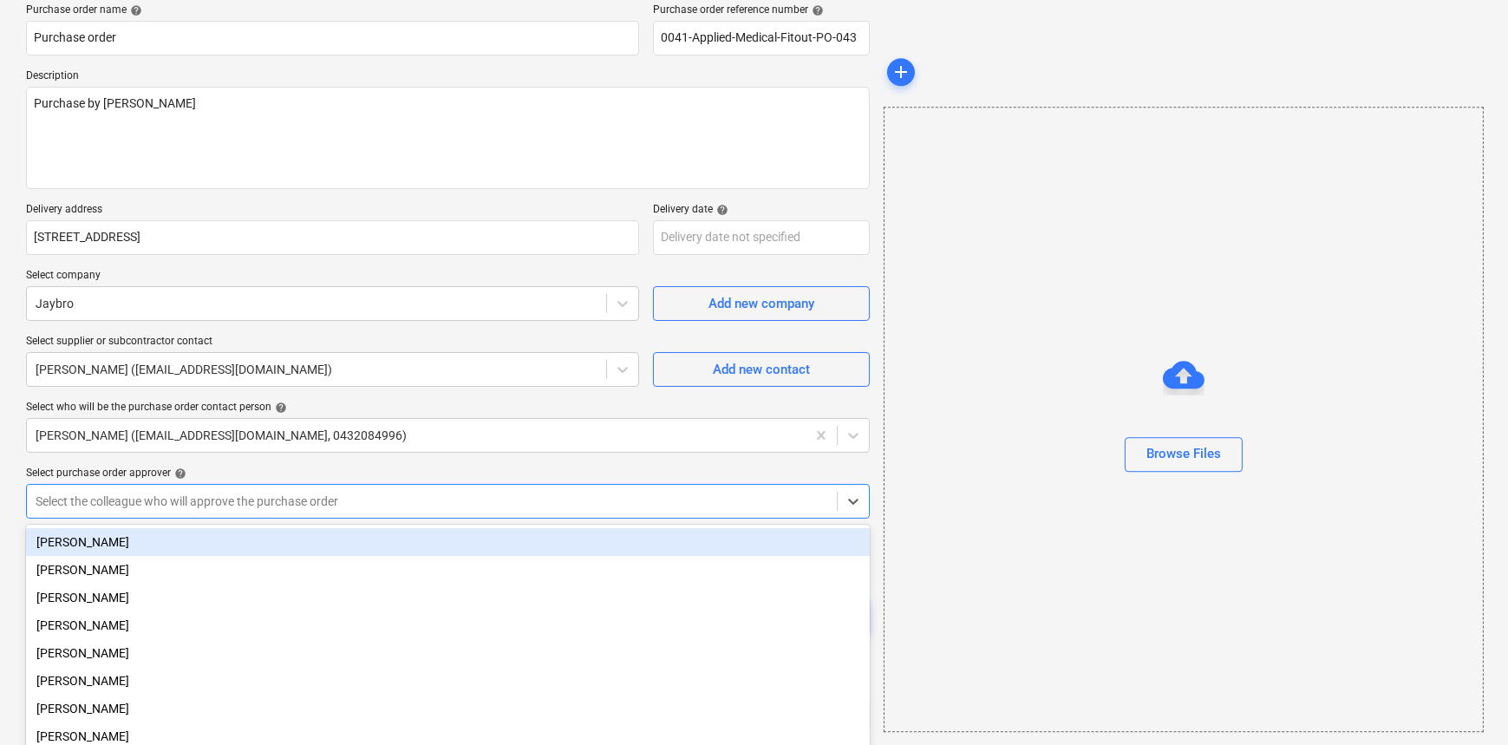
click at [329, 505] on body "Sales Projects Contacts Company Consolidated Invoices Inbox 3 Approvals format_…" at bounding box center [754, 233] width 1508 height 745
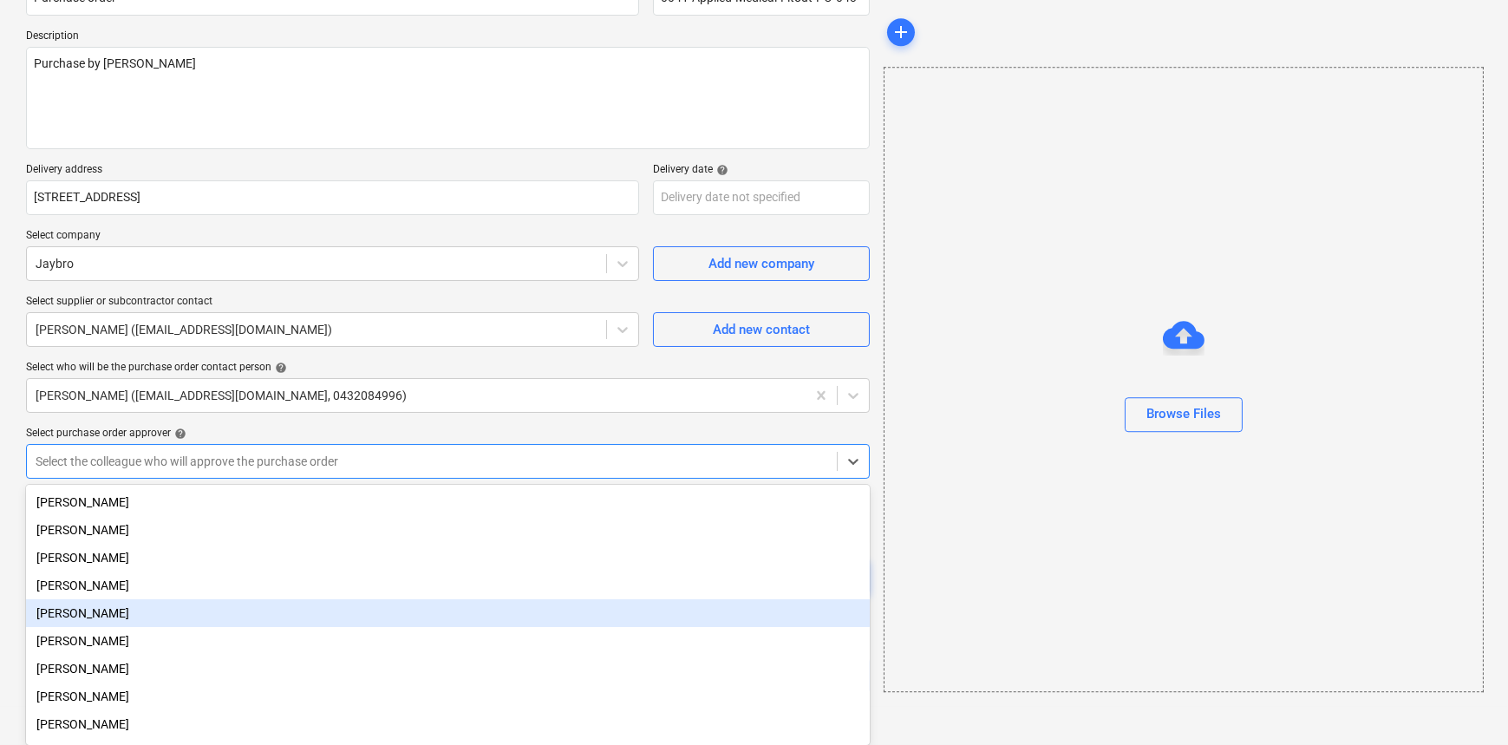
click at [143, 612] on div "[PERSON_NAME]" at bounding box center [448, 613] width 844 height 28
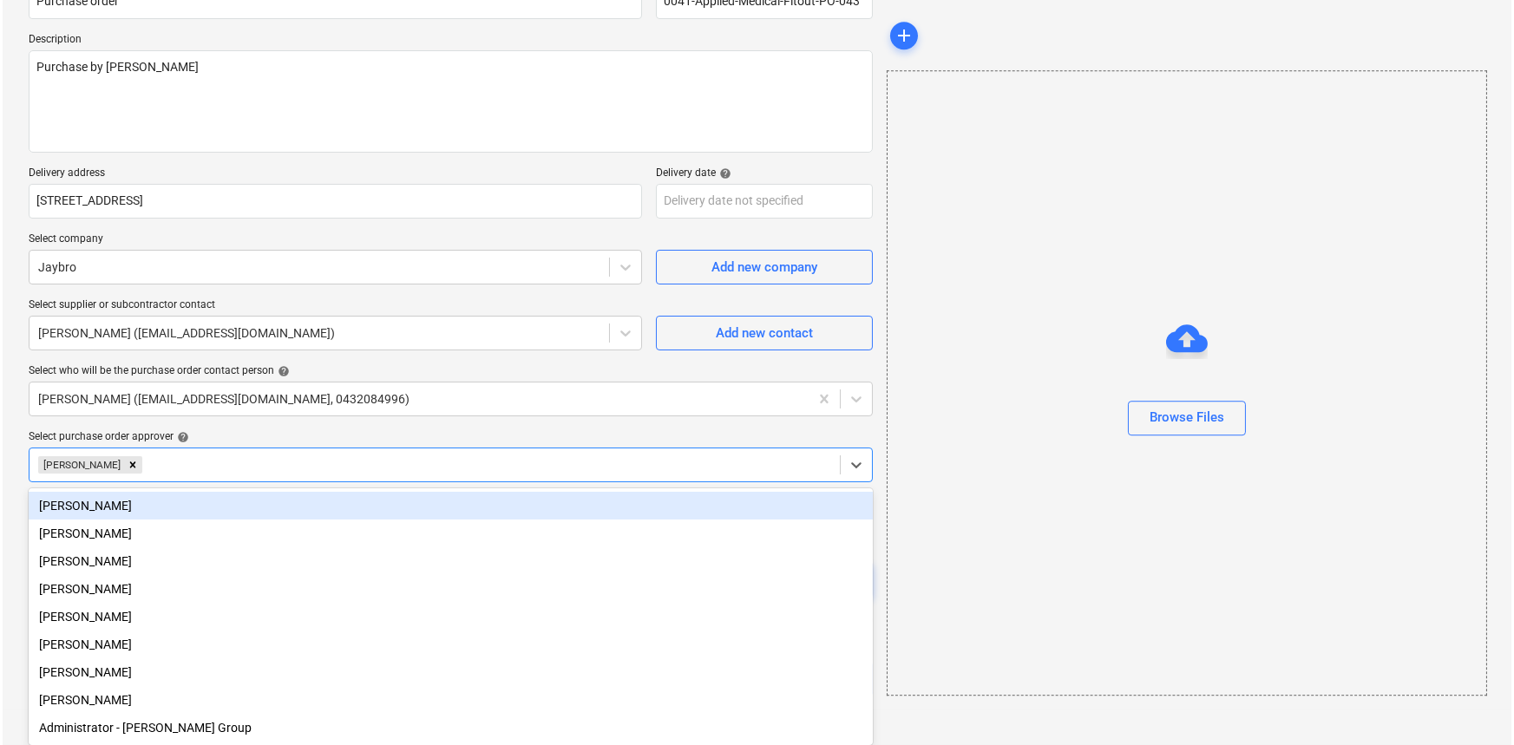
scroll to position [139, 0]
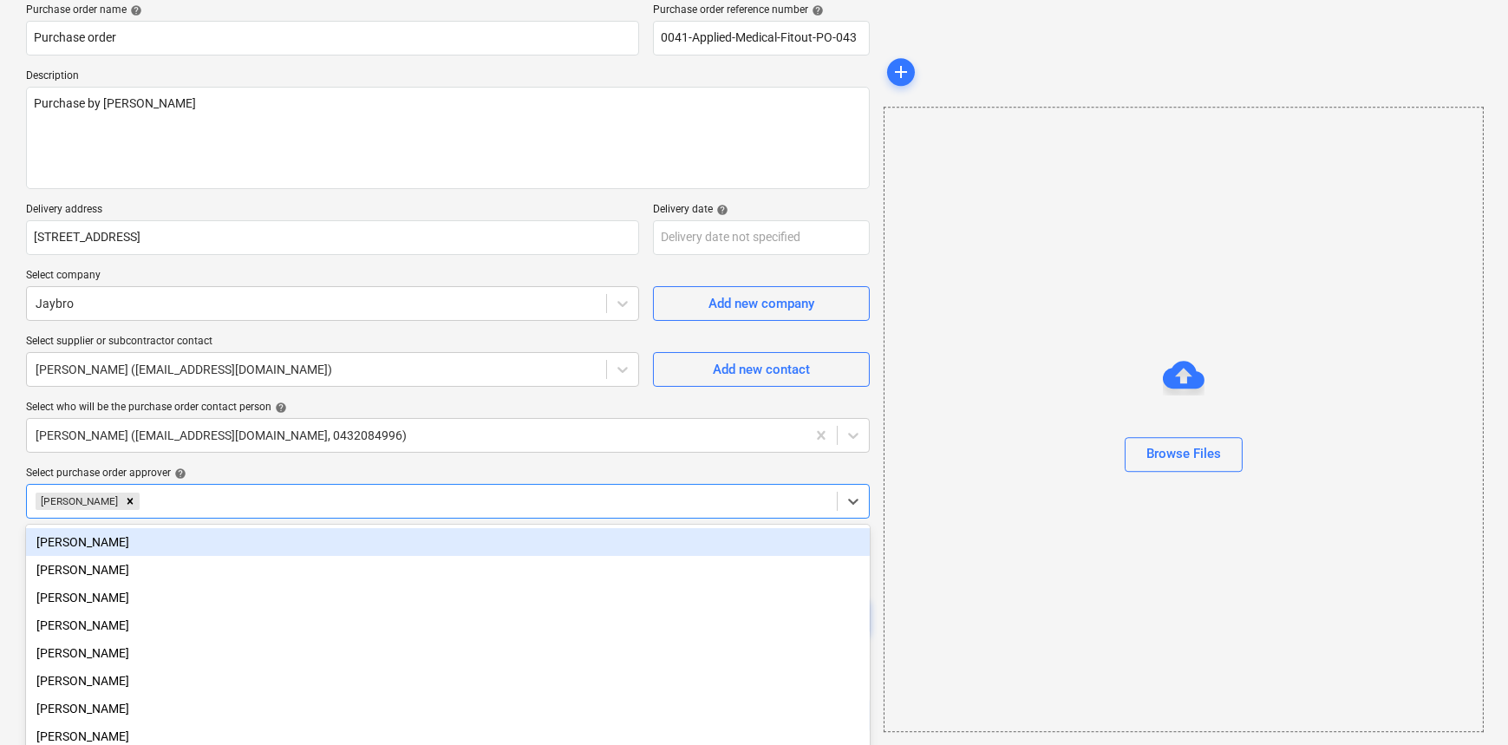
click at [368, 422] on div "Purchase order name help Purchase order Purchase order reference number help 00…" at bounding box center [448, 368] width 844 height 730
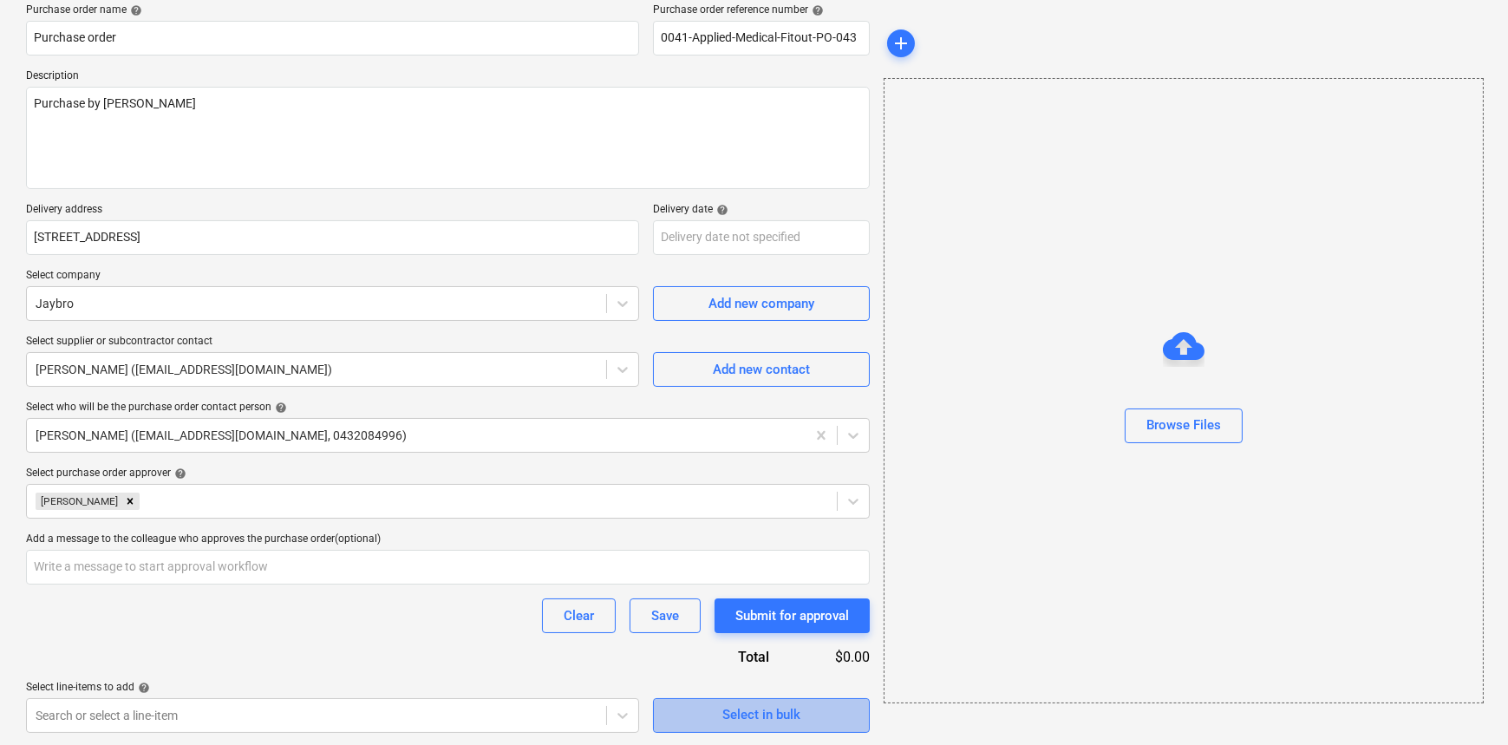
click at [774, 714] on div "Select in bulk" at bounding box center [762, 714] width 78 height 23
type textarea "x"
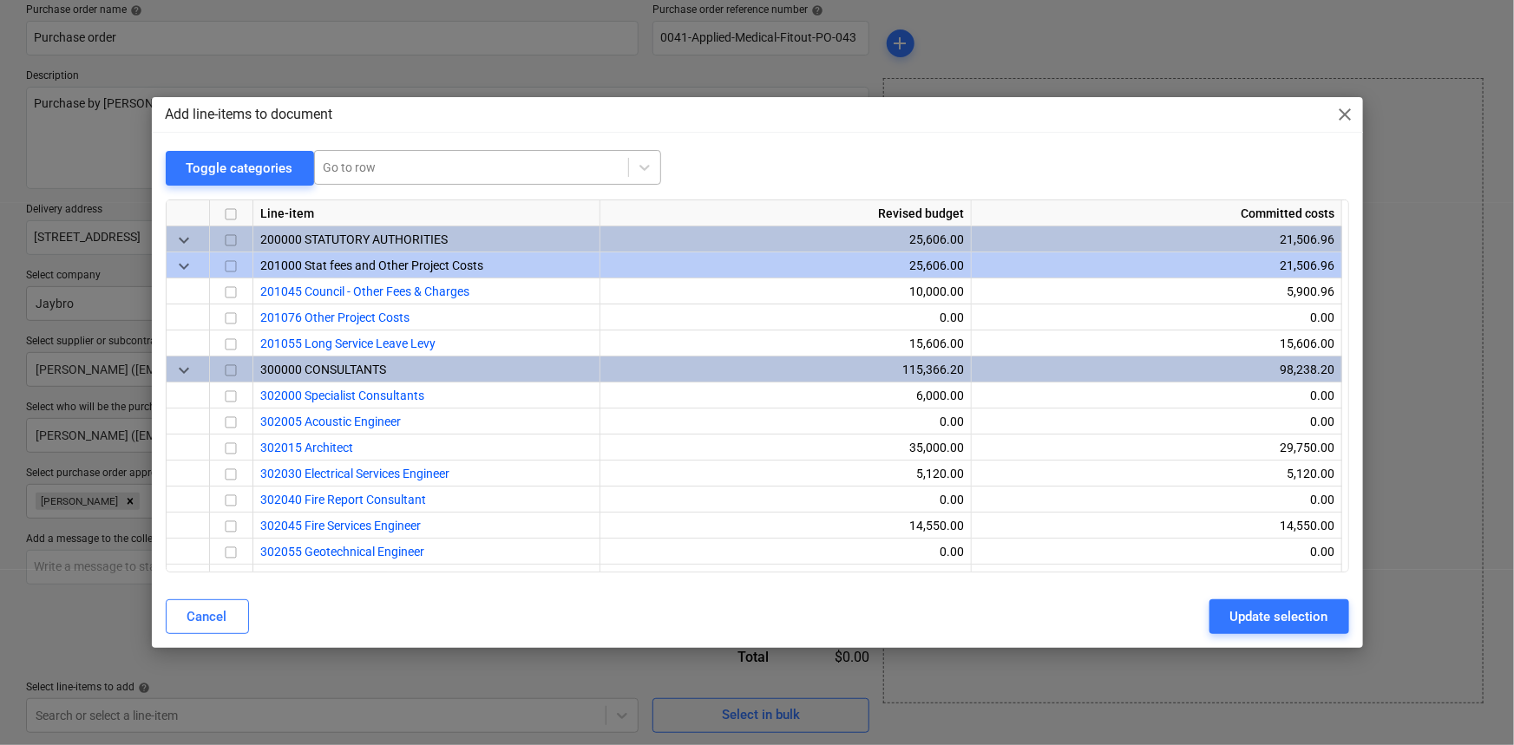
click at [470, 178] on div "Go to row" at bounding box center [471, 167] width 313 height 24
type input "small"
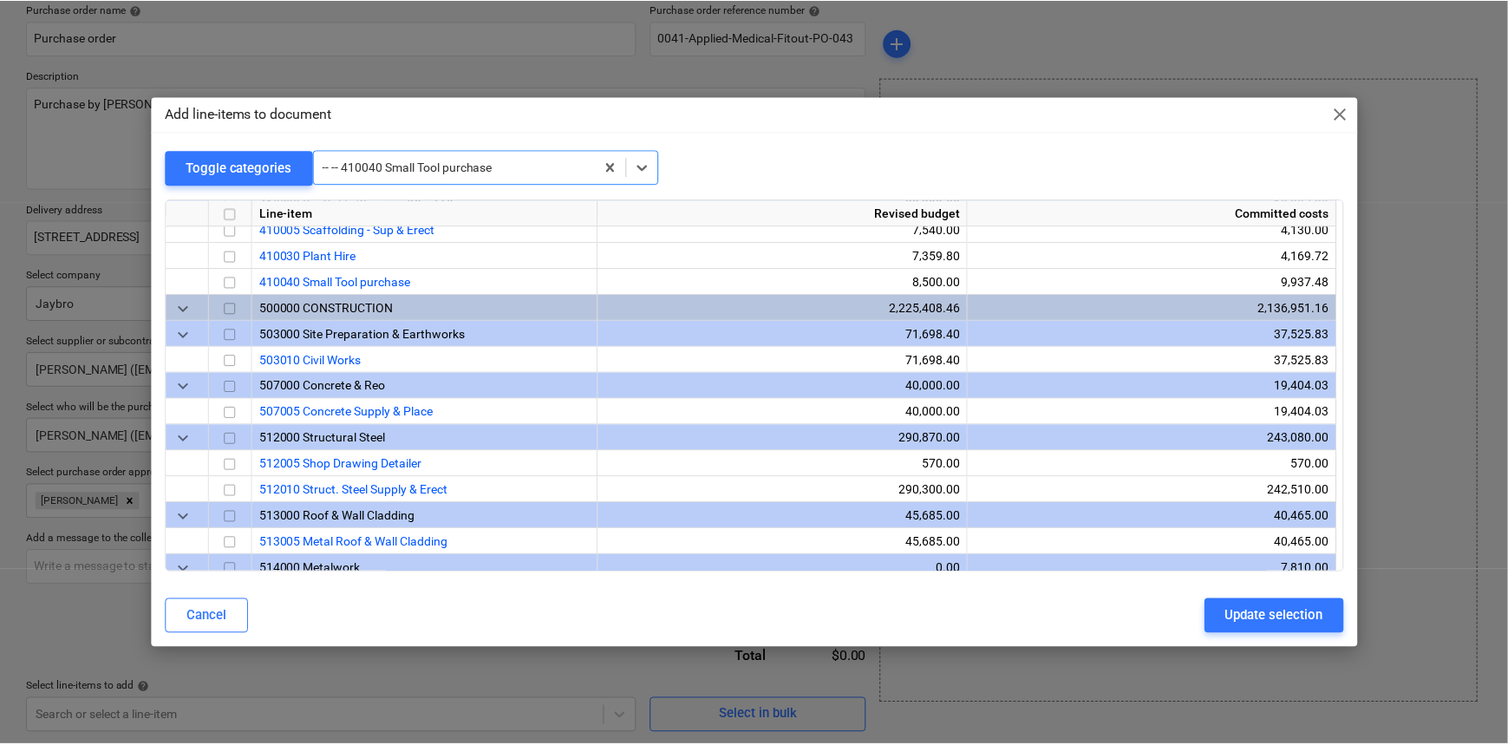
scroll to position [1145, 0]
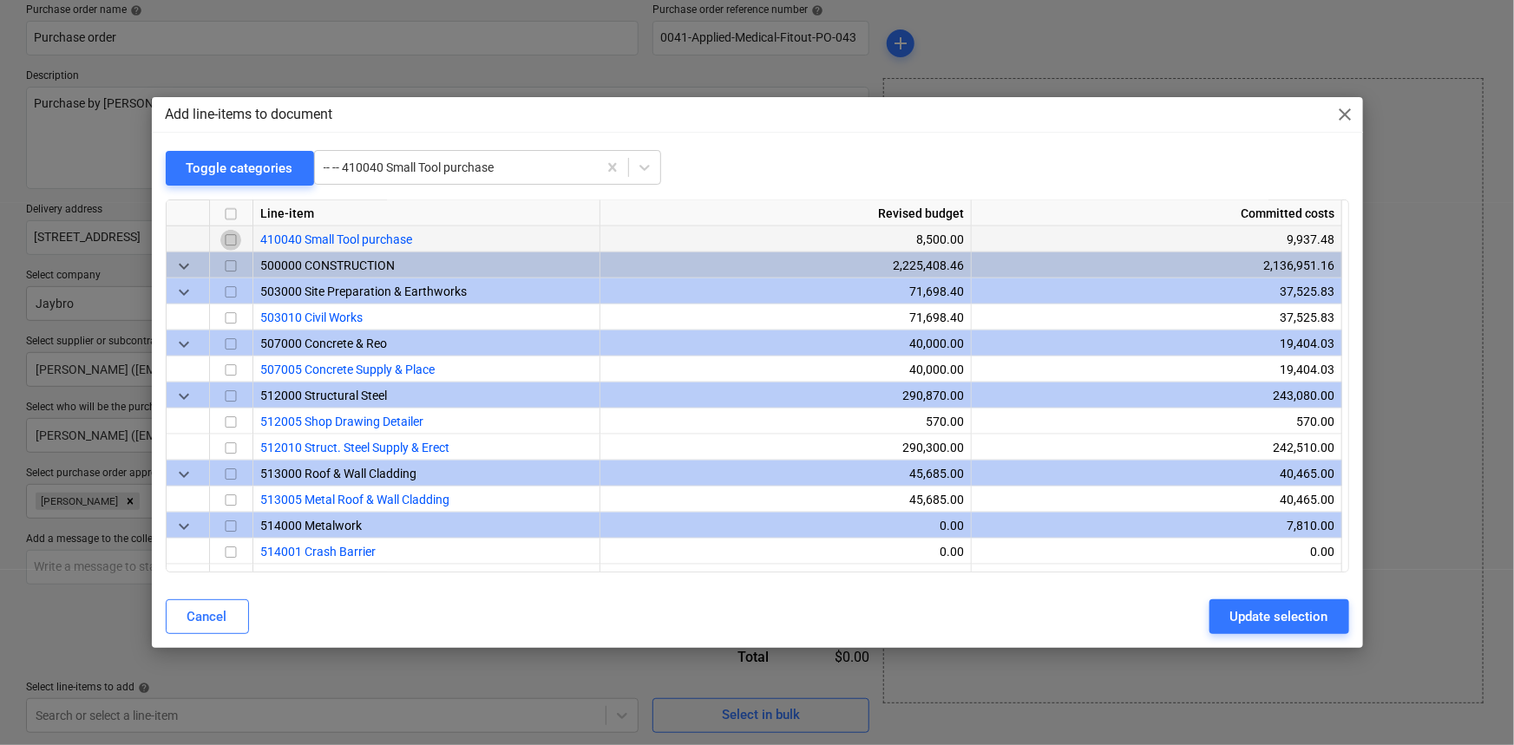
click at [235, 239] on input "checkbox" at bounding box center [230, 240] width 21 height 21
click at [1274, 613] on div "Update selection" at bounding box center [1279, 616] width 98 height 23
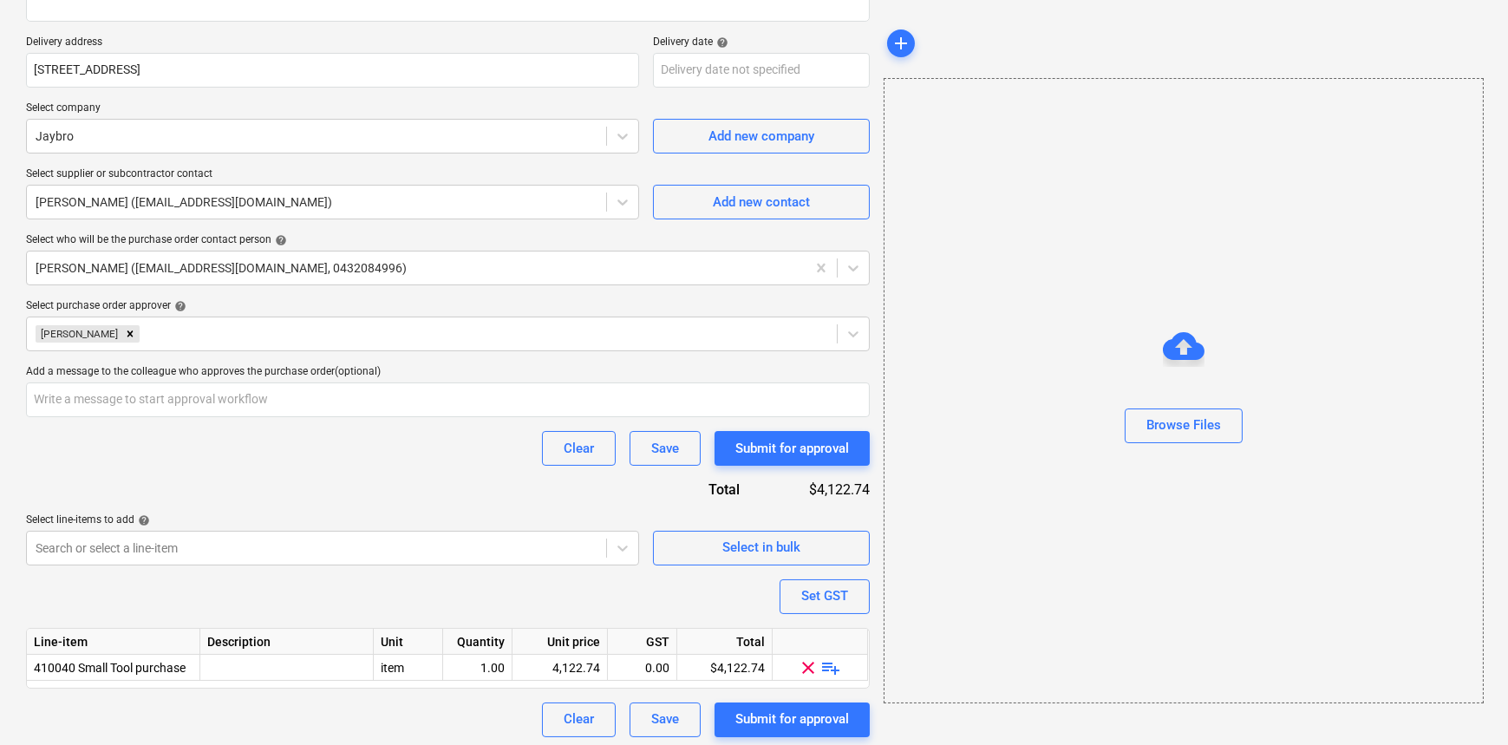
scroll to position [311, 0]
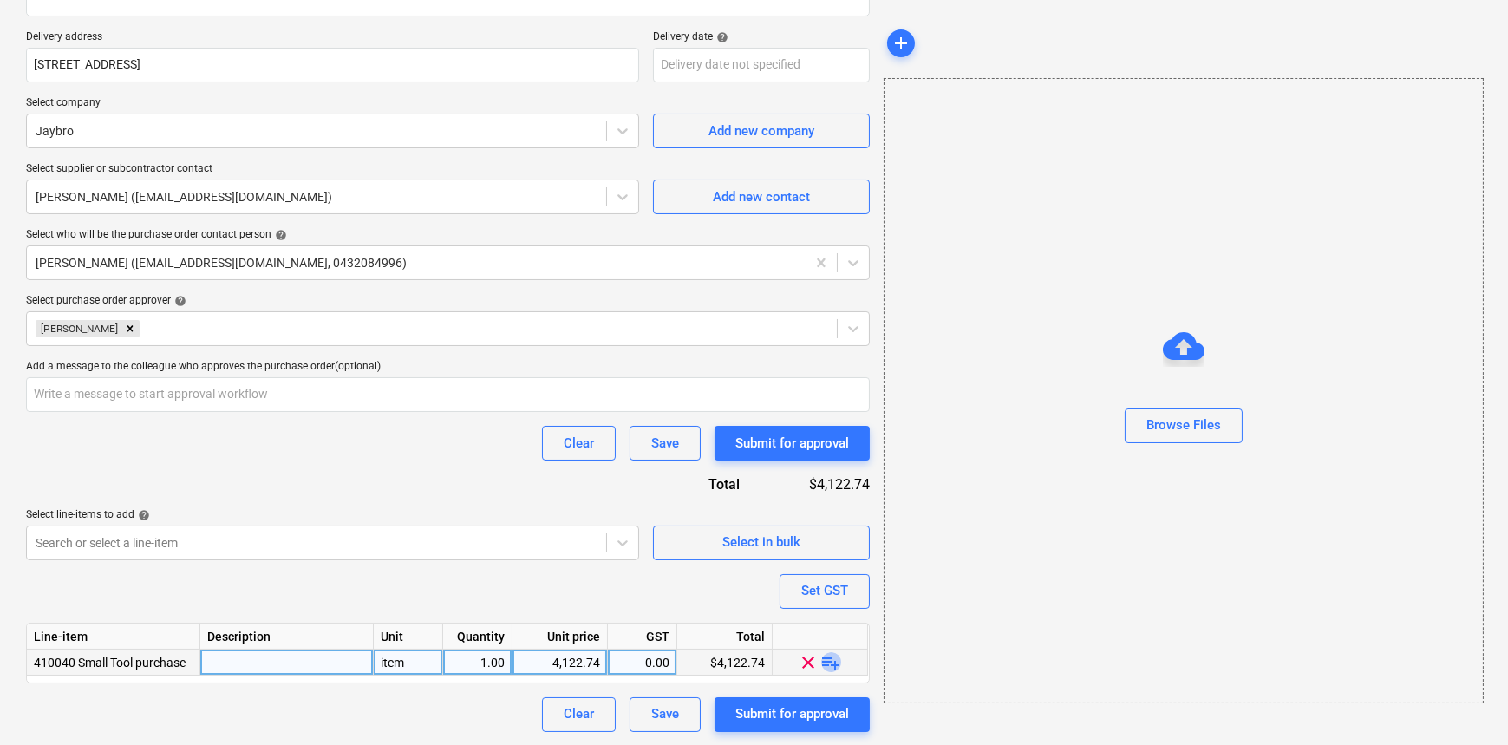
click at [837, 661] on span "playlist_add" at bounding box center [831, 661] width 21 height 21
type textarea "x"
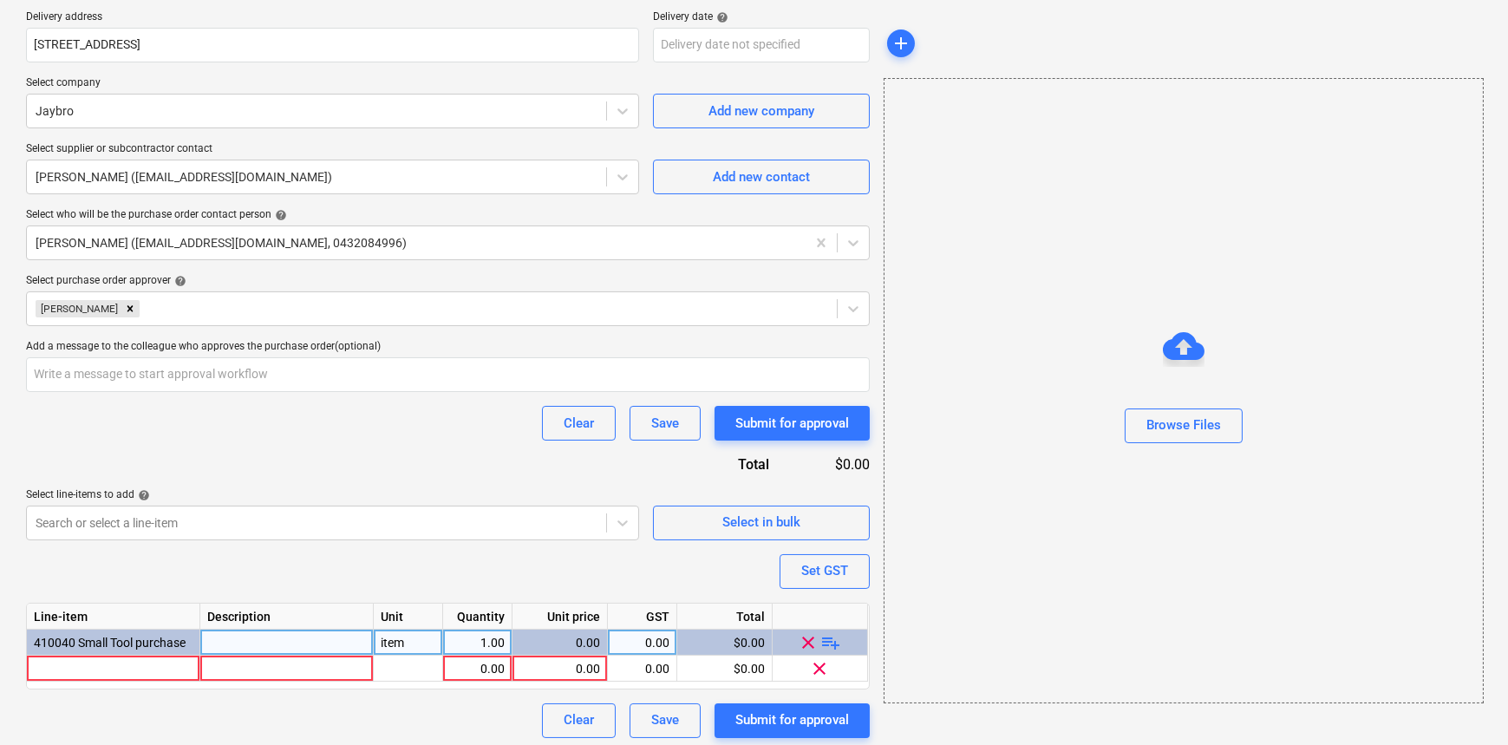
scroll to position [337, 0]
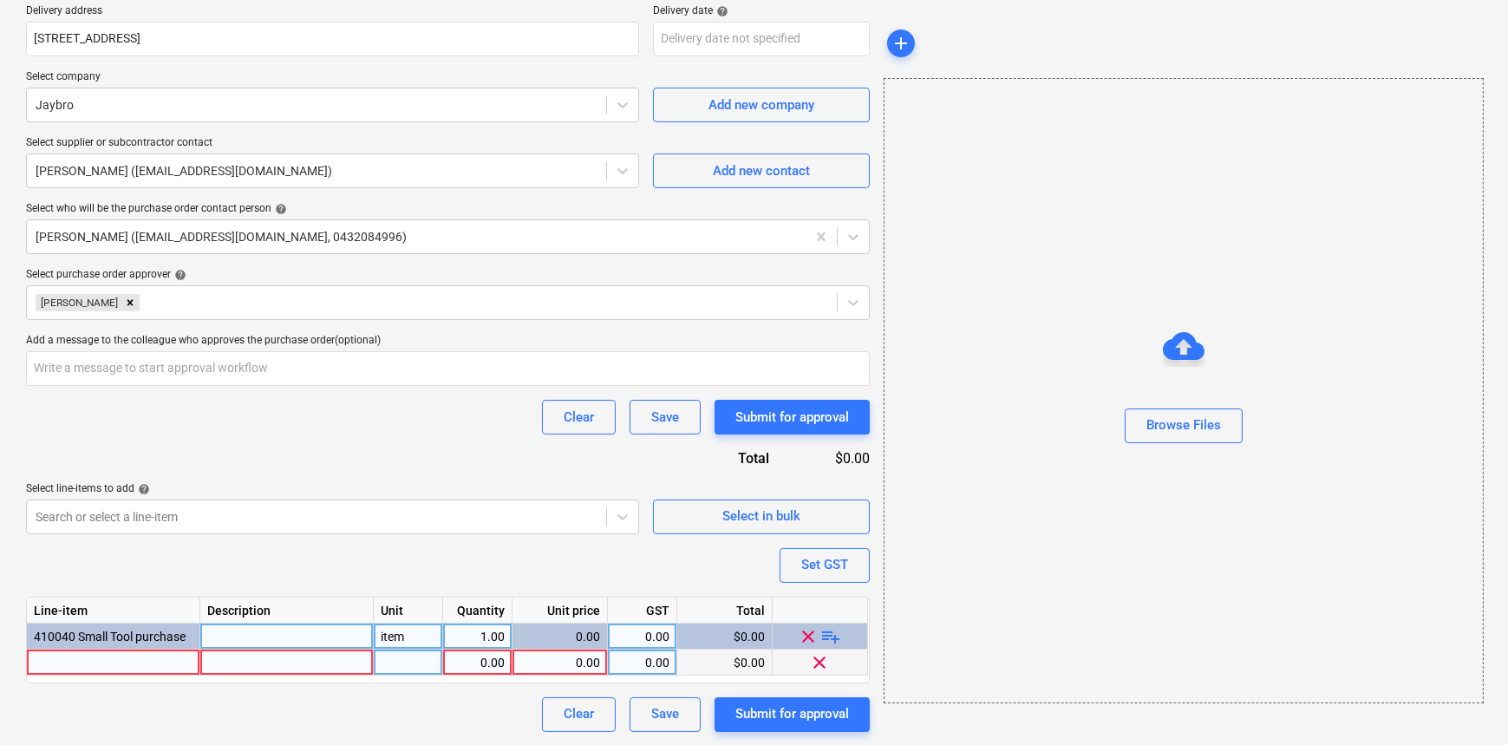
click at [150, 664] on div at bounding box center [113, 663] width 173 height 26
type input "Tempfence panels"
type textarea "x"
click at [238, 654] on div at bounding box center [286, 663] width 173 height 26
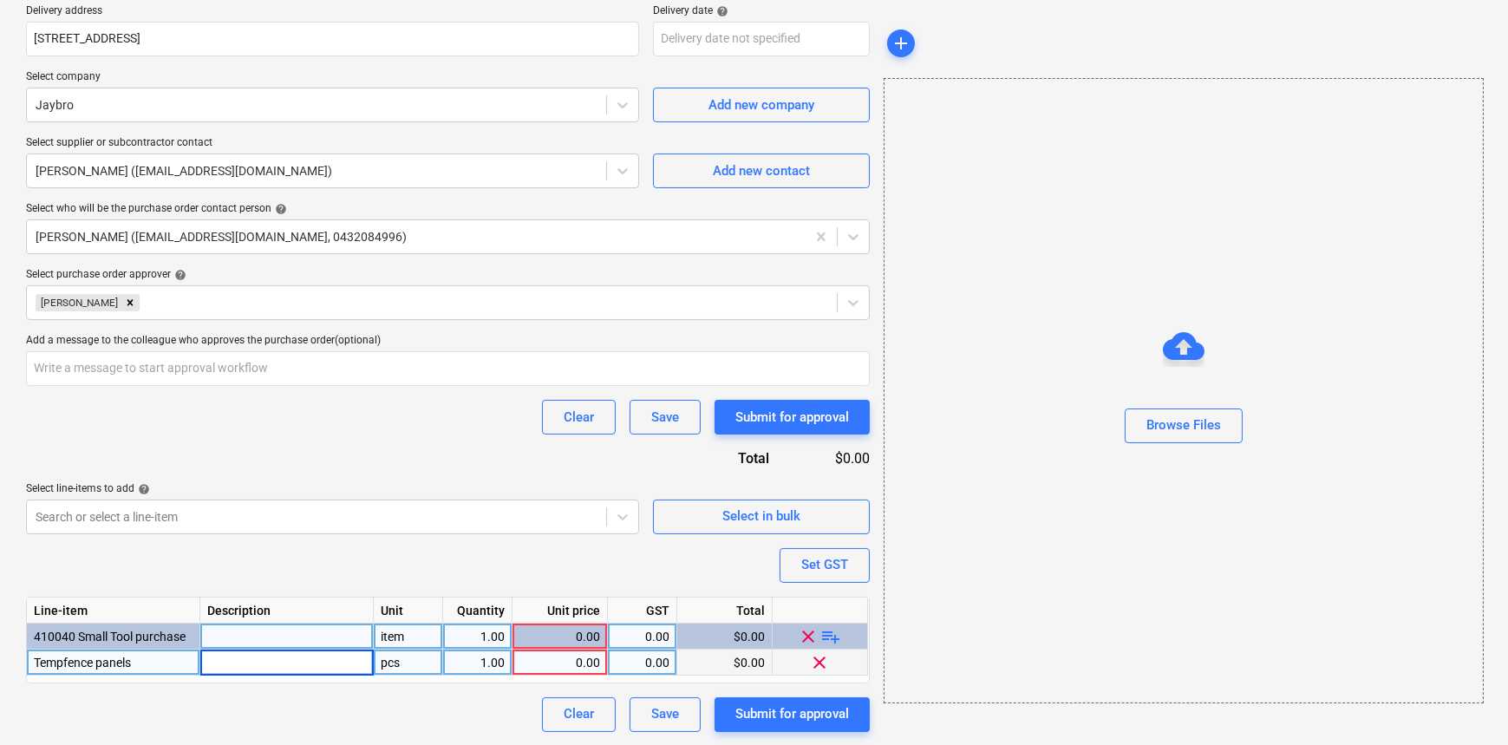
click at [421, 664] on div "pcs" at bounding box center [408, 663] width 69 height 26
type input "item"
type textarea "x"
type input "700"
type textarea "x"
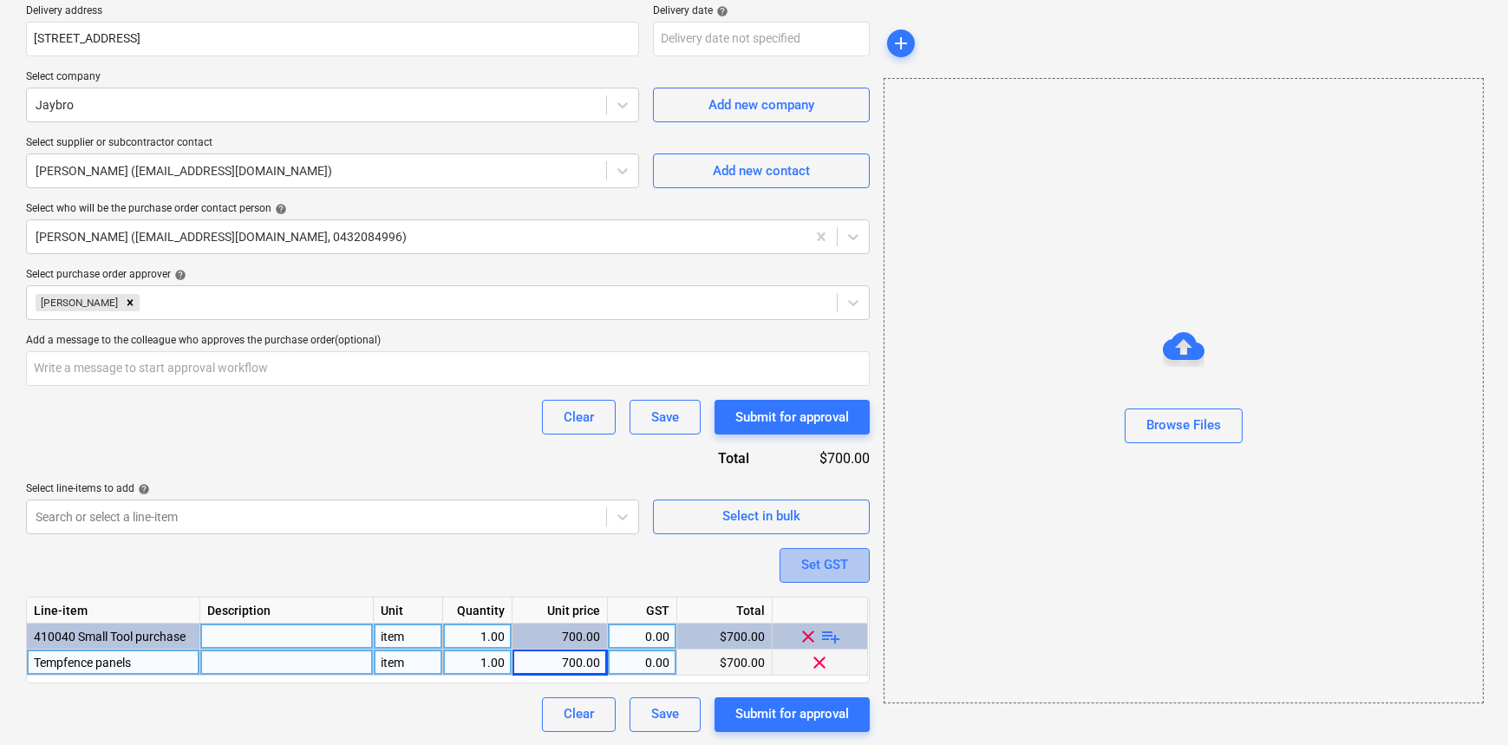
click at [835, 571] on div "Set GST" at bounding box center [825, 564] width 47 height 23
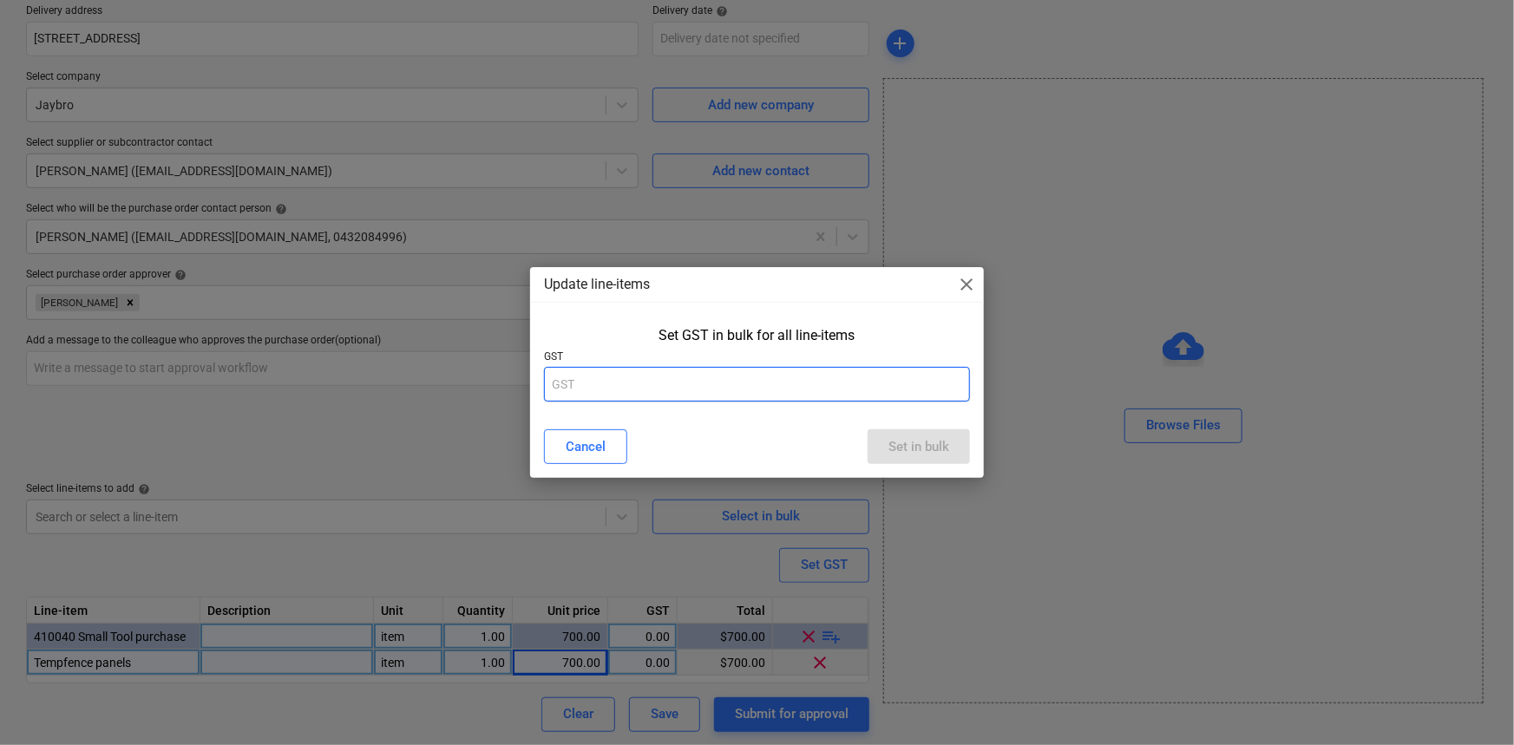
click at [659, 385] on input "text" at bounding box center [757, 384] width 427 height 35
type input "10"
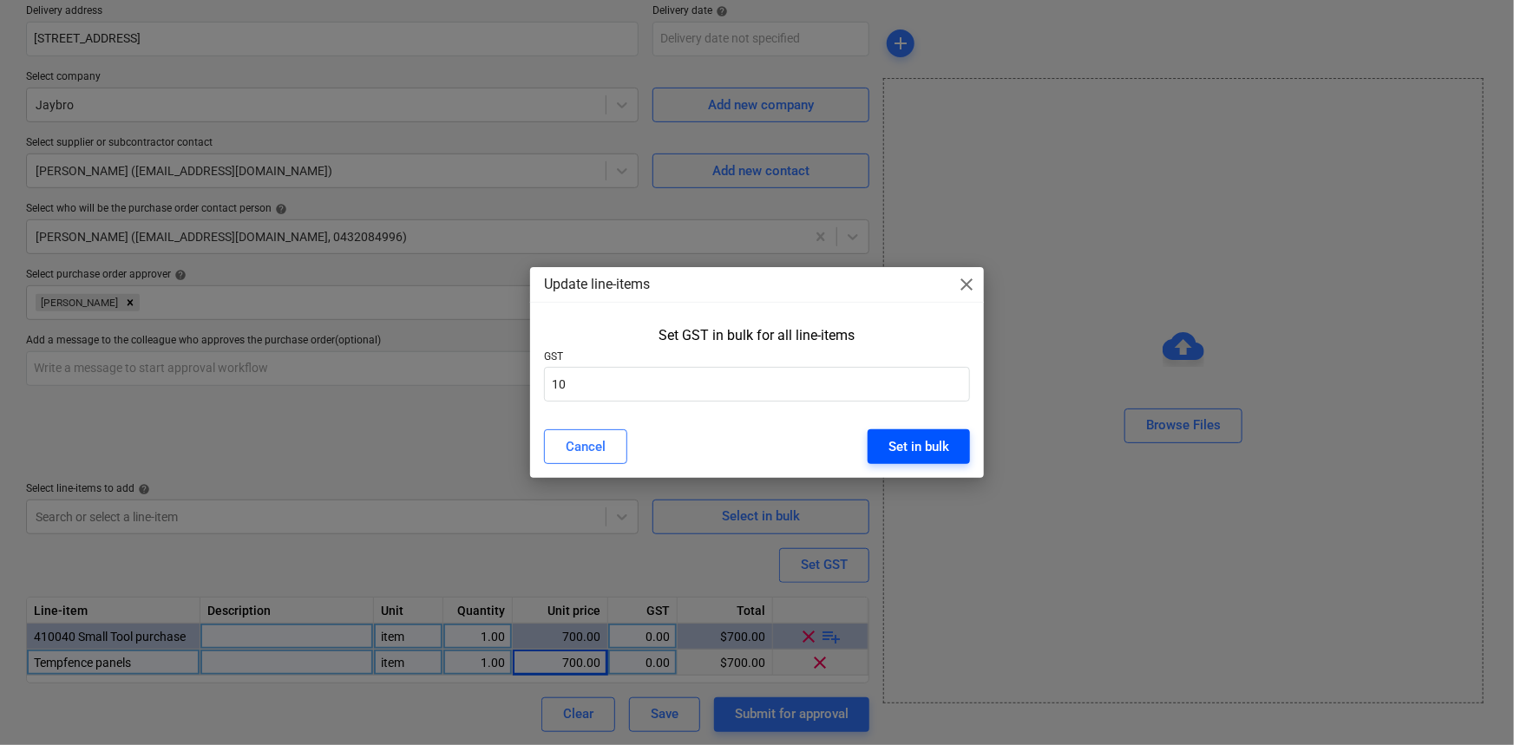
click at [945, 439] on div "Set in bulk" at bounding box center [918, 446] width 61 height 23
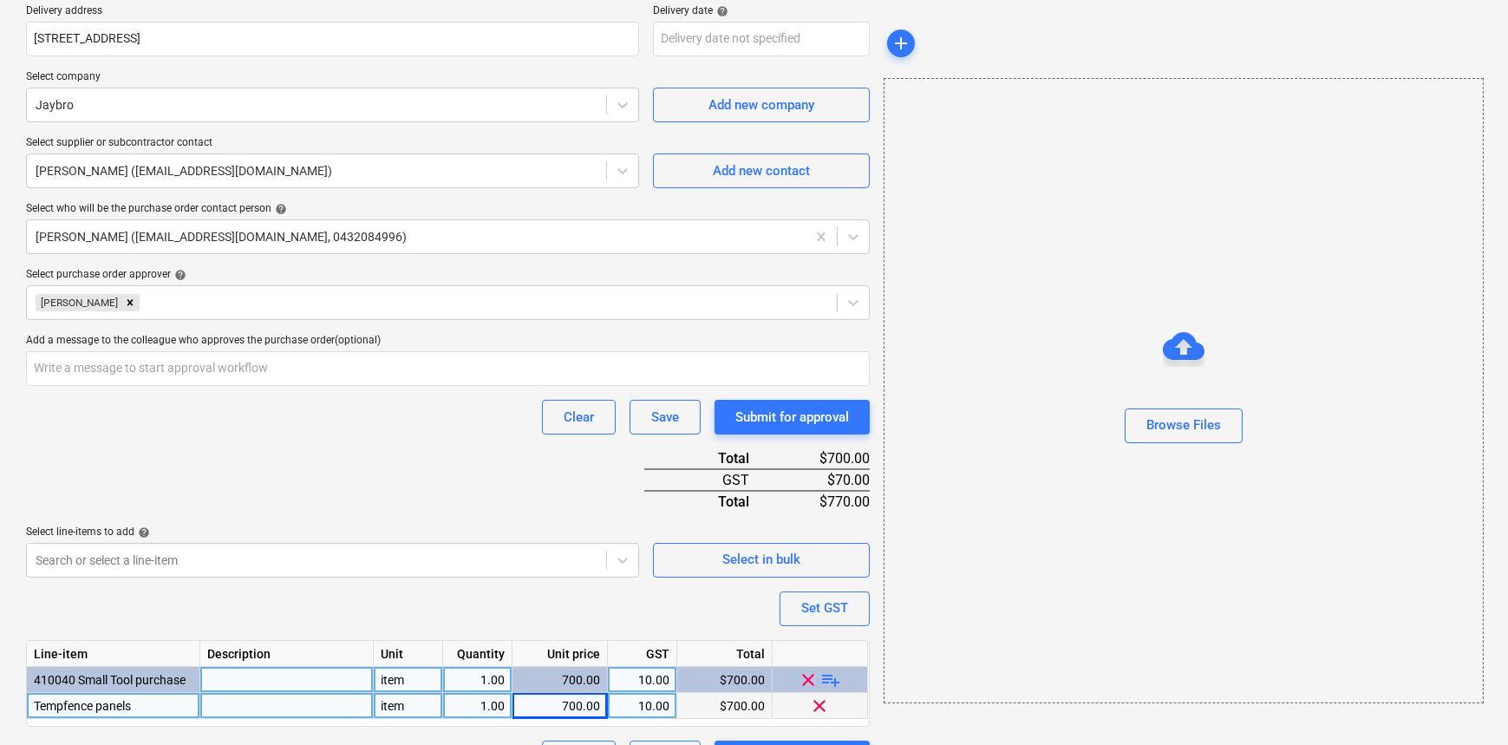
click at [398, 442] on div "Purchase order name help Purchase order Purchase order reference number help 00…" at bounding box center [448, 290] width 844 height 971
click at [300, 423] on div "Clear Save Submit for approval" at bounding box center [448, 417] width 844 height 35
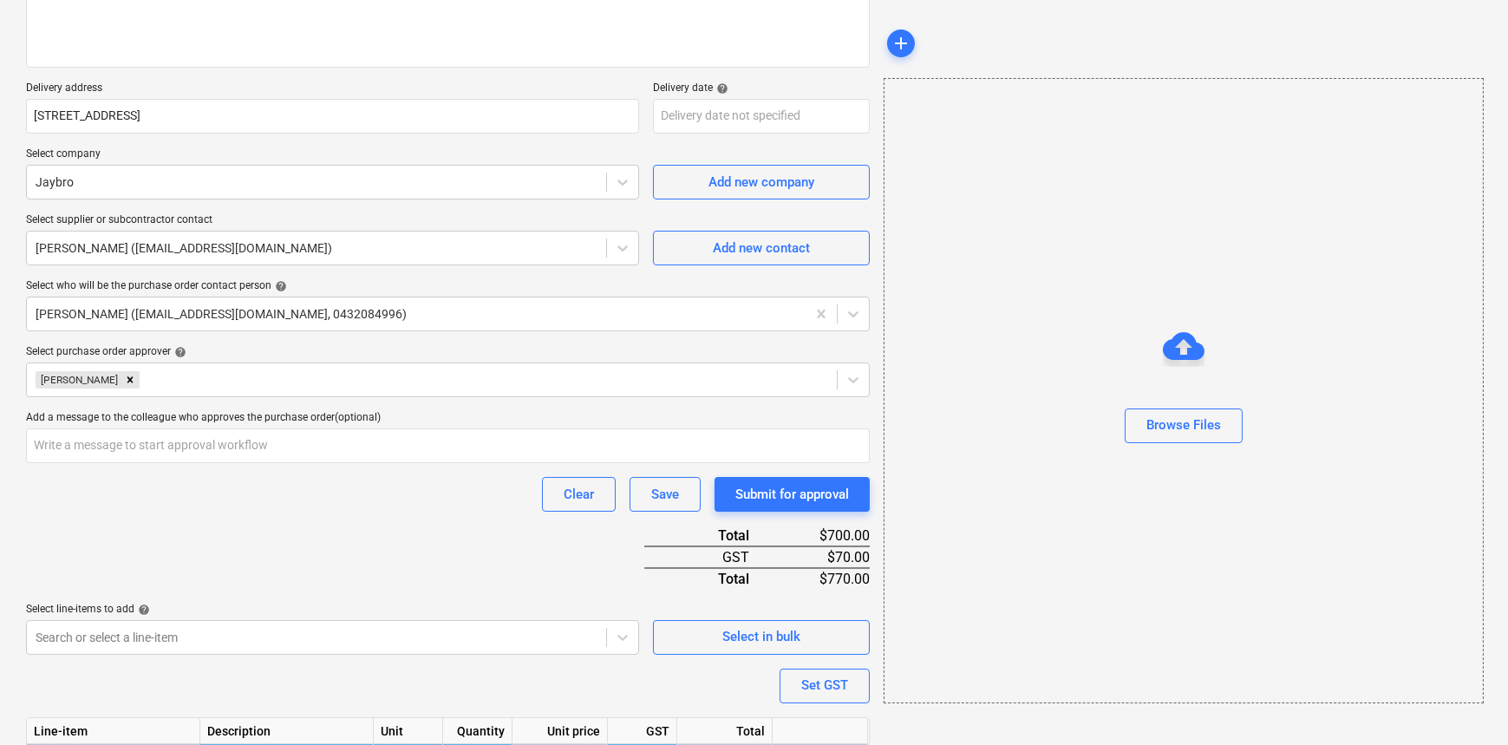
scroll to position [381, 0]
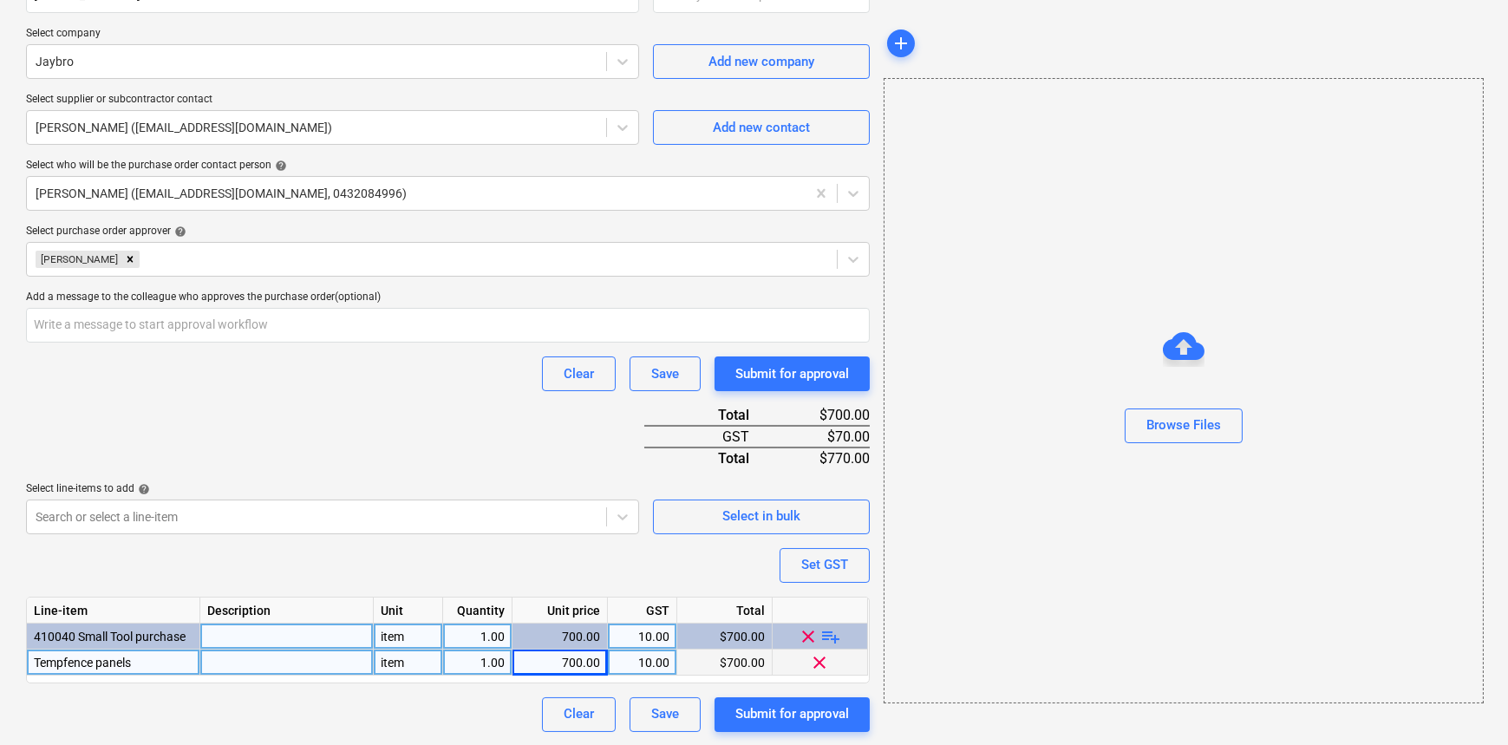
click at [349, 357] on div "Clear Save Submit for approval" at bounding box center [448, 374] width 844 height 35
click at [777, 707] on div "Submit for approval" at bounding box center [793, 714] width 114 height 23
type textarea "x"
